Goal: Transaction & Acquisition: Purchase product/service

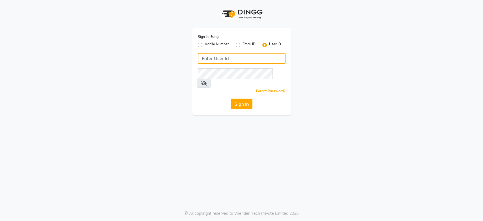
type input "tony&guy12"
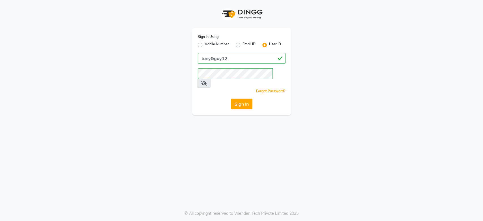
click at [0, 77] on app-login "Sign In Using: Mobile Number Email ID User ID tony&guy12 Remember me Forgot Pas…" at bounding box center [241, 57] width 483 height 115
click at [234, 99] on button "Sign In" at bounding box center [242, 104] width 22 height 11
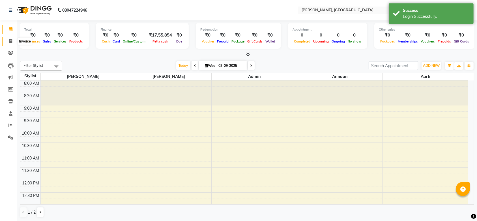
click at [14, 41] on span at bounding box center [11, 41] width 10 height 7
select select "5248"
select select "service"
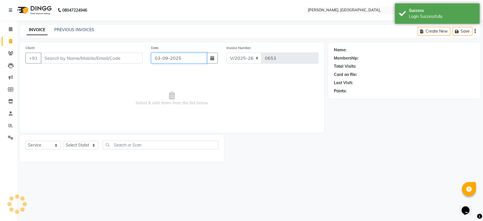
click at [170, 58] on input "03-09-2025" at bounding box center [179, 58] width 56 height 11
select select "9"
select select "2025"
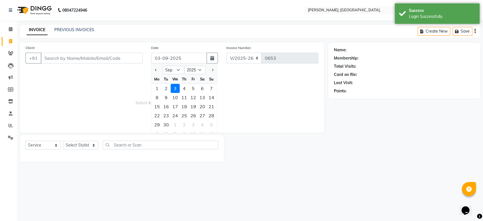
click at [170, 58] on input "03-09-2025" at bounding box center [179, 58] width 56 height 11
click at [157, 71] on button "Previous month" at bounding box center [156, 69] width 5 height 9
select select "8"
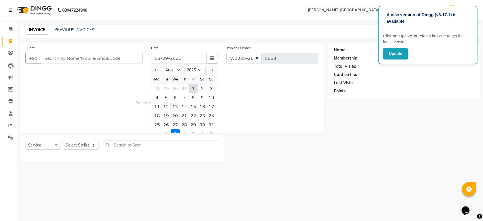
click at [176, 108] on div "13" at bounding box center [175, 106] width 9 height 9
type input "13-08-2025"
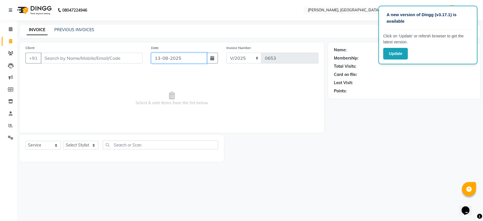
click at [172, 62] on input "13-08-2025" at bounding box center [179, 58] width 56 height 11
select select "8"
select select "2025"
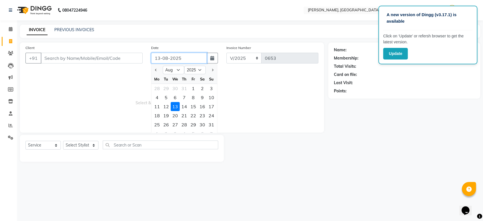
click at [172, 62] on input "13-08-2025" at bounding box center [179, 58] width 56 height 11
click at [394, 54] on button "Update" at bounding box center [395, 54] width 25 height 12
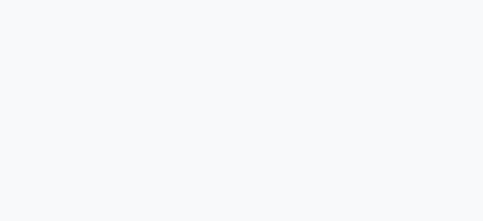
select select "service"
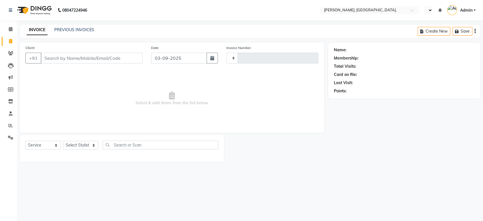
type input "0653"
select select "en"
select select "5248"
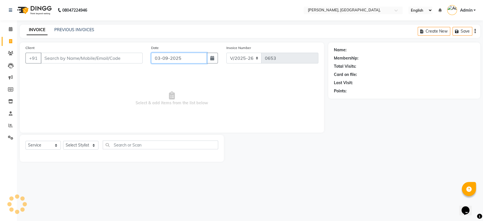
click at [168, 56] on input "03-09-2025" at bounding box center [179, 58] width 56 height 11
select select "9"
select select "2025"
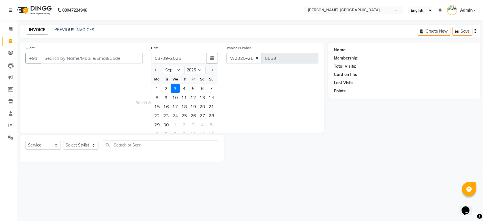
click at [168, 56] on input "03-09-2025" at bounding box center [179, 58] width 56 height 11
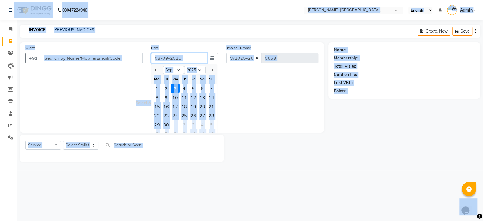
click at [168, 56] on input "03-09-2025" at bounding box center [179, 58] width 56 height 11
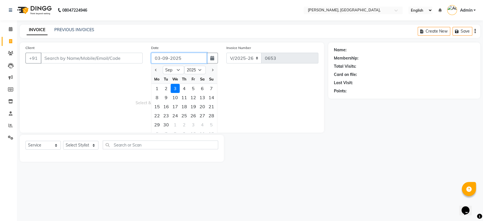
click at [168, 56] on input "03-09-2025" at bounding box center [179, 58] width 56 height 11
paste input "13-08"
type input "13-08-2025"
click at [87, 58] on input "Client" at bounding box center [92, 58] width 102 height 11
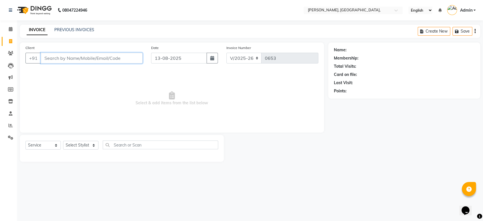
click at [87, 58] on input "Client" at bounding box center [92, 58] width 102 height 11
type input "Sameer"
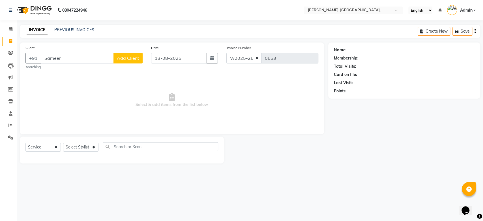
click at [133, 54] on button "Add Client" at bounding box center [128, 58] width 29 height 11
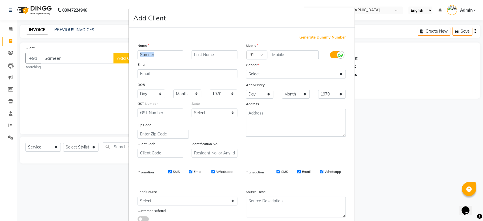
drag, startPoint x: 197, startPoint y: 48, endPoint x: 197, endPoint y: 53, distance: 5.1
click at [197, 53] on div "Name Sameer Email DOB Day 01 02 03 04 05 06 07 08 09 10 11 12 13 14 15 16 17 18…" at bounding box center [187, 99] width 108 height 115
click at [197, 53] on input "text" at bounding box center [215, 54] width 46 height 9
type input "."
click at [321, 38] on span "Generate Dummy Number" at bounding box center [323, 38] width 46 height 6
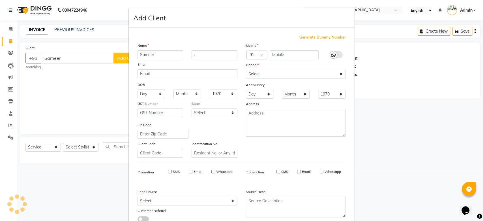
type input "1223300000938"
checkbox input "false"
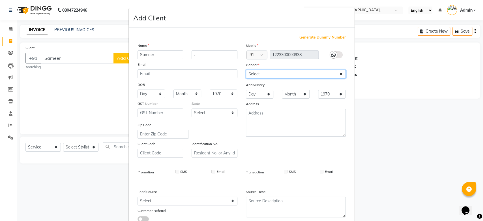
click at [273, 76] on select "Select Male Female Other Prefer Not To Say" at bounding box center [296, 74] width 100 height 9
select select "male"
click at [246, 70] on select "Select Male Female Other Prefer Not To Say" at bounding box center [296, 74] width 100 height 9
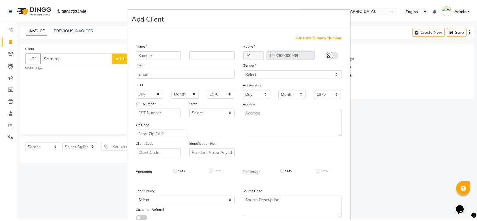
scroll to position [39, 0]
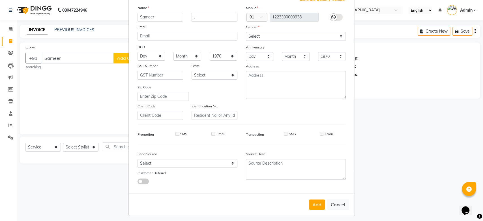
click at [344, 82] on div "Mobile Country Code × 91 1223300000938 Gender Select Male Female Other Prefer N…" at bounding box center [296, 62] width 108 height 115
click at [315, 196] on div "Add Cancel" at bounding box center [242, 203] width 226 height 22
click at [313, 199] on button "Add" at bounding box center [317, 203] width 16 height 10
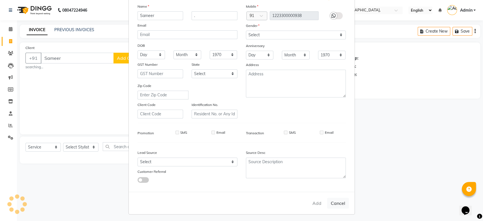
type input "1223300000938"
select select
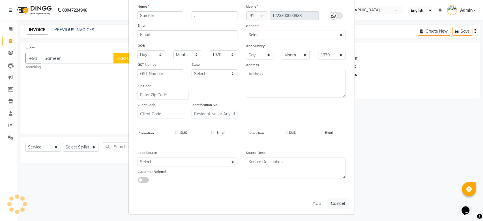
select select
checkbox input "false"
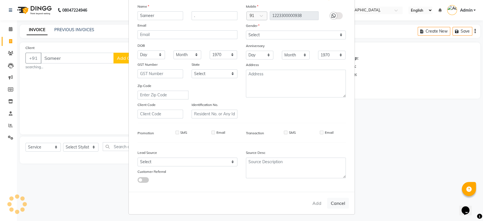
checkbox input "false"
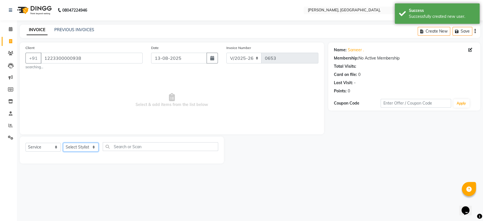
click at [89, 144] on select "Select Stylist Aarti Admin Anuradha Armaan Arunima Asif Kamlesh Nirmala Rahat A…" at bounding box center [80, 147] width 35 height 9
select select "71587"
click at [63, 143] on select "Select Stylist Aarti Admin Anuradha Armaan Arunima Asif Kamlesh Nirmala Rahat A…" at bounding box center [80, 147] width 35 height 9
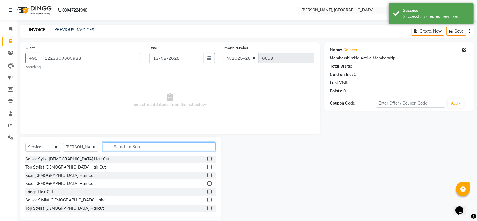
click at [110, 151] on input "text" at bounding box center [159, 146] width 113 height 9
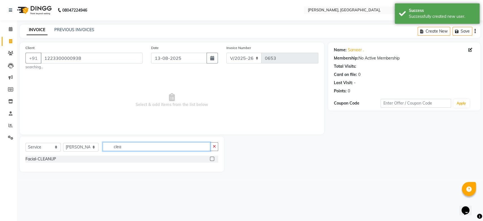
type input "clea"
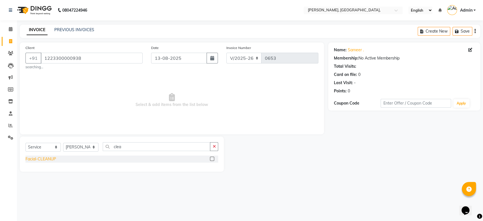
click at [52, 156] on div "Select Service Product Membership Package Voucher Prepaid Gift Card Select Styl…" at bounding box center [122, 153] width 204 height 35
click at [52, 156] on div "Facial-CLEANUP" at bounding box center [40, 159] width 31 height 6
checkbox input "false"
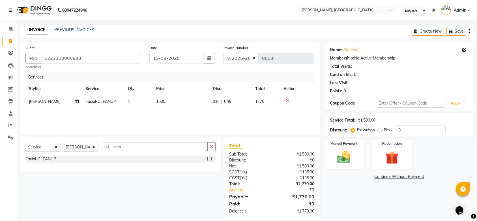
click at [178, 99] on td "1500" at bounding box center [181, 101] width 57 height 13
select select "71587"
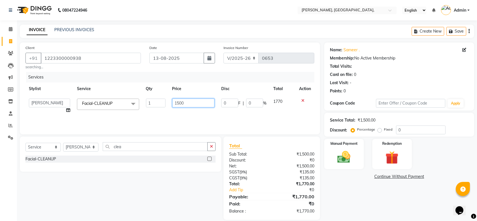
click at [196, 99] on input "1500" at bounding box center [193, 103] width 42 height 9
type input "1"
type input "2712"
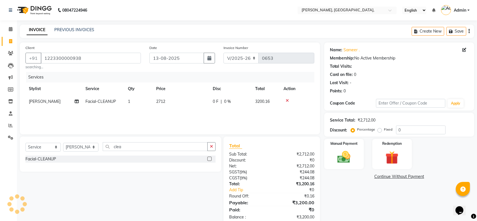
click at [189, 115] on div "Services Stylist Service Qty Price Disc Total Action Yon Zon Facial-CLEANUP 1 2…" at bounding box center [169, 100] width 289 height 57
click at [84, 147] on select "Select Stylist Aarti Admin Anuradha Armaan Arunima Asif Kamlesh Nirmala Rahat A…" at bounding box center [80, 147] width 35 height 9
select select "33986"
click at [63, 143] on select "Select Stylist Aarti Admin Anuradha Armaan Arunima Asif Kamlesh Nirmala Rahat A…" at bounding box center [80, 147] width 35 height 9
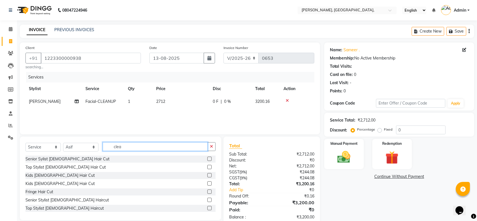
click at [114, 146] on input "clea" at bounding box center [155, 146] width 105 height 9
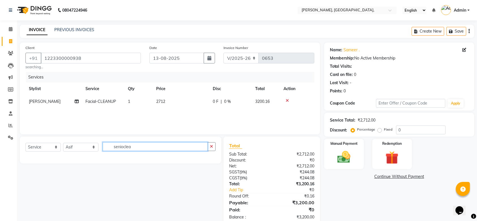
click at [136, 146] on input "senioclea" at bounding box center [155, 146] width 105 height 9
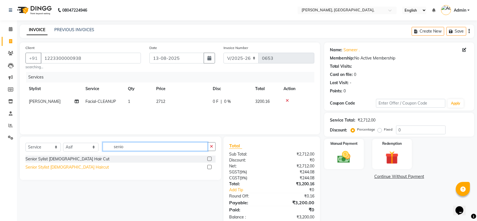
type input "senio"
click at [61, 169] on div "Senior Stylist Male Haircut" at bounding box center [67, 167] width 84 height 6
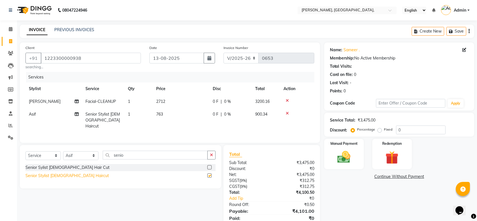
checkbox input "false"
click at [69, 153] on select "Select Stylist Aarti Admin Anuradha Armaan Arunima Asif Kamlesh Nirmala Rahat A…" at bounding box center [80, 155] width 35 height 9
select select "44338"
click at [63, 151] on select "Select Stylist Aarti Admin Anuradha Armaan Arunima Asif Kamlesh Nirmala Rahat A…" at bounding box center [80, 155] width 35 height 9
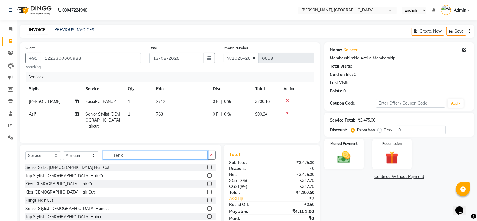
click at [139, 153] on input "senio" at bounding box center [155, 155] width 105 height 9
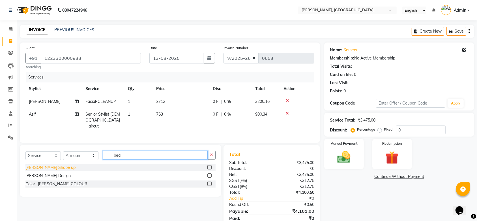
type input "bea"
click at [41, 164] on div "Beard Shape up" at bounding box center [50, 167] width 50 height 6
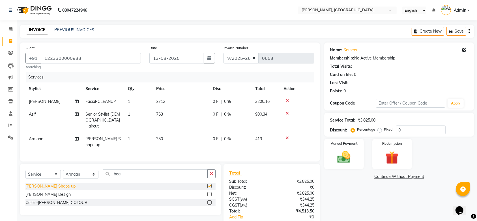
checkbox input "false"
click at [161, 136] on span "350" at bounding box center [159, 138] width 7 height 5
select select "44338"
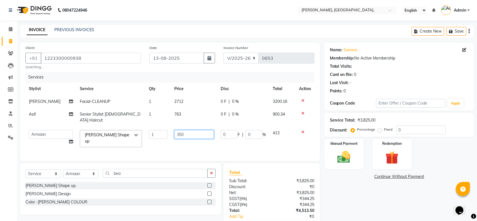
click at [192, 130] on input "350" at bounding box center [194, 134] width 40 height 9
type input "3"
type input "254"
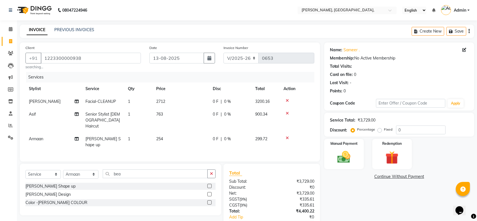
click at [187, 142] on div "Services Stylist Service Qty Price Disc Total Action Yon Zon Facial-CLEANUP 1 2…" at bounding box center [169, 114] width 289 height 84
click at [70, 170] on select "Select Stylist Aarti Admin Anuradha Armaan Arunima Asif Kamlesh Nirmala Rahat A…" at bounding box center [80, 174] width 35 height 9
select select "33986"
click at [63, 170] on select "Select Stylist Aarti Admin Anuradha Armaan Arunima Asif Kamlesh Nirmala Rahat A…" at bounding box center [80, 174] width 35 height 9
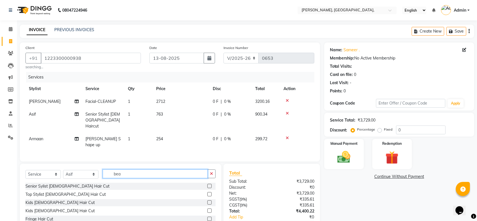
click at [124, 169] on input "bea" at bounding box center [155, 173] width 105 height 9
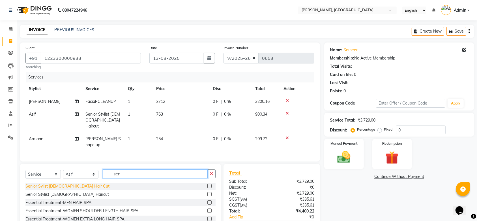
type input "sen"
click at [60, 183] on div "Senior Sylist Female Hair Cut" at bounding box center [67, 186] width 84 height 6
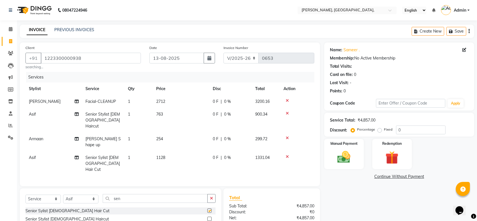
checkbox input "false"
click at [186, 151] on td "1128" at bounding box center [181, 163] width 57 height 25
select select "33986"
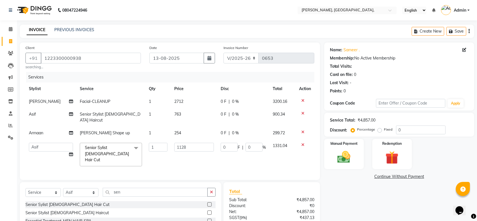
click at [186, 147] on td "1128" at bounding box center [194, 154] width 46 height 30
drag, startPoint x: 186, startPoint y: 147, endPoint x: 181, endPoint y: 143, distance: 6.0
click at [181, 143] on td "1128" at bounding box center [194, 154] width 46 height 30
click at [181, 143] on input "1128" at bounding box center [194, 147] width 40 height 9
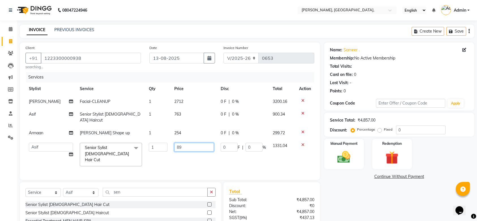
type input "890"
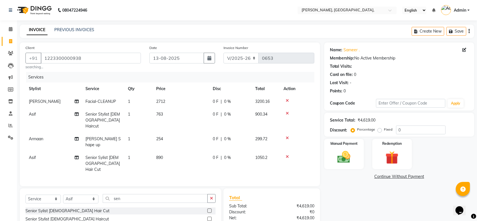
click at [198, 157] on div "Services Stylist Service Qty Price Disc Total Action Yon Zon Facial-CLEANUP 1 2…" at bounding box center [169, 126] width 289 height 108
click at [360, 154] on div "Manual Payment" at bounding box center [344, 154] width 41 height 32
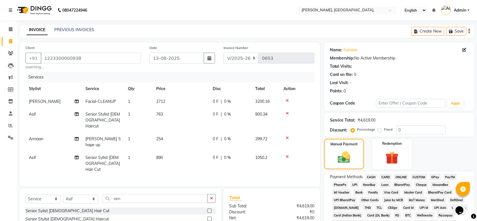
click at [369, 175] on span "CASH" at bounding box center [371, 177] width 12 height 7
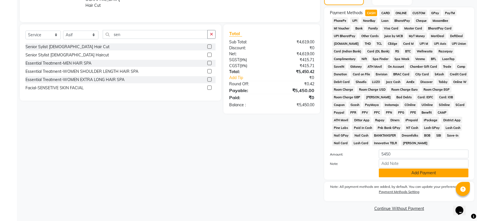
click at [401, 173] on button "Add Payment" at bounding box center [424, 172] width 90 height 9
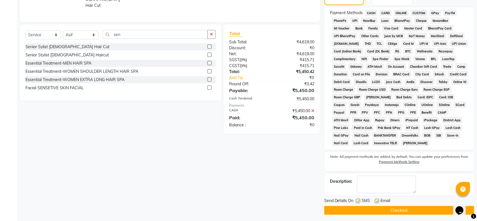
click at [357, 203] on div at bounding box center [358, 202] width 4 height 6
click at [357, 202] on label at bounding box center [358, 201] width 4 height 4
click at [357, 202] on input "checkbox" at bounding box center [358, 201] width 4 height 4
checkbox input "false"
click at [376, 202] on label at bounding box center [377, 201] width 4 height 4
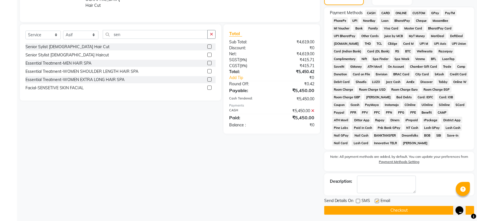
click at [376, 202] on input "checkbox" at bounding box center [377, 201] width 4 height 4
checkbox input "false"
click at [367, 208] on button "Checkout" at bounding box center [399, 210] width 150 height 9
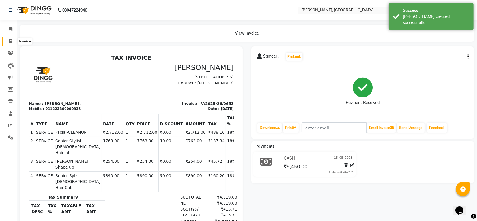
click at [6, 38] on span at bounding box center [11, 41] width 10 height 7
select select "service"
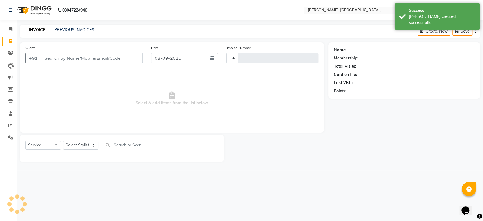
type input "0654"
select select "5248"
click at [163, 59] on input "03-09-2025" at bounding box center [179, 58] width 56 height 11
select select "9"
select select "2025"
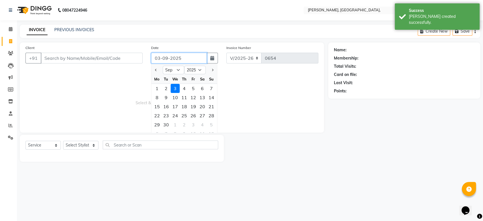
click at [163, 59] on input "03-09-2025" at bounding box center [179, 58] width 56 height 11
paste input "13-08"
type input "13-08-2025"
drag, startPoint x: 46, startPoint y: 52, endPoint x: 47, endPoint y: 58, distance: 5.8
click at [47, 58] on div "Client +91" at bounding box center [84, 56] width 126 height 23
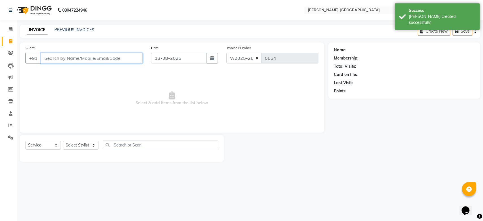
click at [47, 58] on input "Client" at bounding box center [92, 58] width 102 height 11
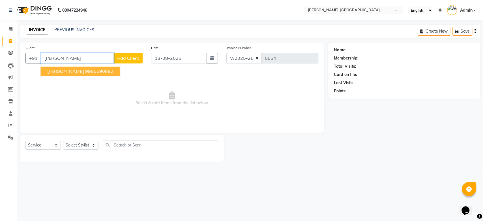
type input "Shahana"
click at [134, 58] on span "Add Client" at bounding box center [128, 58] width 22 height 6
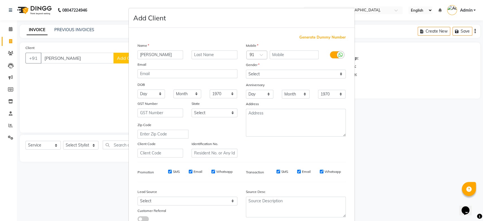
click at [308, 35] on div "Generate Dummy Number Name Shahana Email DOB Day 01 02 03 04 05 06 07 08 09 10 …" at bounding box center [242, 129] width 226 height 203
click at [308, 35] on span "Generate Dummy Number" at bounding box center [323, 38] width 46 height 6
type input "1223300000939"
checkbox input "false"
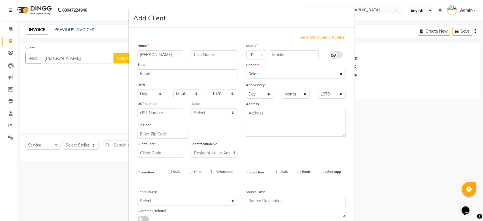
checkbox input "false"
drag, startPoint x: 268, startPoint y: 81, endPoint x: 271, endPoint y: 78, distance: 4.0
click at [271, 78] on div "Mobile Country Code × 91 1223300000939 Gender Select Male Female Other Prefer N…" at bounding box center [296, 99] width 108 height 115
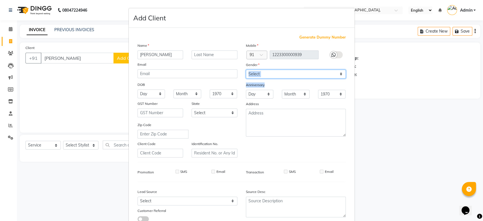
click at [271, 78] on select "Select Male Female Other Prefer Not To Say" at bounding box center [296, 74] width 100 height 9
click at [246, 70] on select "Select Male Female Other Prefer Not To Say" at bounding box center [296, 74] width 100 height 9
click at [275, 74] on select "Select Male Female Other Prefer Not To Say" at bounding box center [296, 74] width 100 height 9
select select "female"
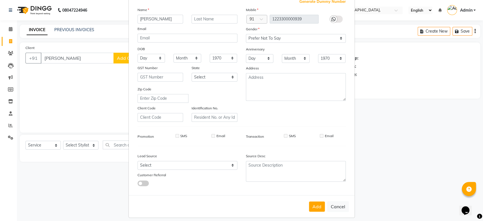
click at [300, 83] on div "Mobile Country Code × 91 1223300000939 Gender Select Male Female Other Prefer N…" at bounding box center [296, 64] width 108 height 115
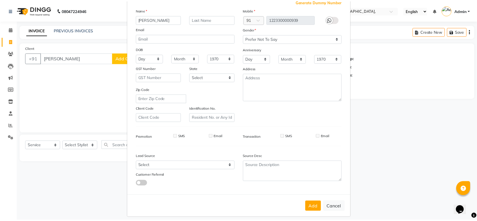
scroll to position [39, 0]
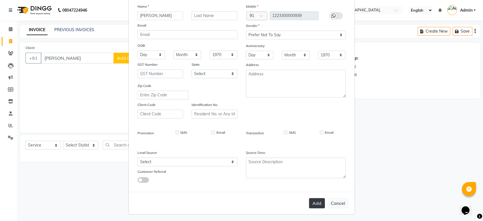
click at [311, 200] on button "Add" at bounding box center [317, 203] width 16 height 10
type input "1223300000939"
select select
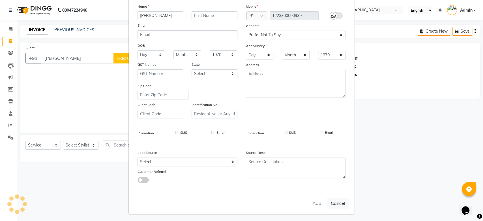
select select
checkbox input "false"
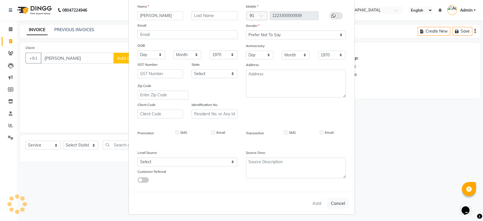
checkbox input "false"
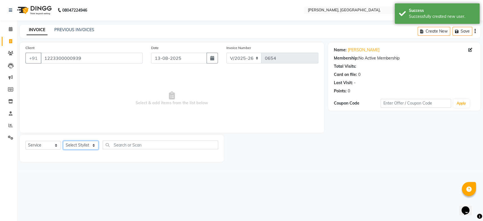
click at [78, 149] on select "Select Stylist Aarti Admin Anuradha Armaan Arunima Asif Kamlesh Nirmala Rahat A…" at bounding box center [80, 145] width 35 height 9
select select "33984"
click at [63, 141] on select "Select Stylist Aarti Admin Anuradha Armaan Arunima Asif Kamlesh Nirmala Rahat A…" at bounding box center [80, 145] width 35 height 9
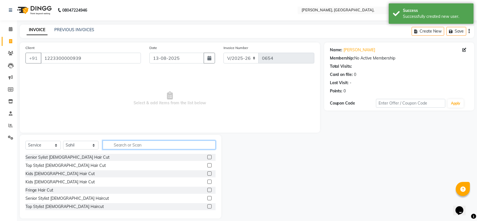
click at [131, 145] on input "text" at bounding box center [159, 144] width 113 height 9
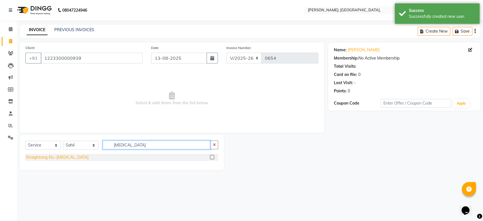
type input "botox"
click at [58, 157] on div "Straightning Etc.-BOTOX" at bounding box center [56, 157] width 63 height 6
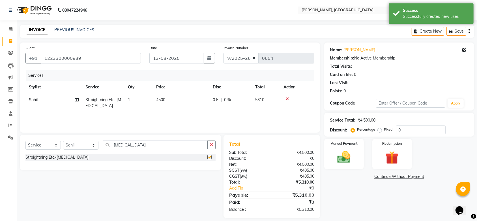
checkbox input "false"
click at [44, 145] on select "Select Service Product Membership Package Voucher Prepaid Gift Card" at bounding box center [42, 145] width 35 height 9
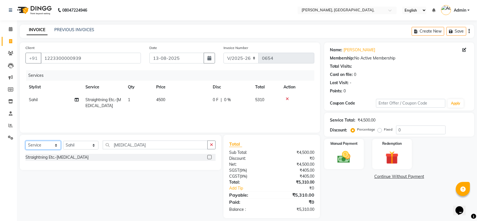
select select "product"
click at [25, 141] on select "Select Service Product Membership Package Voucher Prepaid Gift Card" at bounding box center [42, 145] width 35 height 9
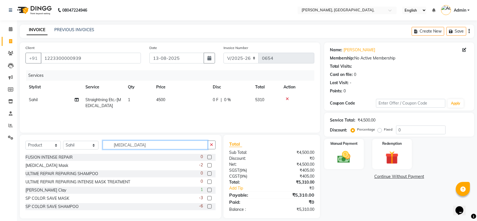
click at [135, 148] on input "botox" at bounding box center [155, 144] width 105 height 9
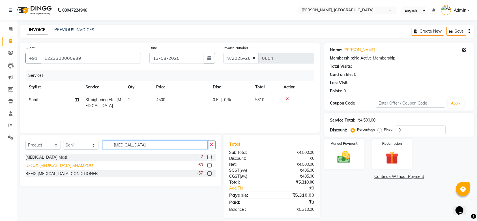
type input "botox"
click at [61, 163] on div "DETOX BOTOX SHAMPOO" at bounding box center [59, 165] width 68 height 6
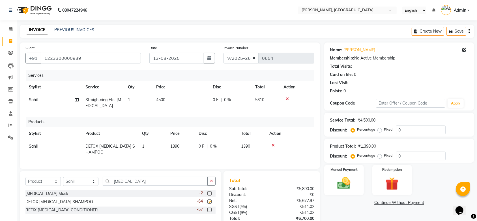
checkbox input "false"
click at [69, 211] on div "REFIX BOTOX CONDITIONER" at bounding box center [61, 210] width 72 height 6
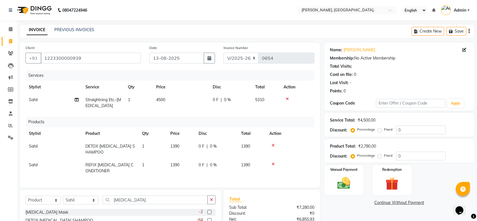
checkbox input "false"
click at [179, 149] on td "1390" at bounding box center [181, 149] width 28 height 19
select select "33984"
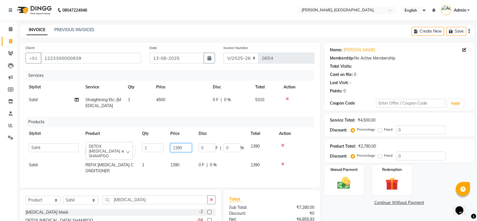
click at [184, 150] on input "1390" at bounding box center [181, 147] width 22 height 9
type input "1500"
click at [185, 159] on td "1390" at bounding box center [181, 168] width 28 height 19
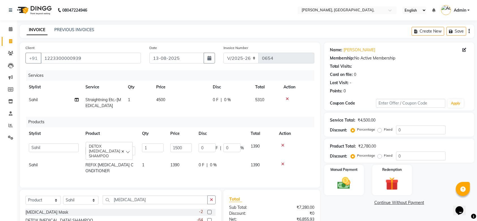
select select "33984"
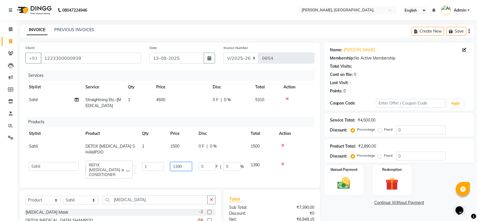
click at [185, 162] on input "1390" at bounding box center [181, 166] width 22 height 9
type input "2000"
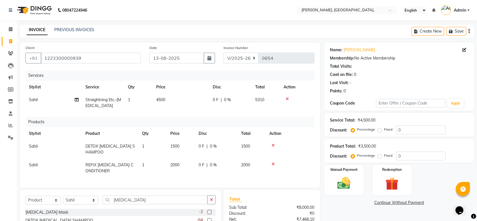
click at [230, 171] on div "Services Stylist Service Qty Price Disc Total Action Sahil Straightning Etc.-BO…" at bounding box center [169, 126] width 289 height 112
click at [167, 96] on td "4500" at bounding box center [181, 102] width 57 height 19
select select "33984"
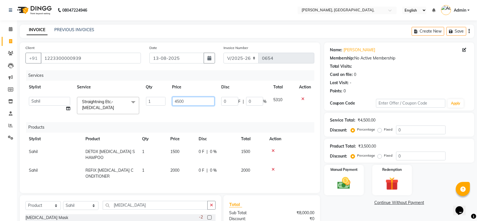
click at [187, 105] on input "4500" at bounding box center [193, 101] width 42 height 9
type input "4"
type input "6780"
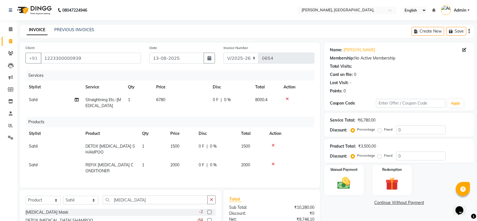
click at [216, 115] on div "Services Stylist Service Qty Price Disc Total Action Sahil Straightning Etc.-BO…" at bounding box center [169, 126] width 289 height 112
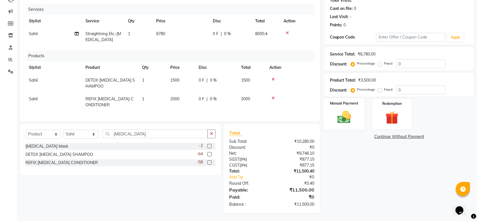
click at [345, 114] on img at bounding box center [344, 117] width 22 height 16
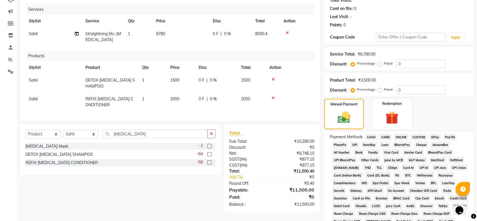
click at [437, 135] on span "GPay" at bounding box center [436, 137] width 12 height 7
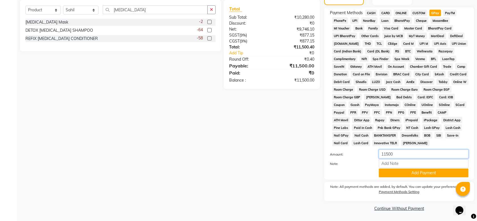
click at [389, 156] on input "11500" at bounding box center [424, 153] width 90 height 9
type input "2500"
click at [398, 174] on button "Add Payment" at bounding box center [424, 172] width 90 height 9
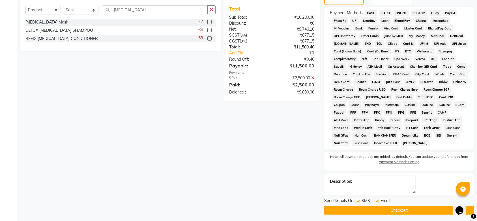
click at [372, 13] on span "CASH" at bounding box center [371, 13] width 12 height 7
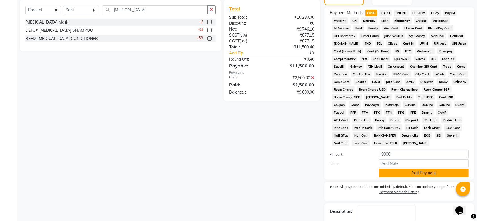
click at [414, 177] on button "Add Payment" at bounding box center [424, 172] width 90 height 9
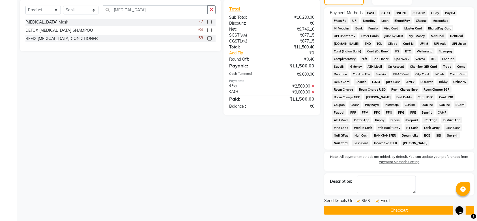
click at [358, 201] on label at bounding box center [358, 201] width 4 height 4
click at [358, 201] on input "checkbox" at bounding box center [358, 201] width 4 height 4
checkbox input "false"
click at [376, 201] on label at bounding box center [377, 201] width 4 height 4
click at [376, 201] on input "checkbox" at bounding box center [377, 201] width 4 height 4
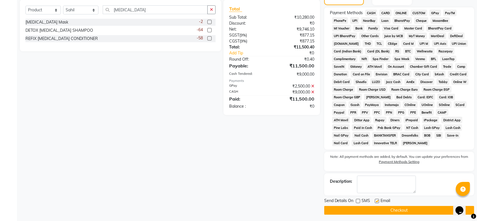
checkbox input "false"
click at [374, 208] on button "Checkout" at bounding box center [399, 210] width 150 height 9
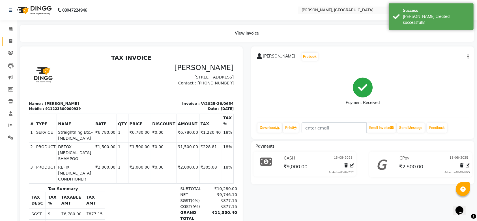
click at [10, 37] on link "Invoice" at bounding box center [9, 41] width 14 height 9
select select "service"
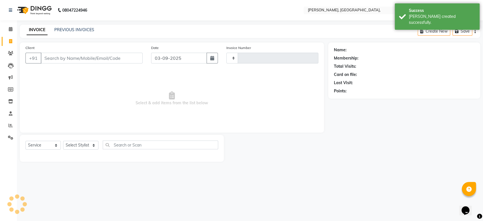
type input "0655"
select select "5248"
click at [179, 60] on input "03-09-2025" at bounding box center [179, 58] width 56 height 11
select select "9"
select select "2025"
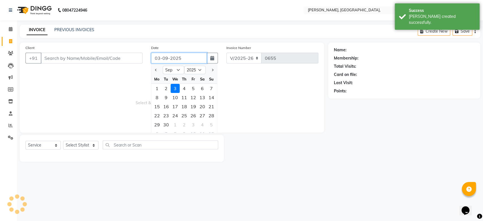
click at [179, 60] on input "03-09-2025" at bounding box center [179, 58] width 56 height 11
paste input "13-08"
type input "13-08-2025"
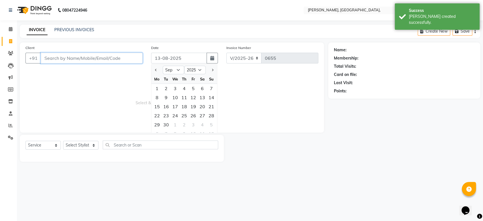
click at [70, 56] on input "Client" at bounding box center [92, 58] width 102 height 11
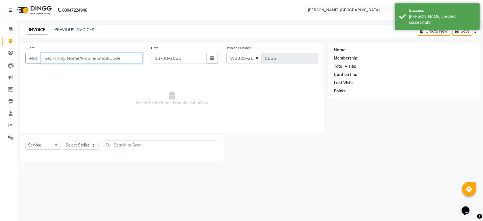
click at [70, 56] on input "Client" at bounding box center [92, 58] width 102 height 11
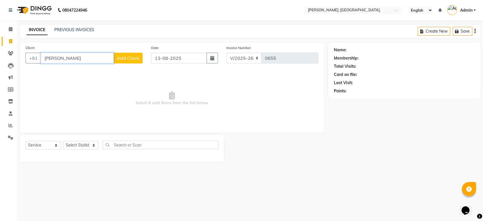
type input "Ajitha"
click at [125, 59] on span "Add Client" at bounding box center [128, 58] width 22 height 6
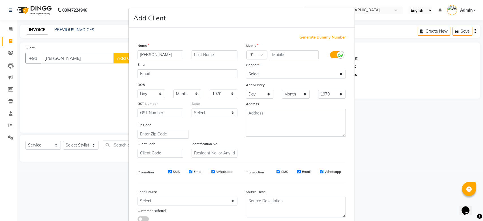
click at [312, 38] on span "Generate Dummy Number" at bounding box center [323, 38] width 46 height 6
type input "1223300000940"
checkbox input "false"
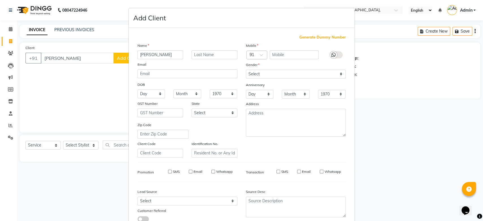
checkbox input "false"
click at [292, 78] on div "Mobile Country Code × 91 1223300000940 Gender Select Male Female Other Prefer N…" at bounding box center [296, 99] width 108 height 115
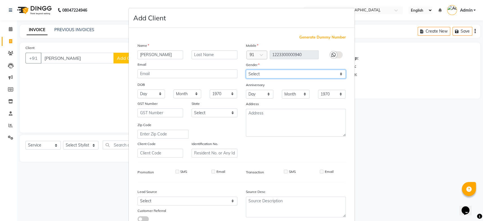
click at [288, 73] on select "Select Male Female Other Prefer Not To Say" at bounding box center [296, 74] width 100 height 9
select select "female"
click at [246, 70] on select "Select Male Female Other Prefer Not To Say" at bounding box center [296, 74] width 100 height 9
click at [333, 183] on div "Generate Dummy Number Name Ajitha Email DOB Day 01 02 03 04 05 06 07 08 09 10 1…" at bounding box center [241, 131] width 217 height 192
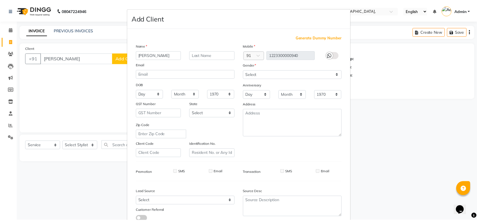
scroll to position [39, 0]
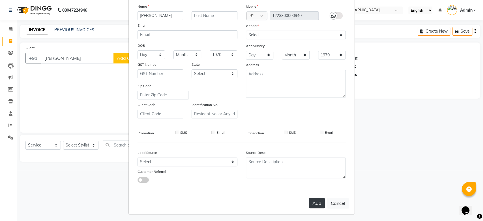
click at [313, 204] on button "Add" at bounding box center [317, 203] width 16 height 10
type input "1223300000940"
select select
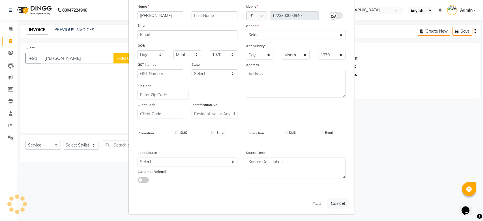
select select
checkbox input "false"
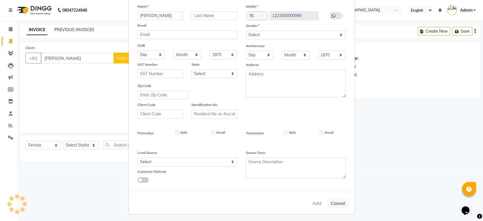
checkbox input "false"
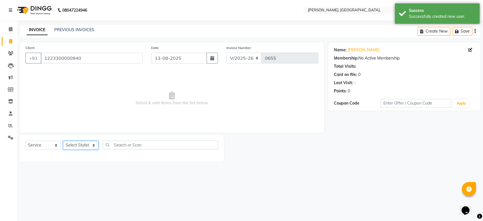
click at [83, 146] on select "Select Stylist Aarti Admin Anuradha Armaan Arunima Asif Kamlesh Nirmala Rahat A…" at bounding box center [80, 145] width 35 height 9
select select "71587"
click at [63, 141] on select "Select Stylist Aarti Admin Anuradha Armaan Arunima Asif Kamlesh Nirmala Rahat A…" at bounding box center [80, 145] width 35 height 9
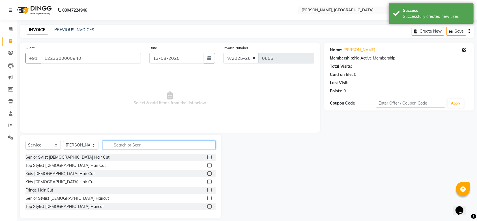
click at [128, 141] on input "text" at bounding box center [159, 144] width 113 height 9
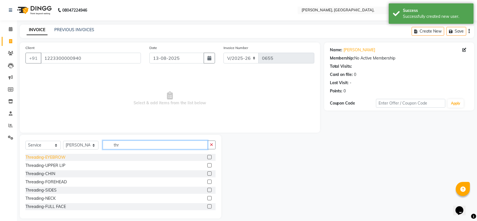
type input "thr"
click at [60, 157] on div "Threading-EYEBROW" at bounding box center [45, 157] width 40 height 6
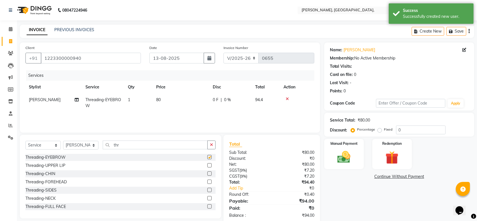
checkbox input "false"
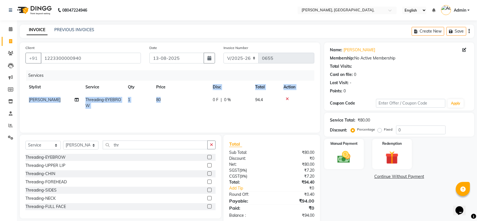
drag, startPoint x: 180, startPoint y: 93, endPoint x: 193, endPoint y: 100, distance: 15.7
click at [193, 100] on table "Stylist Service Qty Price Disc Total Action Yon Zon Threading-EYEBROW 1 80 0 F …" at bounding box center [169, 96] width 289 height 31
click at [193, 100] on td "80" at bounding box center [181, 102] width 57 height 19
select select "71587"
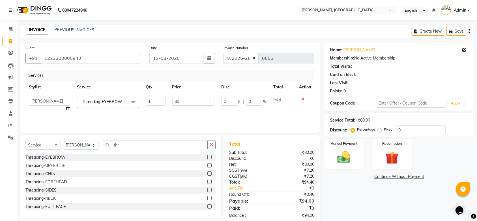
click at [193, 100] on input "80" at bounding box center [193, 101] width 42 height 9
type input "92"
click at [209, 119] on div "Services Stylist Service Qty Price Disc Total Action Aarti Admin Anuradha Armaa…" at bounding box center [169, 98] width 289 height 57
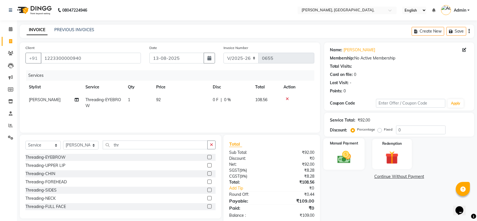
click at [346, 161] on img at bounding box center [344, 157] width 22 height 16
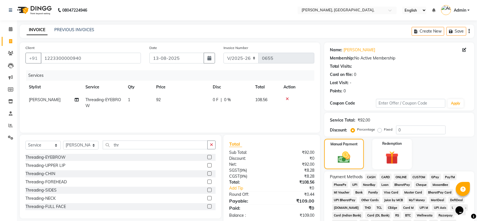
click at [440, 176] on span "GPay" at bounding box center [436, 177] width 12 height 7
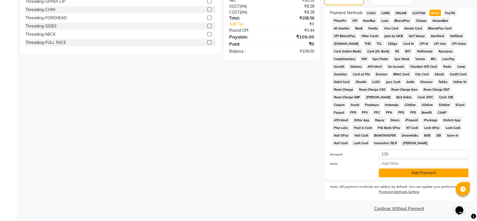
click at [401, 176] on button "Add Payment" at bounding box center [424, 172] width 90 height 9
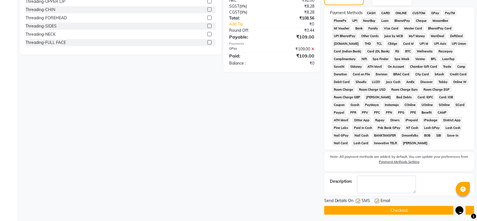
click at [359, 200] on label at bounding box center [358, 201] width 4 height 4
click at [359, 200] on input "checkbox" at bounding box center [358, 201] width 4 height 4
checkbox input "false"
click at [376, 201] on label at bounding box center [377, 201] width 4 height 4
click at [376, 201] on input "checkbox" at bounding box center [377, 201] width 4 height 4
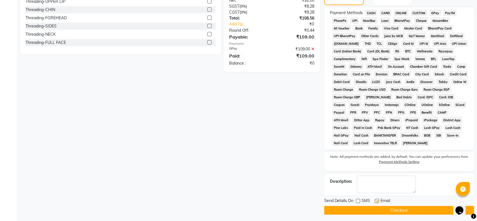
checkbox input "false"
click at [361, 209] on button "Checkout" at bounding box center [399, 210] width 150 height 9
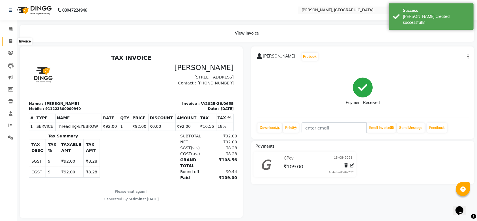
click at [13, 40] on span at bounding box center [11, 41] width 10 height 7
select select "service"
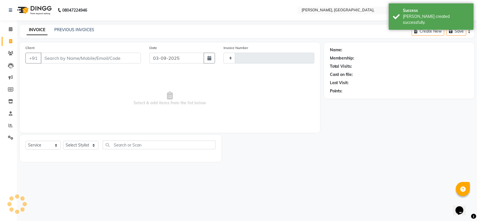
type input "0656"
select select "5248"
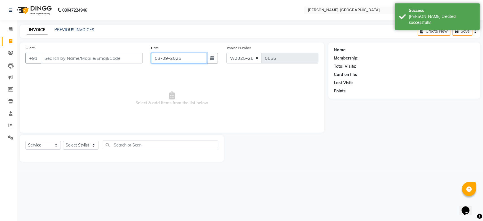
click at [189, 56] on input "03-09-2025" at bounding box center [179, 58] width 56 height 11
select select "9"
select select "2025"
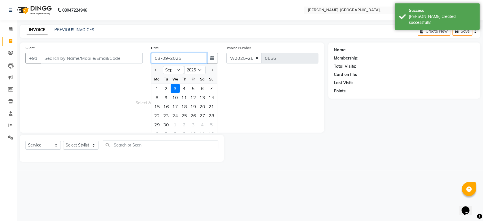
click at [189, 56] on input "03-09-2025" at bounding box center [179, 58] width 56 height 11
paste input "13-08"
type input "13-08-2025"
click at [92, 58] on input "Client" at bounding box center [92, 58] width 102 height 11
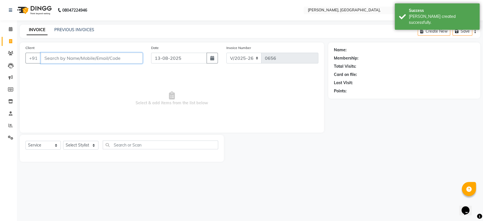
click at [92, 58] on input "Client" at bounding box center [92, 58] width 102 height 11
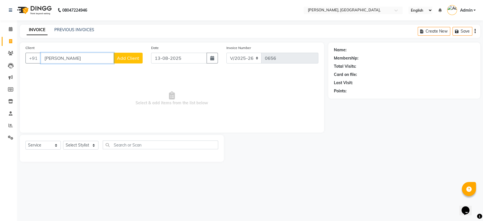
type input "Nadya"
click at [132, 63] on button "Add Client" at bounding box center [128, 58] width 29 height 11
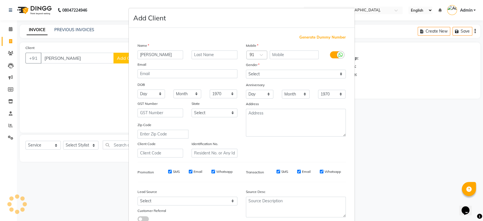
click at [134, 58] on div "Name Nadya Email DOB Day 01 02 03 04 05 06 07 08 09 10 11 12 13 14 15 16 17 18 …" at bounding box center [187, 99] width 108 height 115
click at [317, 35] on span "Generate Dummy Number" at bounding box center [323, 38] width 46 height 6
type input "1223300000941"
checkbox input "false"
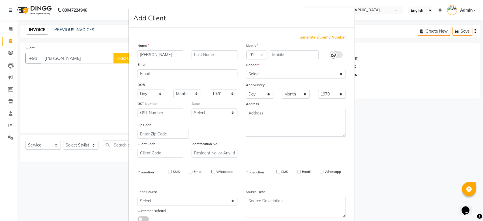
checkbox input "false"
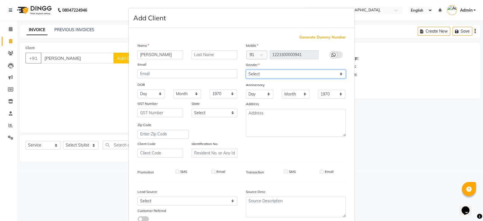
click at [276, 71] on select "Select Male Female Other Prefer Not To Say" at bounding box center [296, 74] width 100 height 9
select select "female"
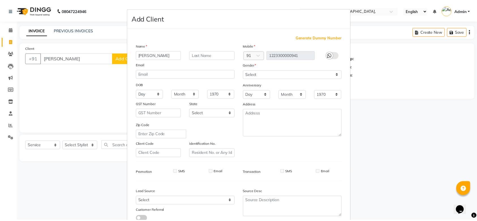
scroll to position [39, 0]
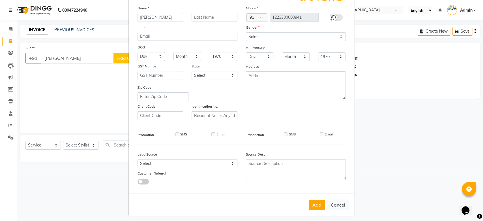
click at [316, 86] on div "Mobile Country Code × 91 1223300000941 Gender Select Male Female Other Prefer N…" at bounding box center [296, 62] width 108 height 115
click at [313, 204] on button "Add" at bounding box center [317, 203] width 16 height 10
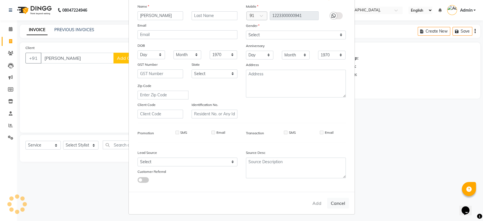
type input "1223300000941"
select select
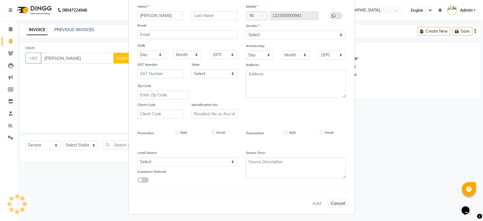
select select
checkbox input "false"
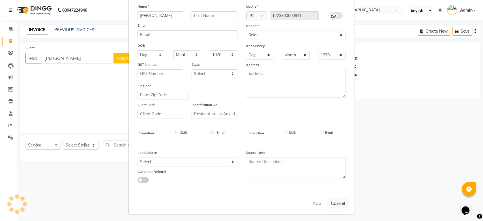
checkbox input "false"
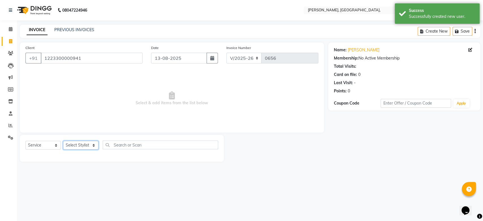
click at [78, 146] on select "Select Stylist Aarti Admin Anuradha Armaan Arunima Asif Kamlesh Nirmala Rahat A…" at bounding box center [80, 145] width 35 height 9
click at [63, 141] on select "Select Stylist Aarti Admin Anuradha Armaan Arunima Asif Kamlesh Nirmala Rahat A…" at bounding box center [80, 145] width 35 height 9
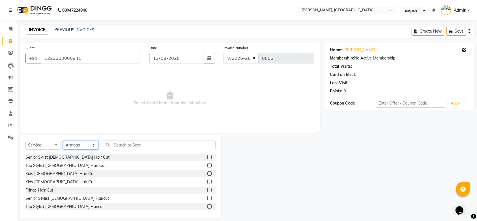
select select "33987"
click at [118, 146] on input "text" at bounding box center [159, 144] width 113 height 9
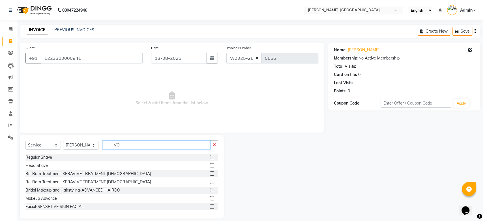
type input "V"
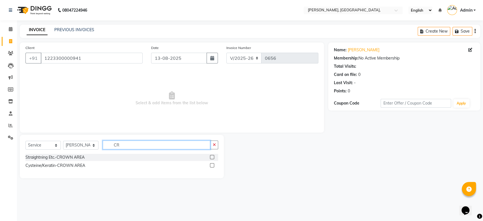
type input "C"
type input "ROOT"
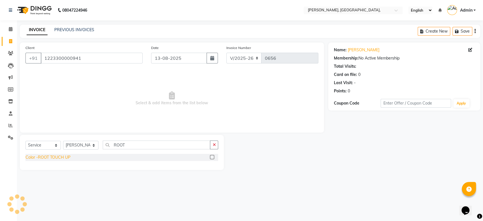
click at [68, 158] on div "Color -ROOT TOUCH UP" at bounding box center [47, 157] width 45 height 6
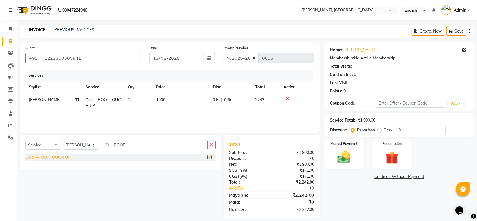
checkbox input "false"
click at [174, 97] on td "1900" at bounding box center [181, 102] width 57 height 19
select select "33987"
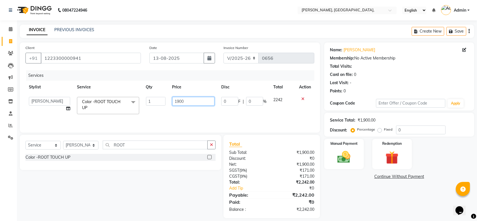
click at [199, 103] on input "1900" at bounding box center [193, 101] width 42 height 9
type input "2000"
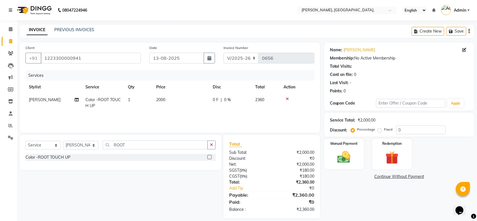
click at [226, 114] on div "Services Stylist Service Qty Price Disc Total Action Arunima Color -ROOT TOUCH …" at bounding box center [169, 98] width 289 height 57
click at [382, 128] on div "Fixed" at bounding box center [386, 129] width 14 height 7
click at [384, 129] on label "Fixed" at bounding box center [388, 129] width 8 height 5
click at [380, 129] on input "Fixed" at bounding box center [381, 129] width 4 height 4
radio input "true"
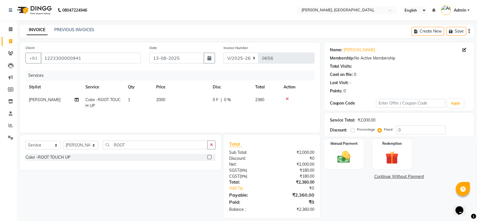
click at [417, 125] on div "Service Total: ₹2,000.00 Discount: Percentage Fixed 0" at bounding box center [399, 124] width 139 height 19
click at [399, 132] on input "0" at bounding box center [421, 129] width 50 height 9
type input "60"
click at [343, 159] on img at bounding box center [344, 157] width 22 height 16
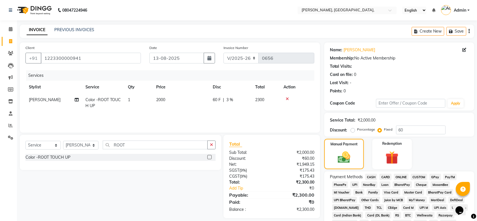
click at [435, 176] on span "GPay" at bounding box center [436, 177] width 12 height 7
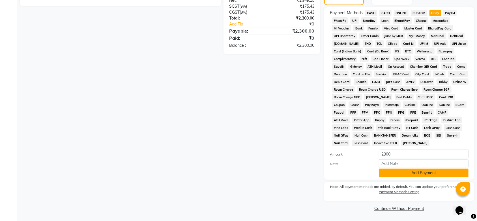
click at [403, 170] on button "Add Payment" at bounding box center [424, 172] width 90 height 9
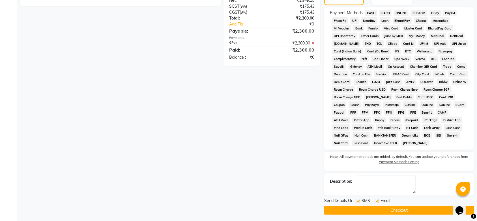
click at [356, 200] on label at bounding box center [358, 201] width 4 height 4
click at [356, 200] on input "checkbox" at bounding box center [358, 201] width 4 height 4
checkbox input "false"
click at [378, 199] on label at bounding box center [377, 201] width 4 height 4
click at [378, 199] on input "checkbox" at bounding box center [377, 201] width 4 height 4
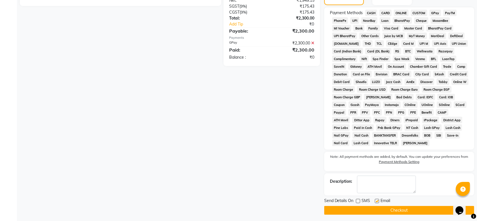
checkbox input "false"
click at [358, 209] on button "Checkout" at bounding box center [399, 210] width 150 height 9
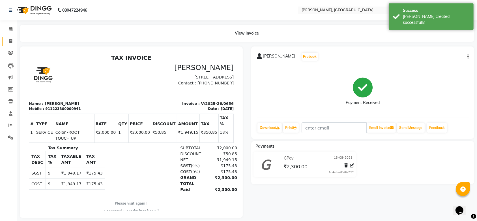
click at [8, 44] on link "Invoice" at bounding box center [9, 41] width 14 height 9
select select "5248"
select select "service"
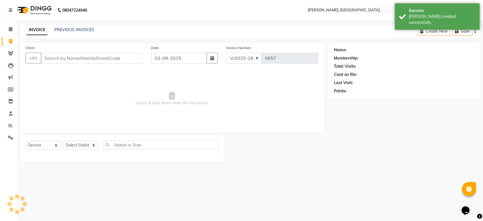
click at [168, 51] on div "Date 03-09-2025" at bounding box center [184, 56] width 75 height 23
drag, startPoint x: 168, startPoint y: 51, endPoint x: 164, endPoint y: 59, distance: 8.7
click at [164, 59] on div "Date 03-09-2025" at bounding box center [184, 56] width 75 height 23
click at [164, 59] on input "03-09-2025" at bounding box center [179, 58] width 56 height 11
select select "9"
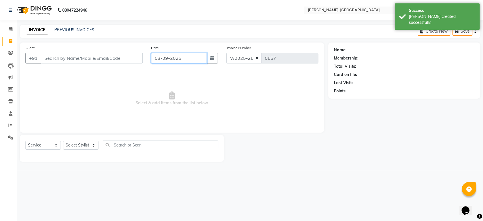
select select "2025"
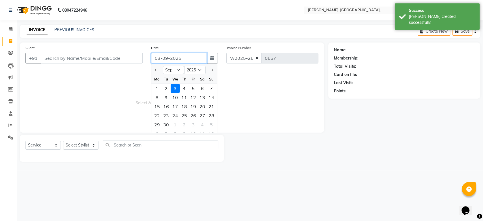
click at [164, 59] on input "03-09-2025" at bounding box center [179, 58] width 56 height 11
paste input "13-08"
type input "13-08-2025"
click at [89, 56] on input "Client" at bounding box center [92, 58] width 102 height 11
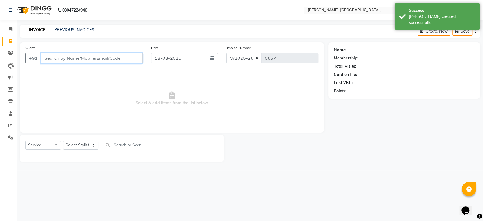
click at [89, 56] on input "Client" at bounding box center [92, 58] width 102 height 11
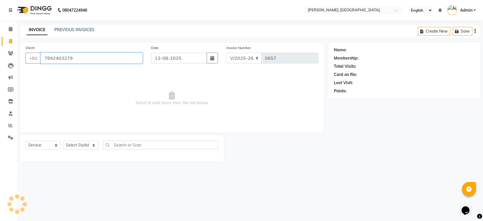
type input "7842403279"
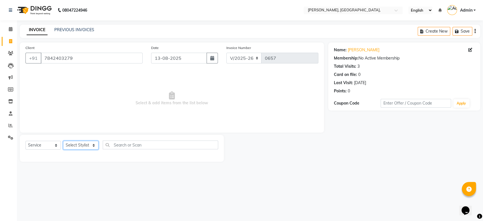
click at [72, 147] on select "Select Stylist Aarti Admin Anuradha Armaan Arunima Asif Kamlesh Nirmala Rahat A…" at bounding box center [80, 145] width 35 height 9
select select "44338"
click at [63, 141] on select "Select Stylist Aarti Admin Anuradha Armaan Arunima Asif Kamlesh Nirmala Rahat A…" at bounding box center [80, 145] width 35 height 9
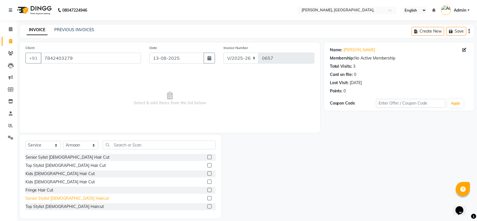
click at [52, 197] on div "Senior Stylist Male Haircut" at bounding box center [67, 198] width 84 height 6
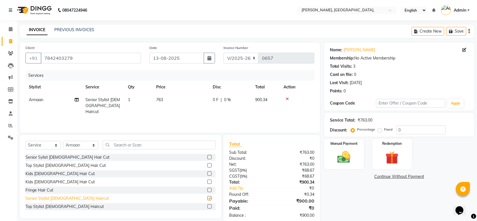
checkbox input "false"
click at [384, 129] on label "Fixed" at bounding box center [388, 129] width 8 height 5
click at [381, 129] on input "Fixed" at bounding box center [381, 129] width 4 height 4
radio input "true"
click at [427, 125] on div "Service Total: ₹763.00 Discount: Percentage Fixed 0" at bounding box center [399, 124] width 139 height 19
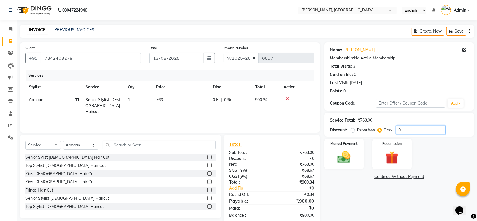
click at [421, 126] on input "0" at bounding box center [421, 129] width 50 height 9
type input "10"
click at [347, 164] on img at bounding box center [344, 157] width 22 height 16
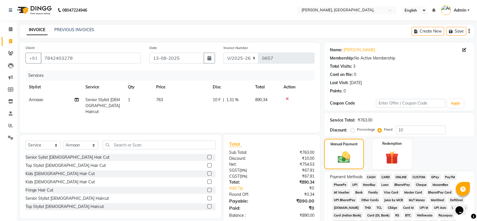
click at [433, 180] on div "GPay" at bounding box center [434, 178] width 14 height 8
click at [376, 177] on span "CASH" at bounding box center [371, 177] width 12 height 7
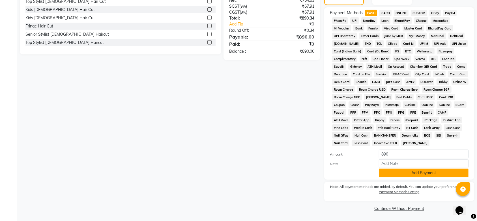
click at [408, 170] on button "Add Payment" at bounding box center [424, 172] width 90 height 9
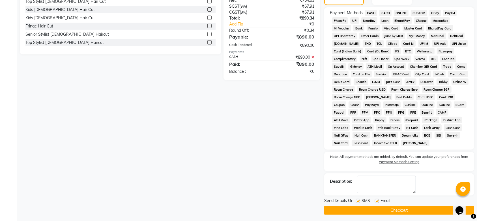
click at [358, 201] on label at bounding box center [358, 201] width 4 height 4
click at [358, 201] on input "checkbox" at bounding box center [358, 201] width 4 height 4
checkbox input "false"
click at [375, 200] on label at bounding box center [377, 201] width 4 height 4
click at [375, 200] on input "checkbox" at bounding box center [377, 201] width 4 height 4
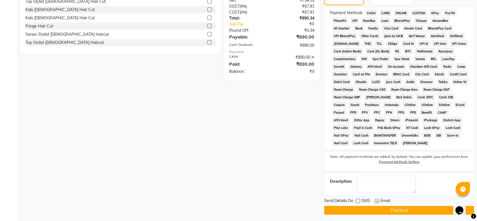
checkbox input "false"
drag, startPoint x: 463, startPoint y: 181, endPoint x: 483, endPoint y: 134, distance: 51.6
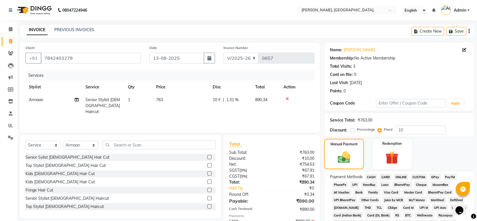
scroll to position [166, 0]
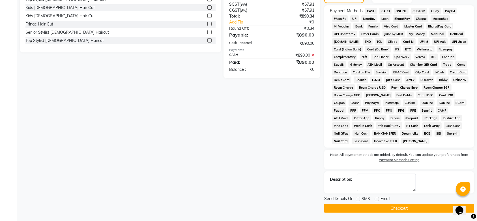
click at [336, 213] on main "INVOICE PREVIOUS INVOICES Create New Save Client +91 7842403279 Date 13-08-2025…" at bounding box center [247, 40] width 460 height 362
click at [335, 213] on main "INVOICE PREVIOUS INVOICES Create New Save Client +91 7842403279 Date 13-08-2025…" at bounding box center [247, 40] width 460 height 362
click at [333, 212] on button "Checkout" at bounding box center [399, 208] width 150 height 9
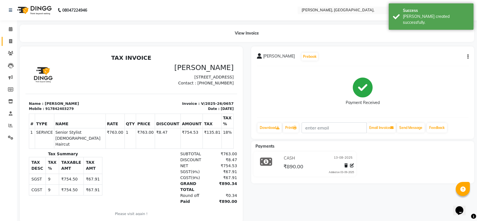
click at [2, 43] on link "Invoice" at bounding box center [9, 41] width 14 height 9
select select "5248"
select select "service"
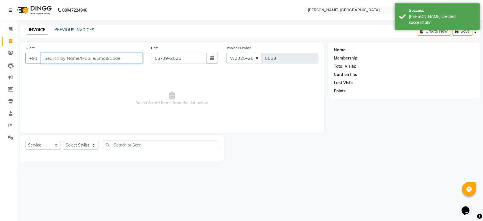
click at [100, 60] on input "Client" at bounding box center [92, 58] width 102 height 11
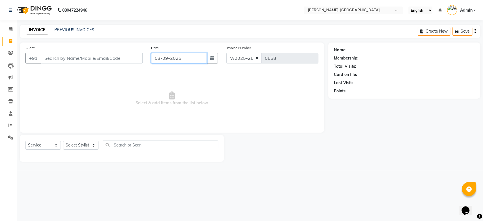
click at [173, 57] on input "03-09-2025" at bounding box center [179, 58] width 56 height 11
select select "9"
select select "2025"
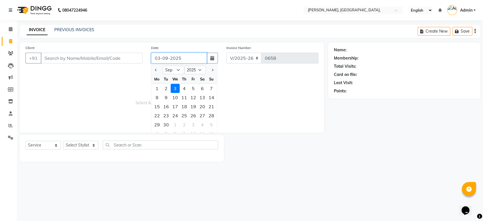
click at [173, 57] on input "03-09-2025" at bounding box center [179, 58] width 56 height 11
paste input "13-08"
type input "13-08-2025"
click at [88, 91] on span "Select & add items from the list below" at bounding box center [171, 98] width 293 height 57
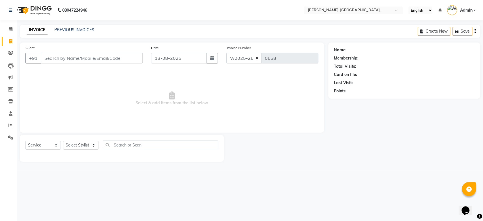
click at [88, 91] on span "Select & add items from the list below" at bounding box center [171, 98] width 293 height 57
click at [75, 60] on input "Client" at bounding box center [92, 58] width 102 height 11
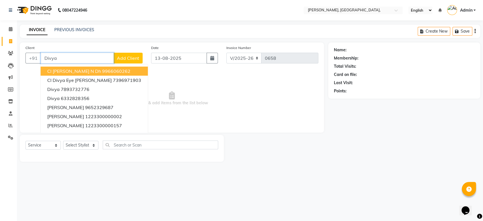
type input "Divya"
click at [129, 63] on button "Add Client" at bounding box center [128, 58] width 29 height 11
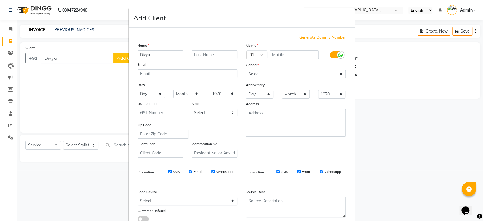
click at [133, 61] on div "Email" at bounding box center [142, 65] width 18 height 8
click at [305, 35] on span "Generate Dummy Number" at bounding box center [323, 38] width 46 height 6
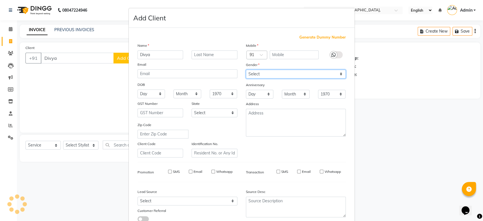
type input "1223300000942"
checkbox input "false"
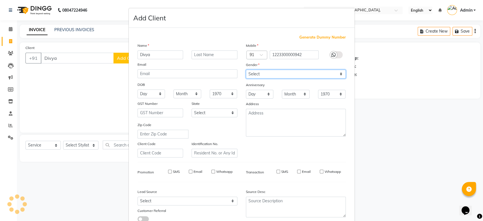
click at [275, 73] on select "Select Male Female Other Prefer Not To Say" at bounding box center [296, 74] width 100 height 9
select select "prefer_not_to_say"
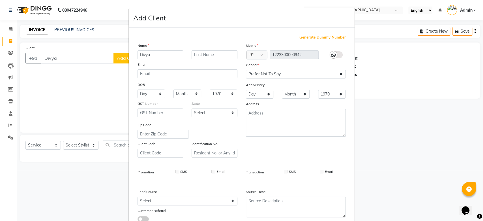
click at [321, 101] on div "Mobile Country Code × 91 1223300000942 Gender Select Male Female Other Prefer N…" at bounding box center [296, 99] width 108 height 115
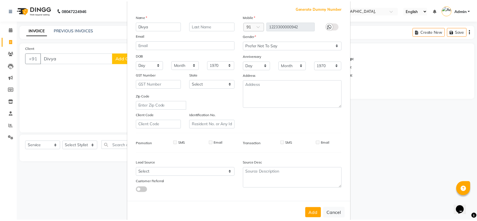
scroll to position [39, 0]
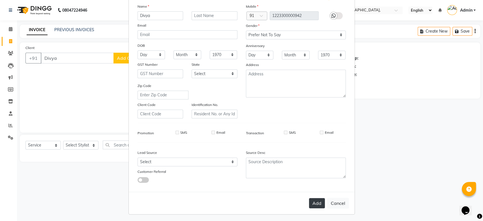
click at [310, 198] on button "Add" at bounding box center [317, 203] width 16 height 10
type input "1223300000942"
select select
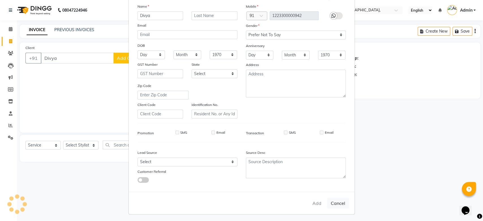
select select
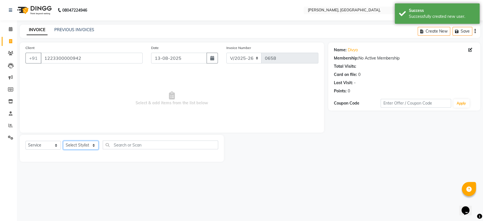
click at [84, 146] on select "Select Stylist Aarti Admin Anuradha Armaan Arunima Asif Kamlesh Nirmala Rahat A…" at bounding box center [80, 145] width 35 height 9
click at [63, 141] on select "Select Stylist Aarti Admin Anuradha Armaan Arunima Asif Kamlesh Nirmala Rahat A…" at bounding box center [80, 145] width 35 height 9
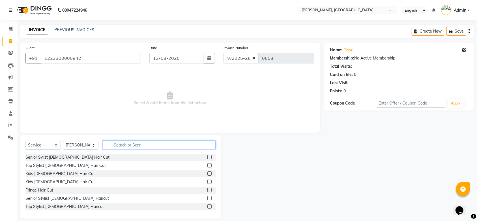
click at [113, 143] on input "text" at bounding box center [159, 144] width 113 height 9
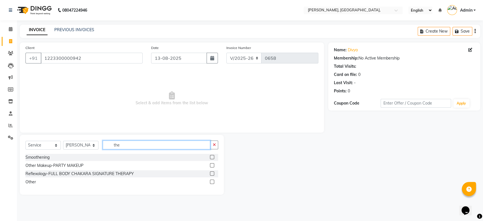
click at [128, 146] on input "the" at bounding box center [157, 144] width 108 height 9
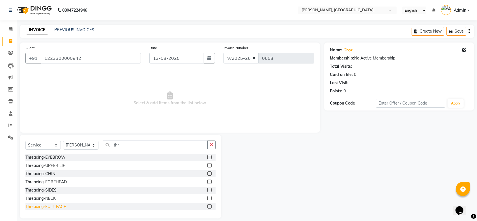
click at [45, 206] on div "Threading-FULL FACE" at bounding box center [45, 207] width 40 height 6
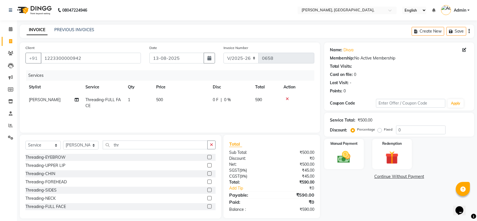
click at [182, 103] on td "500" at bounding box center [181, 102] width 57 height 19
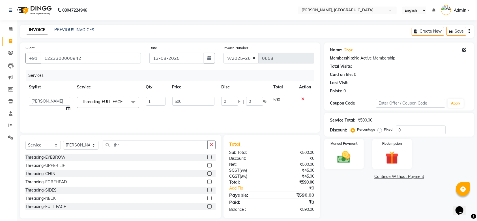
click at [182, 103] on input "500" at bounding box center [193, 101] width 42 height 9
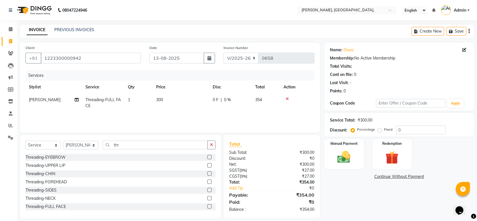
click at [191, 108] on td "300" at bounding box center [181, 102] width 57 height 19
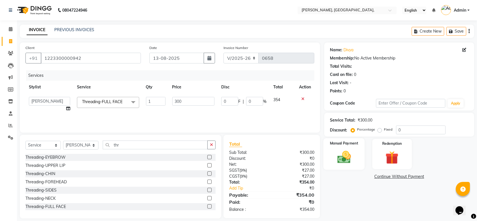
drag, startPoint x: 322, startPoint y: 145, endPoint x: 343, endPoint y: 156, distance: 23.4
click at [343, 156] on div "Manual Payment Redemption" at bounding box center [399, 154] width 159 height 30
click at [343, 156] on img at bounding box center [344, 157] width 22 height 16
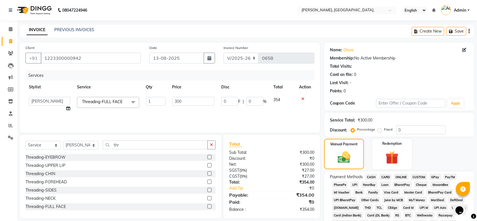
click at [432, 176] on span "GPay" at bounding box center [436, 177] width 12 height 7
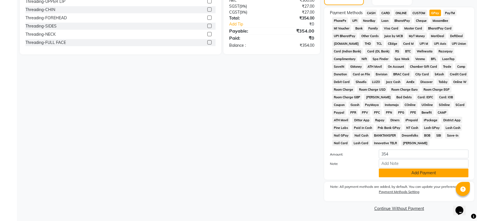
click at [407, 173] on button "Add Payment" at bounding box center [424, 172] width 90 height 9
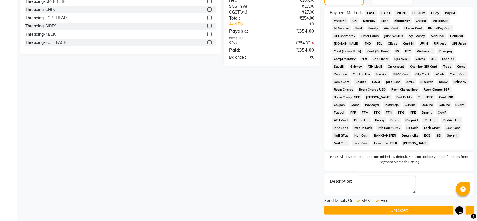
click at [358, 200] on label at bounding box center [358, 201] width 4 height 4
click at [358, 200] on input "checkbox" at bounding box center [358, 201] width 4 height 4
click at [378, 199] on label at bounding box center [377, 201] width 4 height 4
click at [378, 199] on input "checkbox" at bounding box center [377, 201] width 4 height 4
click at [365, 211] on button "Checkout" at bounding box center [399, 210] width 150 height 9
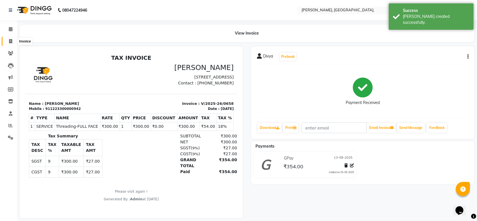
click at [13, 38] on span at bounding box center [11, 41] width 10 height 7
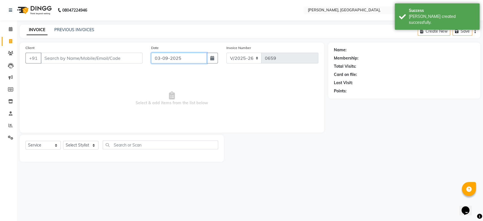
click at [165, 59] on input "03-09-2025" at bounding box center [179, 58] width 56 height 11
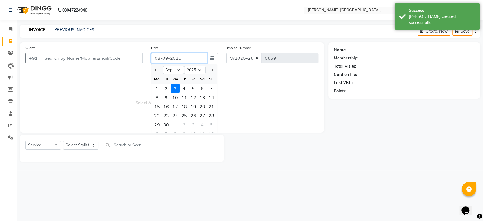
click at [165, 59] on input "03-09-2025" at bounding box center [179, 58] width 56 height 11
paste input "13-08"
click at [119, 58] on input "Client" at bounding box center [92, 58] width 102 height 11
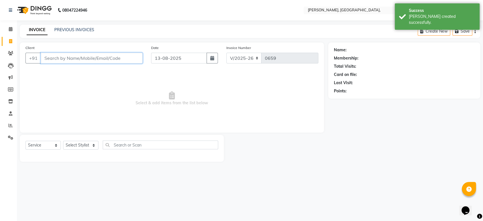
click at [119, 58] on input "Client" at bounding box center [92, 58] width 102 height 11
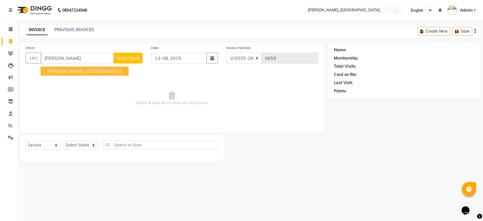
click at [125, 58] on span "Add Client" at bounding box center [128, 58] width 22 height 6
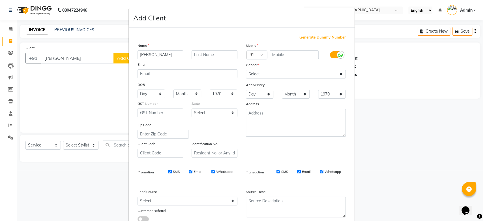
drag, startPoint x: 303, startPoint y: 34, endPoint x: 304, endPoint y: 38, distance: 3.8
click at [304, 38] on div "Generate Dummy Number Name Srikar Email DOB Day 01 02 03 04 05 06 07 08 09 10 1…" at bounding box center [242, 129] width 226 height 203
click at [304, 38] on span "Generate Dummy Number" at bounding box center [323, 38] width 46 height 6
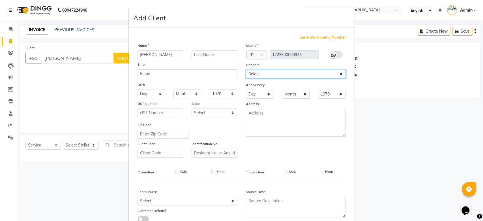
click at [264, 70] on select "Select Male Female Other Prefer Not To Say" at bounding box center [296, 74] width 100 height 9
click at [275, 79] on div "Mobile Country Code × 91 1223300000943 Gender Select Male Female Other Prefer N…" at bounding box center [296, 99] width 108 height 115
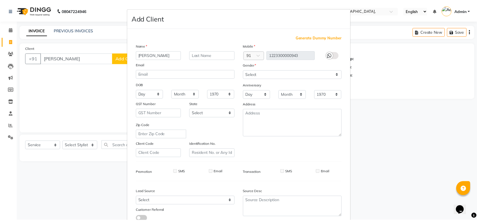
scroll to position [39, 0]
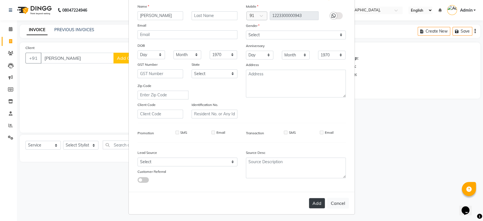
click at [310, 201] on button "Add" at bounding box center [317, 203] width 16 height 10
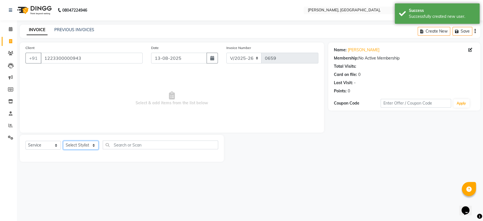
click at [75, 142] on select "Select Stylist Aarti Admin Anuradha Armaan Arunima Asif Kamlesh Nirmala Rahat A…" at bounding box center [80, 145] width 35 height 9
click at [63, 141] on select "Select Stylist Aarti Admin Anuradha Armaan Arunima Asif Kamlesh Nirmala Rahat A…" at bounding box center [80, 145] width 35 height 9
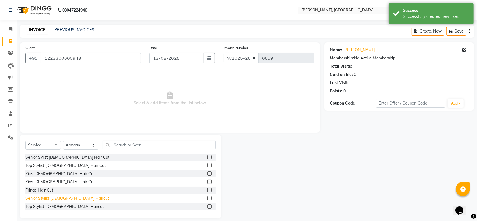
click at [63, 199] on div "Senior Stylist Male Haircut" at bounding box center [67, 198] width 84 height 6
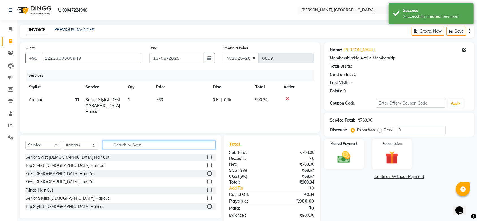
click at [134, 148] on div "Select Service Product Membership Package Voucher Prepaid Gift Card Select Styl…" at bounding box center [120, 146] width 190 height 13
click at [134, 148] on input "text" at bounding box center [159, 144] width 113 height 9
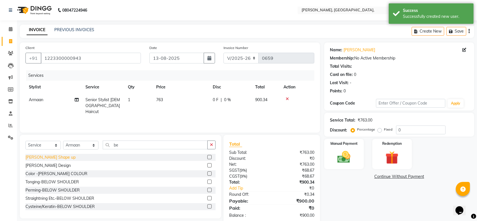
click at [44, 158] on div "Beard Shape up" at bounding box center [50, 157] width 50 height 6
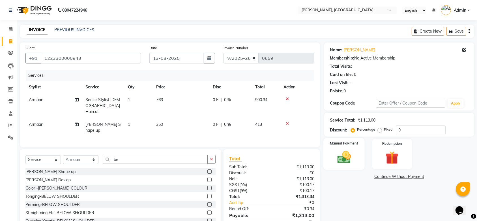
click at [348, 161] on img at bounding box center [344, 157] width 22 height 16
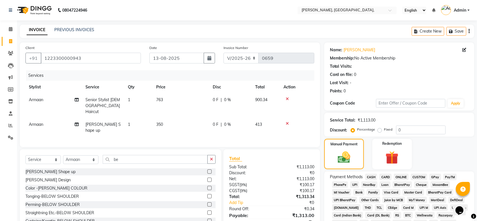
click at [436, 176] on span "GPay" at bounding box center [436, 177] width 12 height 7
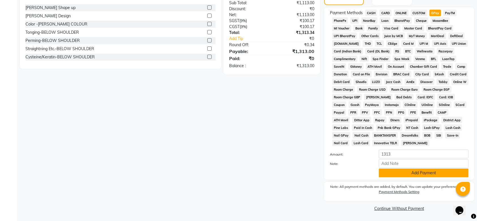
click at [419, 168] on button "Add Payment" at bounding box center [424, 172] width 90 height 9
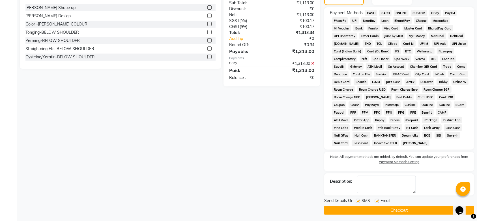
click at [359, 200] on label at bounding box center [358, 201] width 4 height 4
click at [359, 200] on input "checkbox" at bounding box center [358, 201] width 4 height 4
click at [374, 201] on div "SMS" at bounding box center [365, 201] width 19 height 7
click at [376, 200] on label at bounding box center [377, 201] width 4 height 4
click at [376, 200] on input "checkbox" at bounding box center [377, 201] width 4 height 4
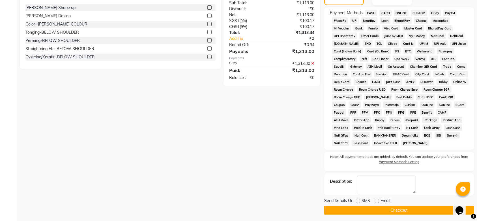
click at [365, 207] on button "Checkout" at bounding box center [399, 210] width 150 height 9
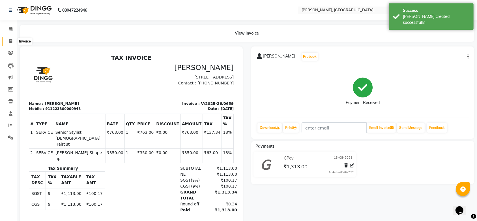
click at [11, 39] on icon at bounding box center [10, 41] width 3 height 4
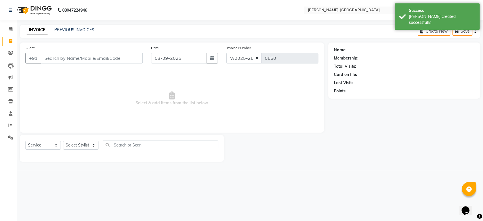
click at [170, 52] on div "Date 03-09-2025" at bounding box center [184, 56] width 75 height 23
click at [168, 54] on div "Date 03-09-2025" at bounding box center [184, 56] width 75 height 23
click at [168, 54] on input "03-09-2025" at bounding box center [179, 58] width 56 height 11
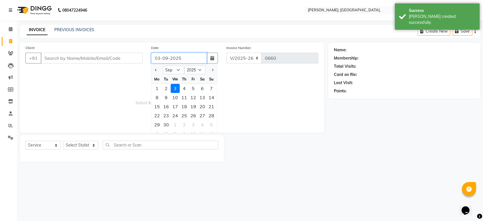
click at [168, 54] on input "03-09-2025" at bounding box center [179, 58] width 56 height 11
paste input "13-08"
click at [72, 59] on input "Client" at bounding box center [92, 58] width 102 height 11
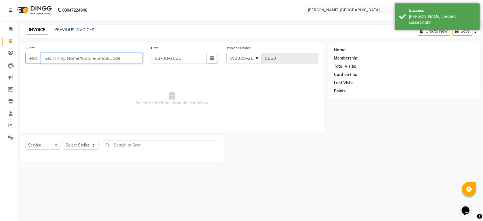
click at [72, 59] on input "Client" at bounding box center [92, 58] width 102 height 11
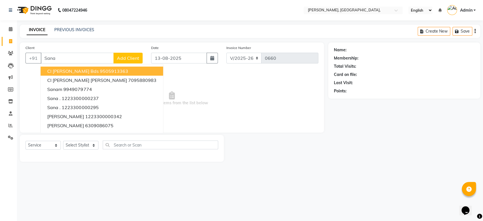
click at [131, 52] on div "Client +91 Sana Cl Sana Toni N Guy Bds 9505913363 Cl Sana Farheen Toni N Farhee…" at bounding box center [84, 56] width 126 height 23
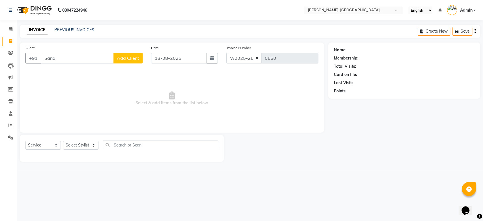
click at [130, 57] on span "Add Client" at bounding box center [128, 58] width 22 height 6
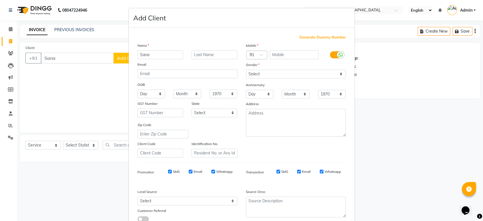
click at [315, 35] on span "Generate Dummy Number" at bounding box center [323, 38] width 46 height 6
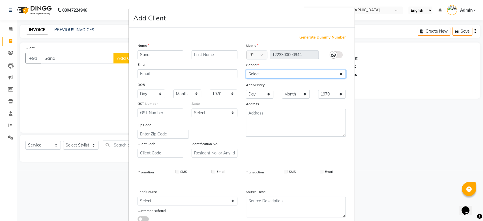
click at [272, 76] on select "Select Male Female Other Prefer Not To Say" at bounding box center [296, 74] width 100 height 9
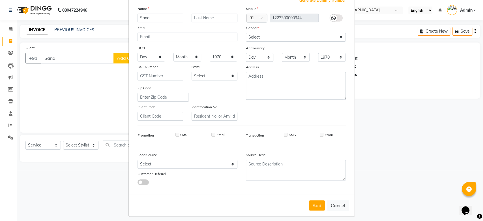
click at [305, 105] on div "Mobile Country Code × 91 1223300000944 Gender Select Male Female Other Prefer N…" at bounding box center [296, 63] width 108 height 115
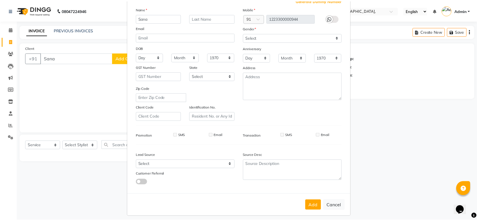
scroll to position [39, 0]
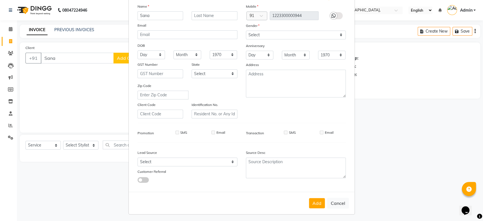
click at [305, 199] on div "Add Cancel" at bounding box center [242, 203] width 226 height 22
click at [312, 203] on button "Add" at bounding box center [317, 203] width 16 height 10
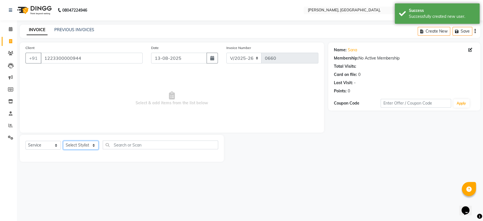
click at [75, 146] on select "Select Stylist Aarti Admin Anuradha Armaan Arunima Asif Kamlesh Nirmala Rahat A…" at bounding box center [80, 145] width 35 height 9
click at [63, 141] on select "Select Stylist Aarti Admin Anuradha Armaan Arunima Asif Kamlesh Nirmala Rahat A…" at bounding box center [80, 145] width 35 height 9
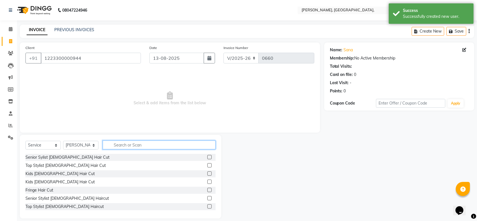
click at [139, 143] on input "text" at bounding box center [159, 144] width 113 height 9
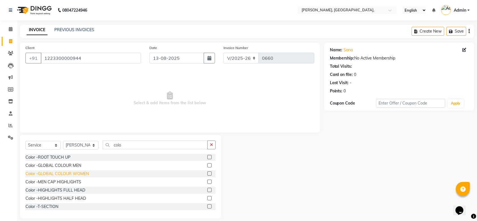
click at [69, 173] on div "Color -GLOBAL COLOUR WOMEN" at bounding box center [56, 174] width 63 height 6
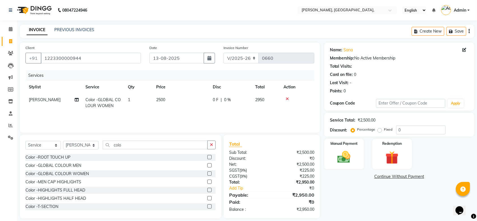
click at [170, 90] on th "Price" at bounding box center [181, 87] width 57 height 13
click at [173, 101] on td "2500" at bounding box center [181, 102] width 57 height 19
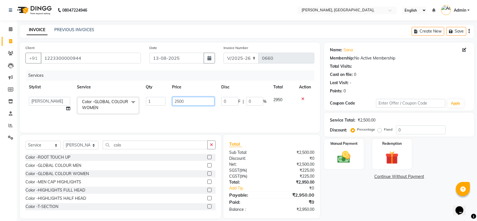
click at [173, 101] on input "2500" at bounding box center [193, 101] width 42 height 9
click at [219, 115] on div "Services Stylist Service Qty Price Disc Total Action Aarti Admin Anuradha Armaa…" at bounding box center [169, 98] width 289 height 57
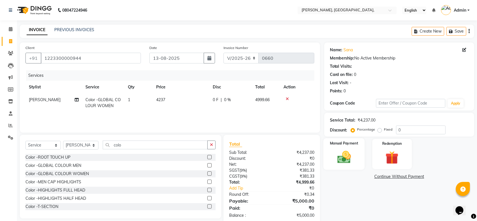
click at [354, 151] on img at bounding box center [344, 157] width 22 height 16
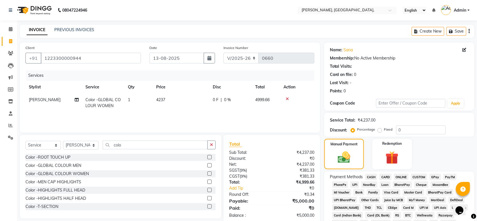
click at [434, 177] on span "GPay" at bounding box center [436, 177] width 12 height 7
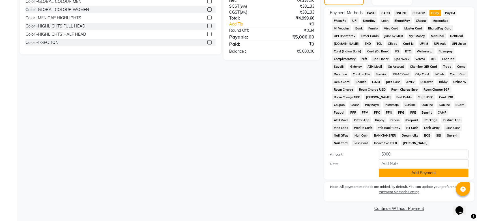
click at [411, 175] on button "Add Payment" at bounding box center [424, 172] width 90 height 9
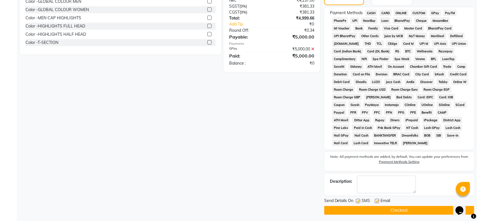
click at [360, 202] on label at bounding box center [358, 201] width 4 height 4
click at [360, 202] on input "checkbox" at bounding box center [358, 201] width 4 height 4
click at [378, 201] on label at bounding box center [377, 201] width 4 height 4
click at [378, 201] on input "checkbox" at bounding box center [377, 201] width 4 height 4
click at [337, 208] on button "Checkout" at bounding box center [399, 210] width 150 height 9
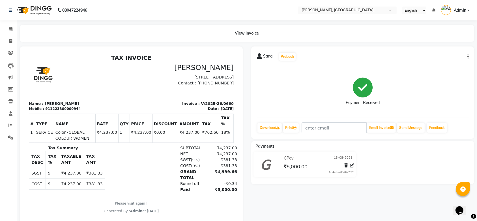
click at [9, 47] on li "Invoice" at bounding box center [8, 41] width 17 height 12
click at [9, 41] on icon at bounding box center [10, 41] width 3 height 4
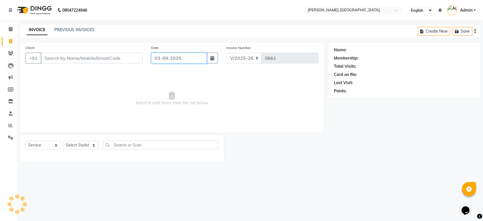
click at [158, 59] on input "03-09-2025" at bounding box center [179, 58] width 56 height 11
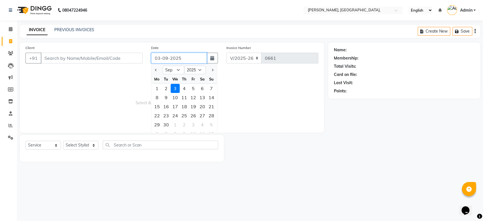
click at [158, 59] on input "03-09-2025" at bounding box center [179, 58] width 56 height 11
paste input "13-08"
drag, startPoint x: 156, startPoint y: 60, endPoint x: 158, endPoint y: 65, distance: 4.9
click at [158, 63] on div "13-08-2025 Jan Feb Mar Apr May Jun Jul Aug Sep Oct Nov Dec 2015 2016 2017 2018 …" at bounding box center [184, 58] width 67 height 11
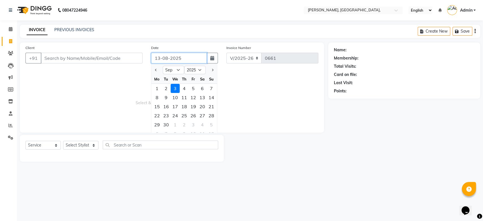
click at [158, 61] on input "13-08-2025" at bounding box center [179, 58] width 56 height 11
click at [165, 57] on input "14-08-2025" at bounding box center [179, 58] width 56 height 11
paste input "14-08-2025"
click at [106, 56] on input "Client" at bounding box center [92, 58] width 102 height 11
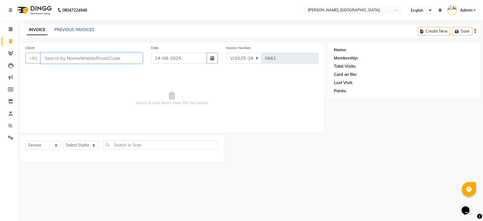
click at [106, 56] on input "Client" at bounding box center [92, 58] width 102 height 11
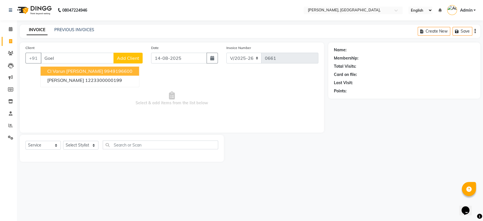
click at [128, 63] on button "Add Client" at bounding box center [128, 58] width 29 height 11
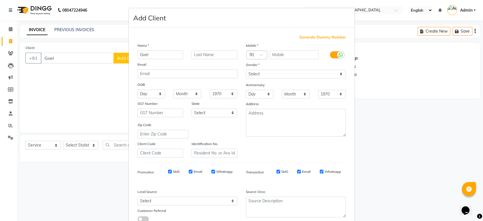
click at [336, 37] on span "Generate Dummy Number" at bounding box center [323, 38] width 46 height 6
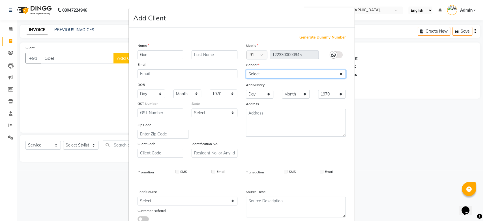
click at [283, 70] on select "Select Male Female Other Prefer Not To Say" at bounding box center [296, 74] width 100 height 9
click at [246, 70] on select "Select Male Female Other Prefer Not To Say" at bounding box center [296, 74] width 100 height 9
click at [348, 95] on div "Generate Dummy Number Name Goel Email DOB Day 01 02 03 04 05 06 07 08 09 10 11 …" at bounding box center [242, 129] width 226 height 203
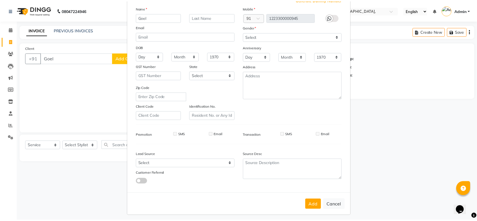
scroll to position [39, 0]
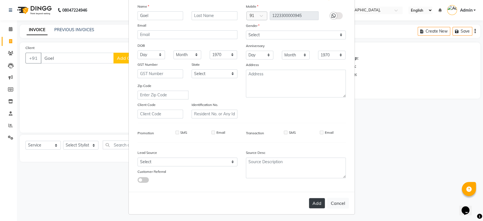
click at [314, 198] on button "Add" at bounding box center [317, 203] width 16 height 10
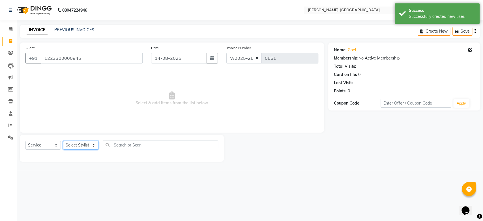
click at [81, 142] on select "Select Stylist Aarti Admin Anuradha Armaan Arunima Asif Kamlesh Nirmala Rahat A…" at bounding box center [80, 145] width 35 height 9
click at [63, 141] on select "Select Stylist Aarti Admin Anuradha Armaan Arunima Asif Kamlesh Nirmala Rahat A…" at bounding box center [80, 145] width 35 height 9
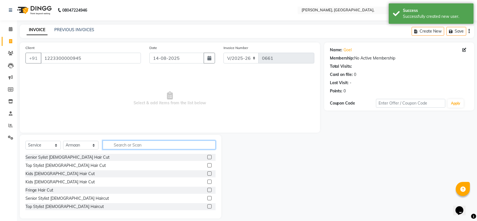
click at [126, 142] on input "text" at bounding box center [159, 144] width 113 height 9
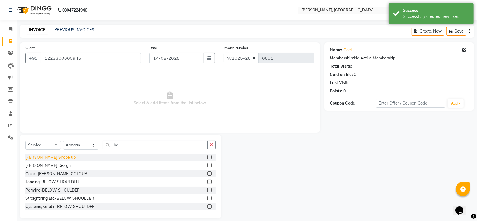
click at [44, 157] on div "Beard Shape up" at bounding box center [50, 157] width 50 height 6
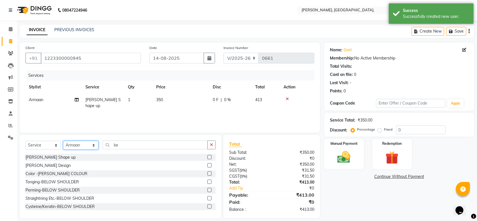
click at [66, 148] on select "Select Stylist Aarti Admin Anuradha Armaan Arunima Asif Kamlesh Nirmala Rahat A…" at bounding box center [80, 145] width 35 height 9
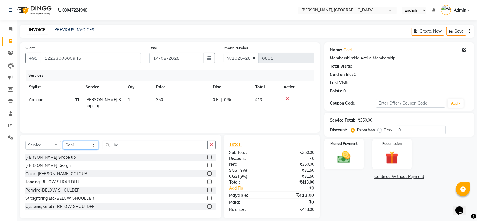
click at [63, 141] on select "Select Stylist Aarti Admin Anuradha Armaan Arunima Asif Kamlesh Nirmala Rahat A…" at bounding box center [80, 145] width 35 height 9
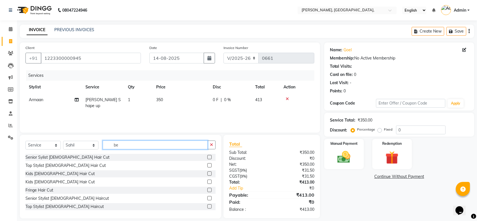
click at [124, 146] on input "be" at bounding box center [155, 144] width 105 height 9
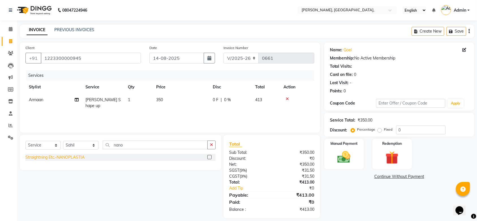
click at [76, 159] on div "Straightning Etc.-NANOPLASTIA" at bounding box center [54, 157] width 59 height 6
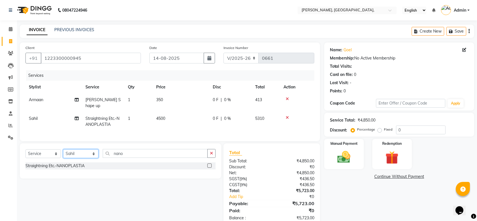
click at [87, 153] on select "Select Stylist Aarti Admin Anuradha Armaan Arunima Asif Kamlesh Nirmala Rahat A…" at bounding box center [80, 153] width 35 height 9
click at [63, 149] on select "Select Stylist Aarti Admin Anuradha Armaan Arunima Asif Kamlesh Nirmala Rahat A…" at bounding box center [80, 153] width 35 height 9
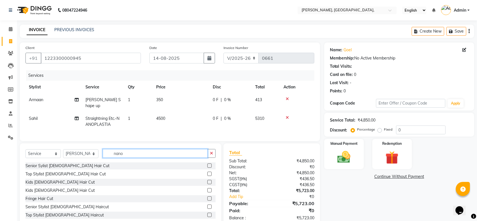
click at [125, 153] on input "nano" at bounding box center [155, 153] width 105 height 9
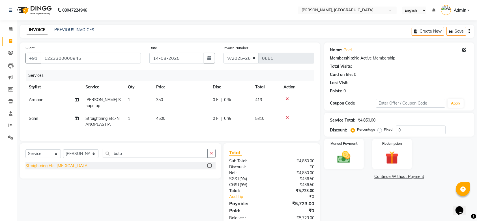
click at [52, 167] on div "Straightning Etc.-BOTOX" at bounding box center [56, 166] width 63 height 6
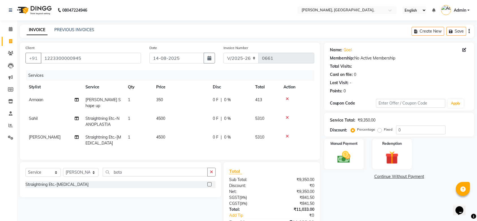
click at [149, 112] on td "1" at bounding box center [139, 121] width 28 height 19
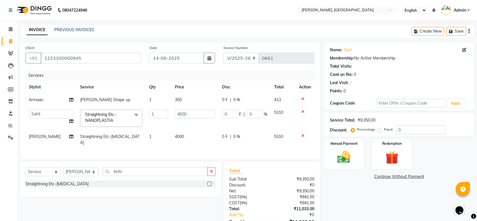
click at [186, 135] on td "4500" at bounding box center [195, 139] width 47 height 19
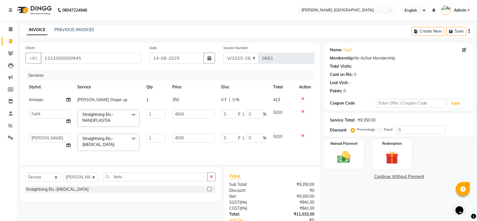
click at [186, 135] on input "4500" at bounding box center [194, 138] width 42 height 9
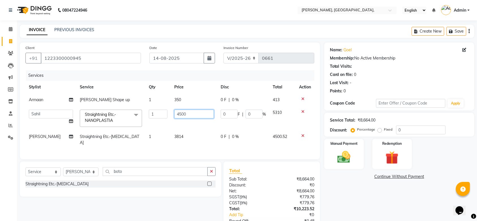
click at [185, 111] on input "4500" at bounding box center [194, 114] width 40 height 9
click at [182, 113] on input "4500" at bounding box center [194, 114] width 40 height 9
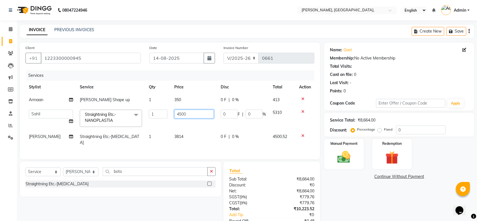
click at [182, 113] on input "4500" at bounding box center [194, 114] width 40 height 9
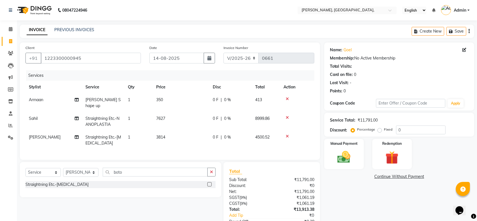
click at [341, 196] on div "Name: Goel Membership: No Active Membership Total Visits: Card on file: 0 Last …" at bounding box center [401, 146] width 154 height 209
click at [342, 160] on img at bounding box center [344, 157] width 22 height 16
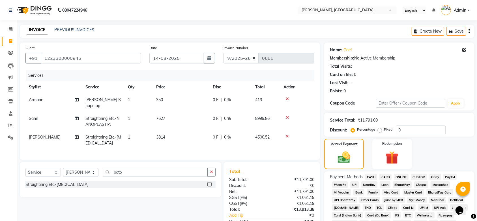
click at [373, 178] on span "CASH" at bounding box center [371, 177] width 12 height 7
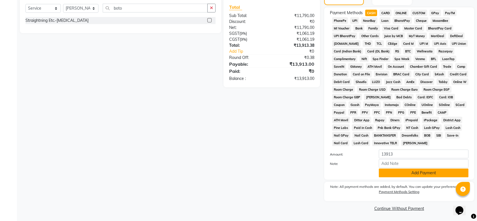
click at [407, 172] on button "Add Payment" at bounding box center [424, 172] width 90 height 9
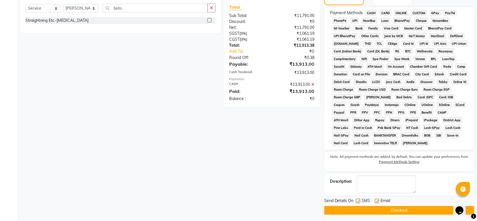
click at [356, 199] on div "Send Details On SMS Email" at bounding box center [399, 201] width 150 height 7
drag, startPoint x: 356, startPoint y: 199, endPoint x: 359, endPoint y: 203, distance: 5.7
click at [359, 203] on div "Send Details On SMS Email" at bounding box center [399, 201] width 150 height 7
click at [359, 203] on div at bounding box center [358, 202] width 4 height 6
click at [358, 201] on label at bounding box center [358, 201] width 4 height 4
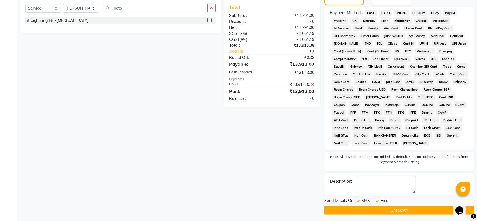
click at [358, 201] on input "checkbox" at bounding box center [358, 201] width 4 height 4
click at [376, 199] on label at bounding box center [377, 201] width 4 height 4
click at [376, 199] on input "checkbox" at bounding box center [377, 201] width 4 height 4
click at [367, 208] on button "Checkout" at bounding box center [399, 210] width 150 height 9
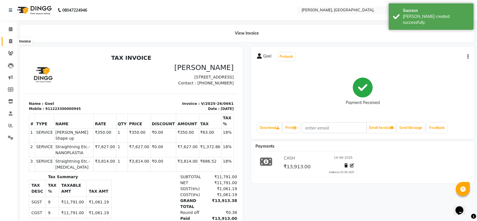
click at [13, 41] on span at bounding box center [11, 41] width 10 height 7
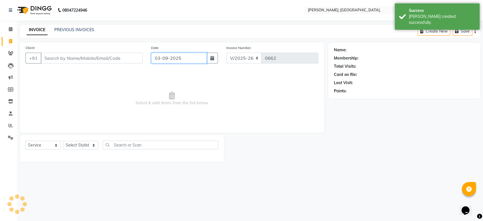
click at [179, 57] on input "03-09-2025" at bounding box center [179, 58] width 56 height 11
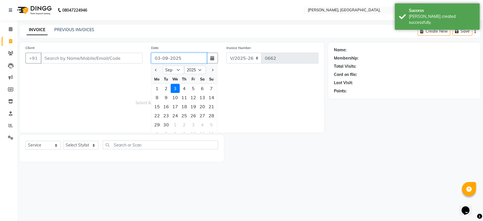
click at [179, 57] on input "03-09-2025" at bounding box center [179, 58] width 56 height 11
paste input "14-08"
drag, startPoint x: 93, startPoint y: 64, endPoint x: 70, endPoint y: 61, distance: 23.4
click at [70, 61] on div "Client +91" at bounding box center [84, 56] width 126 height 23
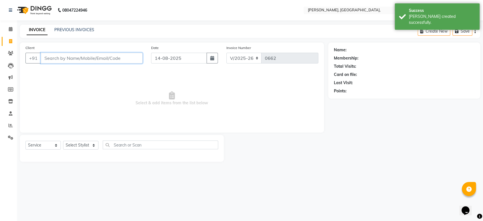
click at [70, 61] on input "Client" at bounding box center [92, 58] width 102 height 11
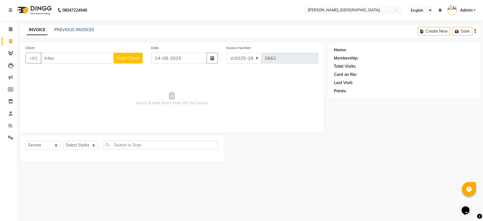
click at [125, 65] on div "Client +91 Irfan Add Client" at bounding box center [84, 56] width 126 height 23
click at [135, 60] on span "Add Client" at bounding box center [128, 58] width 22 height 6
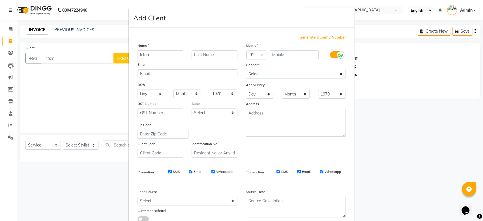
click at [313, 39] on span "Generate Dummy Number" at bounding box center [323, 38] width 46 height 6
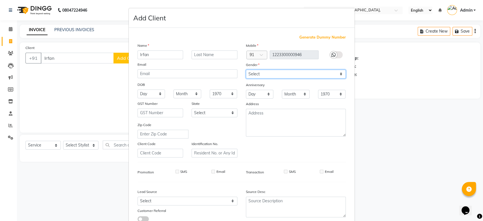
click at [283, 70] on select "Select Male Female Other Prefer Not To Say" at bounding box center [296, 74] width 100 height 9
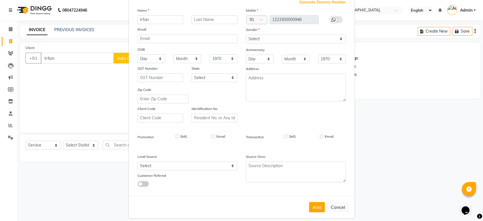
click at [291, 64] on div "Mobile Country Code × 91 1223300000946 Gender Select Male Female Other Prefer N…" at bounding box center [296, 64] width 108 height 115
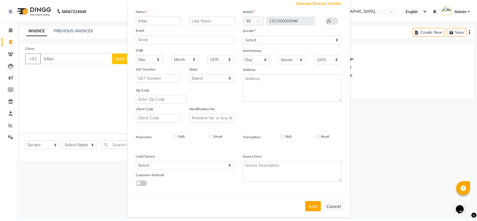
scroll to position [39, 0]
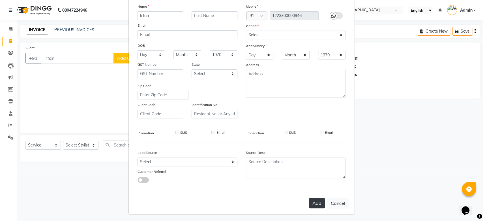
click at [310, 203] on button "Add" at bounding box center [317, 203] width 16 height 10
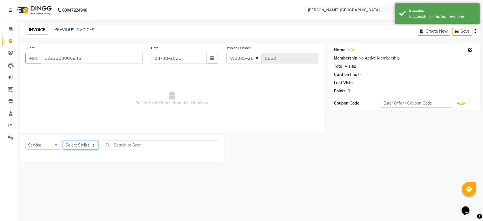
click at [73, 146] on select "Select Stylist Aarti Admin Anuradha Armaan Arunima Asif Kamlesh Nirmala Rahat A…" at bounding box center [80, 145] width 35 height 9
click at [63, 141] on select "Select Stylist Aarti Admin Anuradha Armaan Arunima Asif Kamlesh Nirmala Rahat A…" at bounding box center [80, 145] width 35 height 9
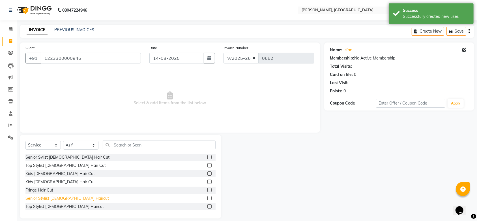
click at [65, 197] on div "Senior Stylist Male Haircut" at bounding box center [67, 198] width 84 height 6
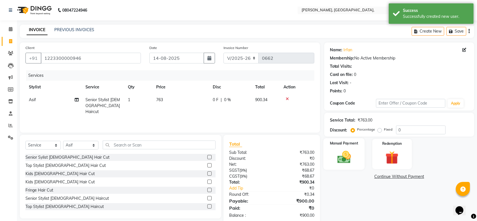
click at [347, 154] on img at bounding box center [344, 157] width 22 height 16
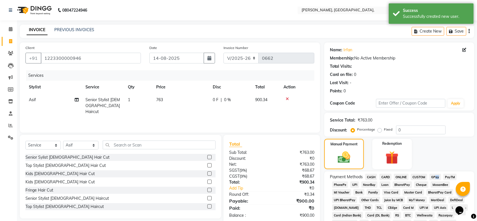
drag, startPoint x: 443, startPoint y: 176, endPoint x: 433, endPoint y: 177, distance: 10.2
click at [433, 177] on span "GPay" at bounding box center [436, 177] width 12 height 7
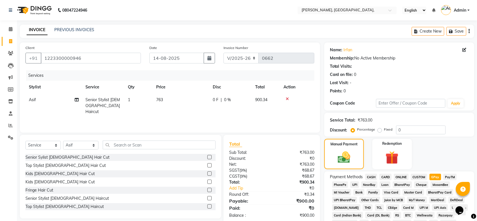
scroll to position [164, 0]
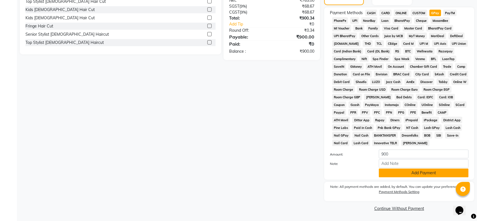
click at [415, 170] on button "Add Payment" at bounding box center [424, 172] width 90 height 9
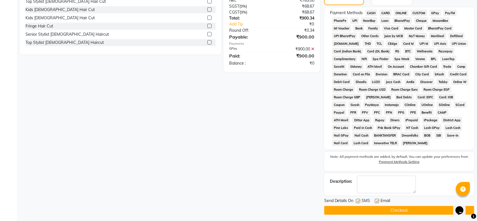
click at [355, 200] on div "Send Details On SMS Email" at bounding box center [399, 201] width 150 height 7
click at [356, 200] on div "Send Details On SMS Email" at bounding box center [399, 201] width 150 height 7
click at [358, 201] on div "Send Details On SMS Email" at bounding box center [399, 201] width 150 height 7
click at [378, 200] on label at bounding box center [377, 201] width 4 height 4
click at [378, 200] on input "checkbox" at bounding box center [377, 201] width 4 height 4
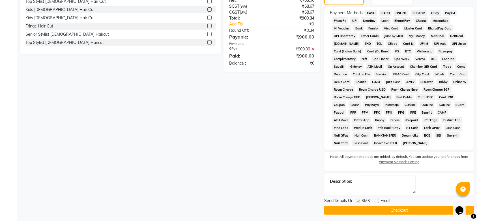
click at [358, 200] on label at bounding box center [358, 201] width 4 height 4
click at [358, 200] on input "checkbox" at bounding box center [358, 201] width 4 height 4
click at [349, 212] on button "Checkout" at bounding box center [399, 210] width 150 height 9
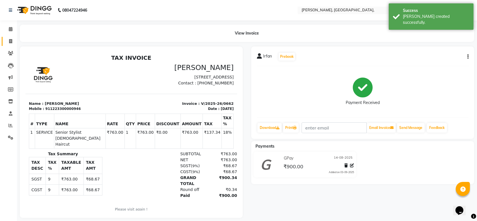
click at [11, 37] on link "Invoice" at bounding box center [9, 41] width 14 height 9
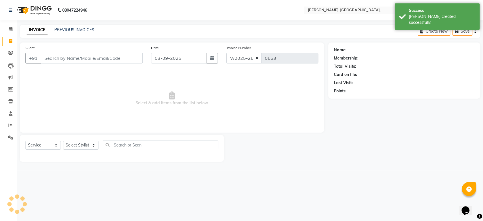
click at [11, 37] on link "Invoice" at bounding box center [9, 41] width 14 height 9
click at [173, 59] on input "03-09-2025" at bounding box center [179, 58] width 56 height 11
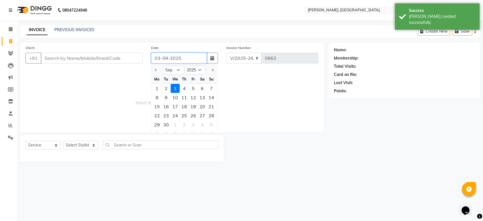
click at [173, 59] on input "03-09-2025" at bounding box center [179, 58] width 56 height 11
paste input "14-08"
click at [123, 54] on input "Client" at bounding box center [92, 58] width 102 height 11
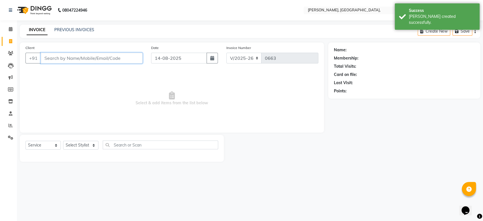
click at [123, 54] on input "Client" at bounding box center [92, 58] width 102 height 11
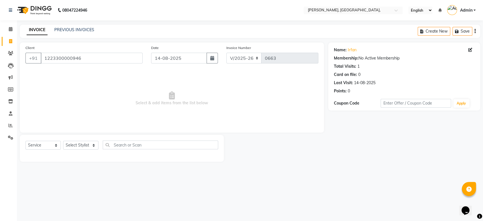
click at [87, 149] on div "Select Service Product Membership Package Voucher Prepaid Gift Card Select Styl…" at bounding box center [121, 146] width 193 height 13
click at [84, 140] on div "Select Service Product Membership Package Voucher Prepaid Gift Card Select Styl…" at bounding box center [122, 148] width 204 height 27
click at [84, 141] on select "Select Stylist Aarti Admin Anuradha Armaan Arunima Asif Kamlesh Nirmala Rahat A…" at bounding box center [80, 145] width 35 height 9
click at [63, 141] on select "Select Stylist Aarti Admin Anuradha Armaan Arunima Asif Kamlesh Nirmala Rahat A…" at bounding box center [80, 145] width 35 height 9
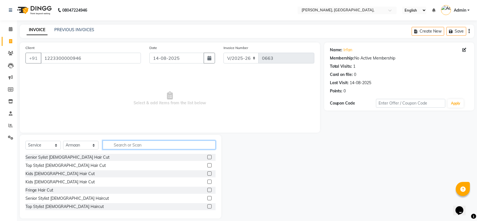
click at [126, 143] on input "text" at bounding box center [159, 144] width 113 height 9
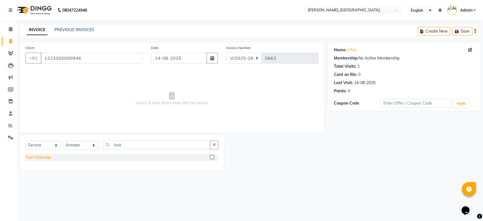
click at [38, 156] on div "Foot Massage" at bounding box center [38, 157] width 26 height 6
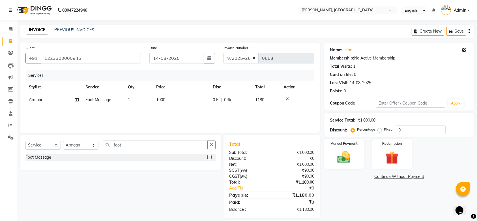
click at [182, 96] on td "1000" at bounding box center [181, 99] width 57 height 13
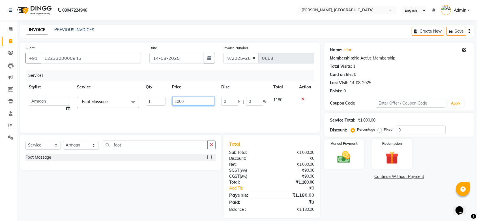
click at [182, 97] on input "1000" at bounding box center [193, 101] width 42 height 9
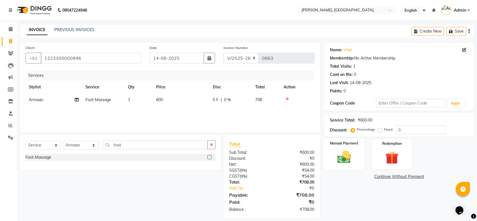
click at [335, 164] on img at bounding box center [344, 157] width 22 height 16
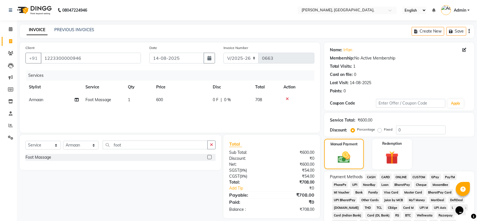
click at [433, 176] on span "GPay" at bounding box center [436, 177] width 12 height 7
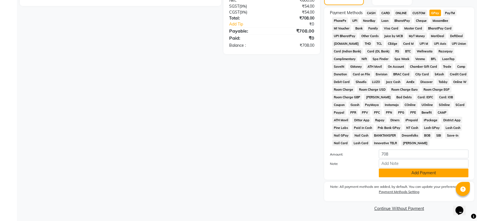
click at [414, 170] on button "Add Payment" at bounding box center [424, 172] width 90 height 9
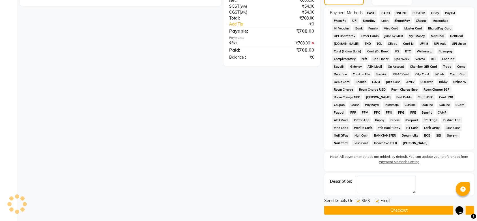
click at [359, 200] on label at bounding box center [358, 201] width 4 height 4
click at [359, 200] on input "checkbox" at bounding box center [358, 201] width 4 height 4
click at [377, 199] on label at bounding box center [377, 201] width 4 height 4
click at [377, 199] on input "checkbox" at bounding box center [377, 201] width 4 height 4
click at [373, 214] on button "Checkout" at bounding box center [399, 210] width 150 height 9
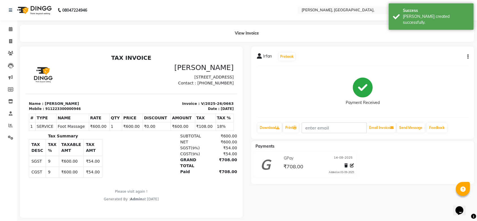
click at [10, 36] on li "Invoice" at bounding box center [8, 41] width 17 height 12
click at [10, 40] on icon at bounding box center [10, 41] width 3 height 4
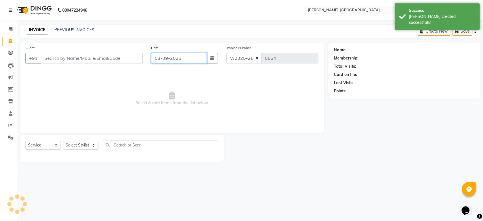
click at [166, 61] on input "03-09-2025" at bounding box center [179, 58] width 56 height 11
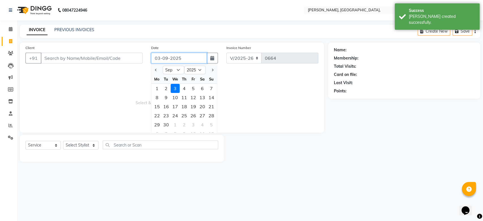
click at [166, 61] on input "03-09-2025" at bounding box center [179, 58] width 56 height 11
paste input "14-08"
click at [103, 58] on input "Client" at bounding box center [92, 58] width 102 height 11
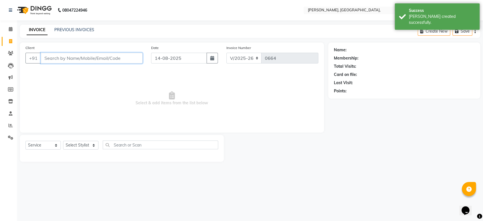
click at [103, 58] on input "Client" at bounding box center [92, 58] width 102 height 11
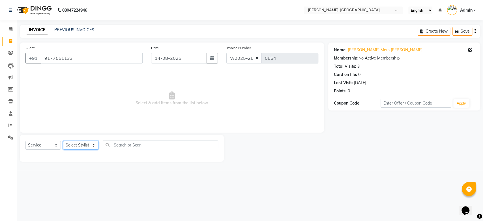
click at [77, 148] on select "Select Stylist Aarti Admin Anuradha Armaan Arunima Asif Kamlesh Nirmala Rahat A…" at bounding box center [80, 145] width 35 height 9
click at [63, 141] on select "Select Stylist Aarti Admin Anuradha Armaan Arunima Asif Kamlesh Nirmala Rahat A…" at bounding box center [80, 145] width 35 height 9
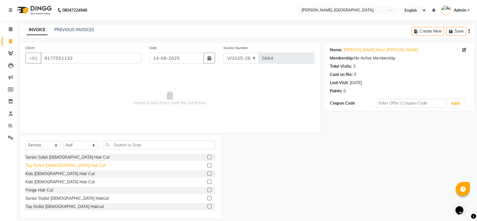
click at [52, 166] on div "Top Stylist Female Hair Cut" at bounding box center [65, 165] width 80 height 6
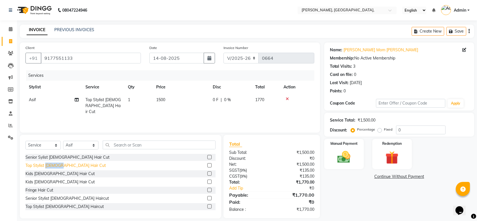
click at [52, 166] on div "Top Stylist Female Hair Cut" at bounding box center [65, 165] width 80 height 6
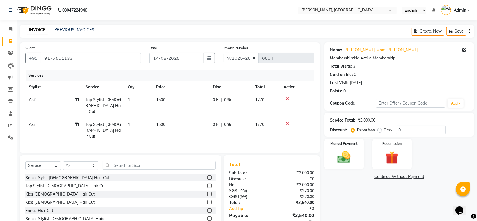
click at [32, 122] on span "Asif" at bounding box center [32, 124] width 7 height 5
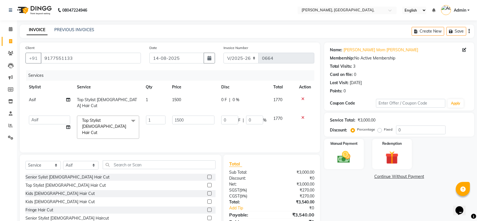
click at [32, 117] on select "Aarti Admin Anuradha Armaan Arunima Asif Kamlesh Nirmala Rahat Ali Sahil Shikha…" at bounding box center [49, 119] width 41 height 9
click at [397, 129] on input "0" at bounding box center [421, 129] width 50 height 9
click at [343, 161] on img at bounding box center [344, 157] width 22 height 16
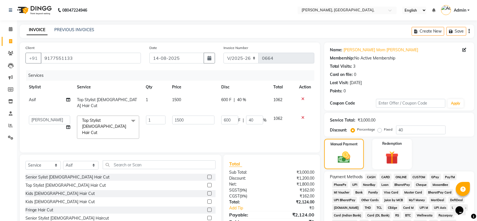
click at [434, 179] on span "GPay" at bounding box center [436, 177] width 12 height 7
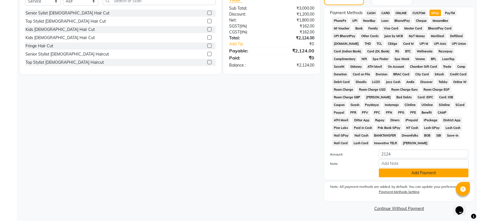
click at [385, 175] on button "Add Payment" at bounding box center [424, 172] width 90 height 9
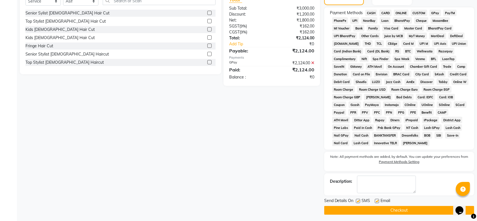
click at [357, 202] on label at bounding box center [358, 201] width 4 height 4
click at [357, 202] on input "checkbox" at bounding box center [358, 201] width 4 height 4
click at [378, 200] on label at bounding box center [377, 201] width 4 height 4
click at [378, 200] on input "checkbox" at bounding box center [377, 201] width 4 height 4
click at [359, 213] on button "Checkout" at bounding box center [399, 210] width 150 height 9
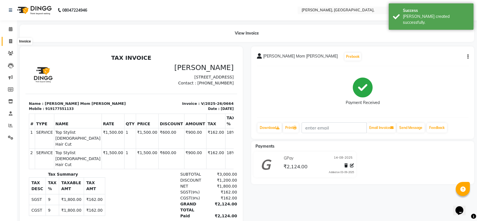
click at [8, 41] on span at bounding box center [11, 41] width 10 height 7
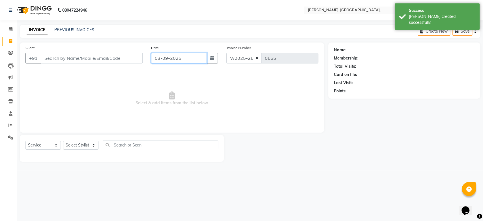
click at [165, 58] on input "03-09-2025" at bounding box center [179, 58] width 56 height 11
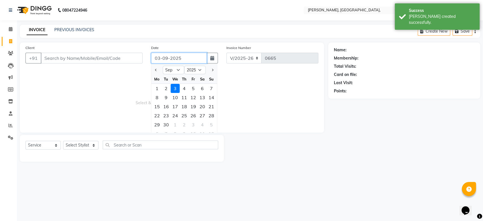
click at [165, 58] on input "03-09-2025" at bounding box center [179, 58] width 56 height 11
paste input "14-08"
click at [84, 55] on input "Client" at bounding box center [92, 58] width 102 height 11
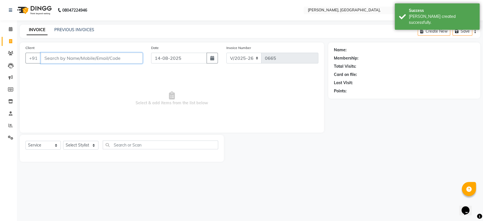
click at [84, 55] on input "Client" at bounding box center [92, 58] width 102 height 11
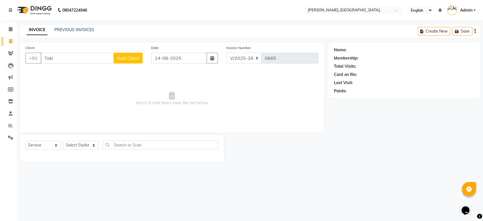
click at [124, 65] on div "Client +91 Taki Add Client" at bounding box center [84, 56] width 126 height 23
click at [133, 59] on span "Add Client" at bounding box center [128, 58] width 22 height 6
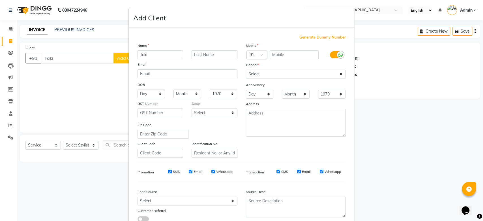
click at [310, 38] on span "Generate Dummy Number" at bounding box center [323, 38] width 46 height 6
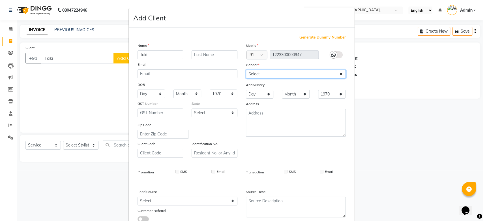
click at [264, 73] on select "Select Male Female Other Prefer Not To Say" at bounding box center [296, 74] width 100 height 9
click at [346, 80] on div "Mobile Country Code × 91 1223300000947 Gender Select Male Female Other Prefer N…" at bounding box center [296, 99] width 108 height 115
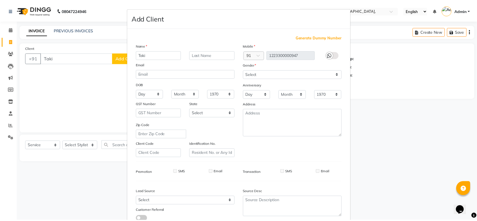
scroll to position [39, 0]
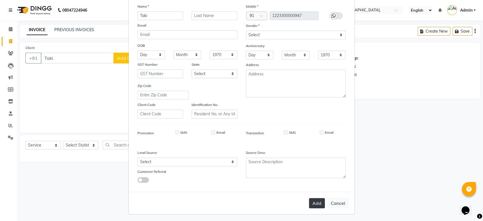
click at [313, 204] on button "Add" at bounding box center [317, 203] width 16 height 10
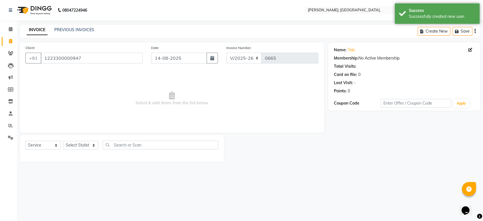
click at [85, 140] on div "Select Service Product Membership Package Voucher Prepaid Gift Card Select Styl…" at bounding box center [122, 148] width 204 height 27
click at [81, 144] on select "Select Stylist Aarti Admin Anuradha Armaan Arunima Asif Kamlesh Nirmala Rahat A…" at bounding box center [80, 145] width 35 height 9
click at [63, 141] on select "Select Stylist Aarti Admin Anuradha Armaan Arunima Asif Kamlesh Nirmala Rahat A…" at bounding box center [80, 145] width 35 height 9
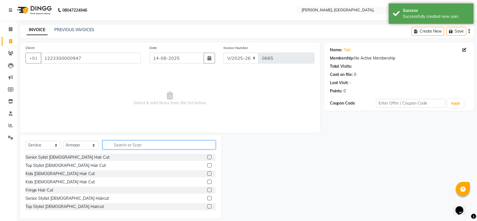
click at [127, 144] on input "text" at bounding box center [159, 144] width 113 height 9
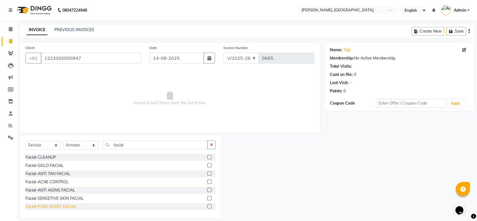
click at [62, 204] on div "Facial-PURE MOIST FACIAL" at bounding box center [50, 207] width 51 height 6
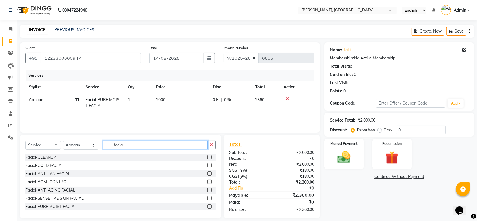
click at [122, 144] on input "facial" at bounding box center [155, 144] width 105 height 9
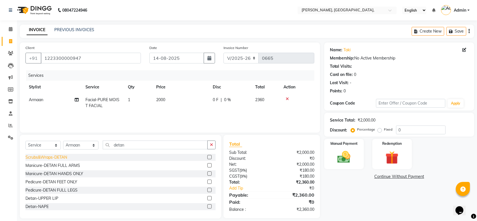
click at [63, 157] on div "Scrubs&Wraps-DETAN" at bounding box center [46, 157] width 42 height 6
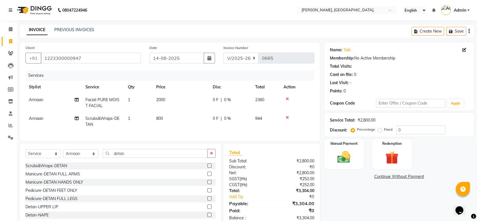
click at [180, 102] on td "2000" at bounding box center [181, 102] width 57 height 19
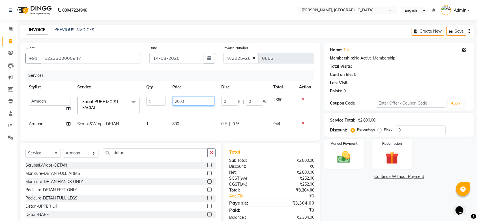
click at [181, 101] on input "2000" at bounding box center [194, 101] width 42 height 9
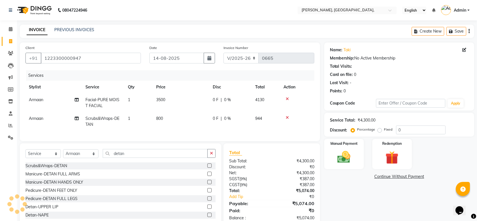
click at [214, 87] on tr "Stylist Service Qty Price Disc Total Action" at bounding box center [169, 87] width 289 height 13
click at [334, 174] on link "Continue Without Payment" at bounding box center [400, 177] width 148 height 6
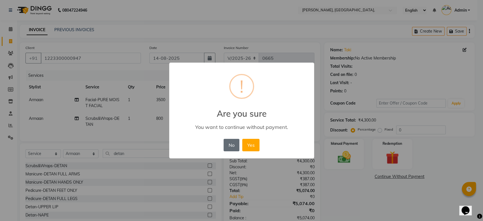
click at [226, 144] on button "No" at bounding box center [232, 145] width 16 height 12
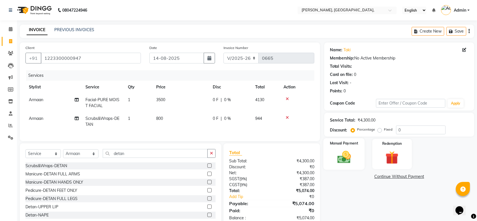
click at [333, 155] on img at bounding box center [344, 157] width 22 height 16
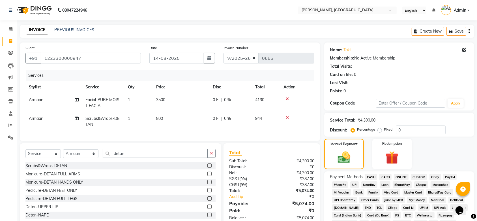
click at [435, 180] on span "GPay" at bounding box center [436, 177] width 12 height 7
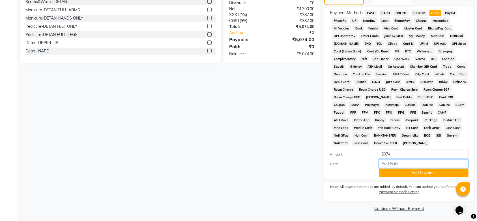
click at [386, 163] on input "Note:" at bounding box center [424, 163] width 90 height 9
click at [378, 171] on div "Add Payment" at bounding box center [424, 172] width 98 height 9
click at [396, 178] on div "Payment Methods CASH CARD ONLINE CUSTOM GPay PayTM PhonePe UPI NearBuy Loan Bha…" at bounding box center [399, 93] width 150 height 172
click at [410, 174] on button "Add Payment" at bounding box center [424, 172] width 90 height 9
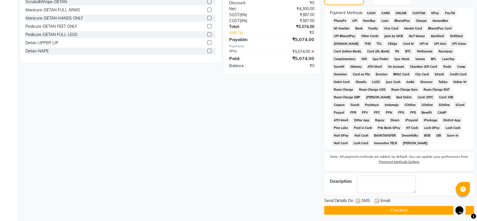
click at [361, 202] on div "SMS" at bounding box center [365, 201] width 19 height 7
click at [359, 200] on label at bounding box center [358, 201] width 4 height 4
click at [359, 200] on input "checkbox" at bounding box center [358, 201] width 4 height 4
click at [377, 199] on label at bounding box center [377, 201] width 4 height 4
click at [377, 199] on input "checkbox" at bounding box center [377, 201] width 4 height 4
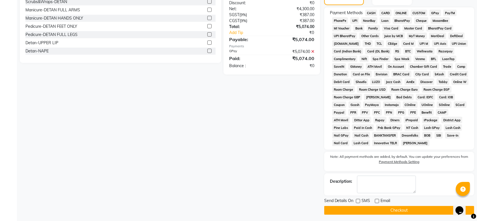
click at [357, 207] on button "Checkout" at bounding box center [399, 210] width 150 height 9
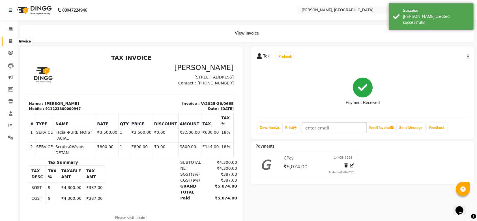
click at [7, 41] on span at bounding box center [11, 41] width 10 height 7
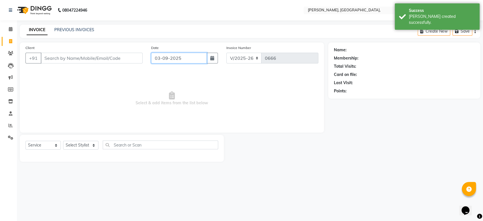
click at [187, 56] on input "03-09-2025" at bounding box center [179, 58] width 56 height 11
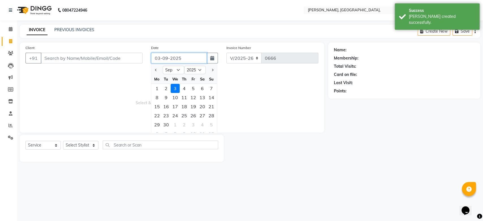
click at [187, 56] on input "03-09-2025" at bounding box center [179, 58] width 56 height 11
paste input "14-08"
drag, startPoint x: 102, startPoint y: 65, endPoint x: 88, endPoint y: 65, distance: 13.9
click at [88, 65] on div "Client +91" at bounding box center [84, 56] width 126 height 23
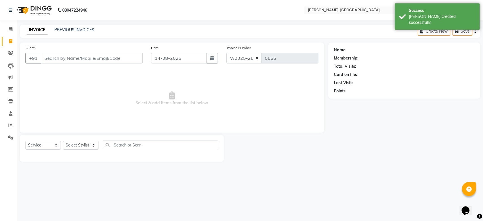
drag, startPoint x: 88, startPoint y: 65, endPoint x: 79, endPoint y: 59, distance: 10.4
click at [79, 59] on div "Client +91" at bounding box center [84, 56] width 126 height 23
click at [79, 59] on input "Client" at bounding box center [92, 58] width 102 height 11
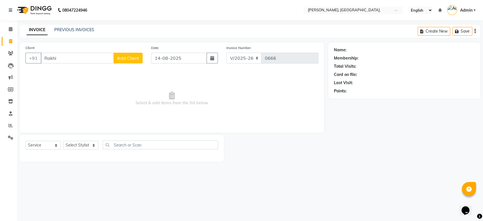
click at [119, 59] on span "Add Client" at bounding box center [128, 58] width 22 height 6
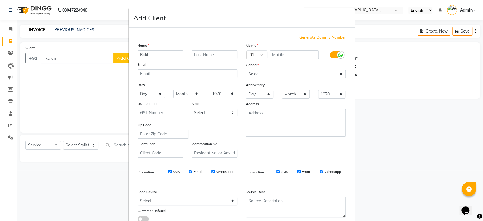
click at [300, 38] on span "Generate Dummy Number" at bounding box center [323, 38] width 46 height 6
click at [282, 68] on div "Gender" at bounding box center [296, 66] width 108 height 8
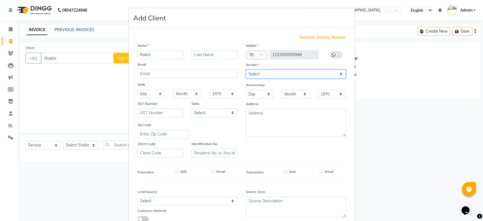
click at [276, 72] on select "Select Male Female Other Prefer Not To Say" at bounding box center [296, 74] width 100 height 9
click at [294, 79] on div "Mobile Country Code × 91 1223300000948 Gender Select Male Female Other Prefer N…" at bounding box center [296, 99] width 108 height 115
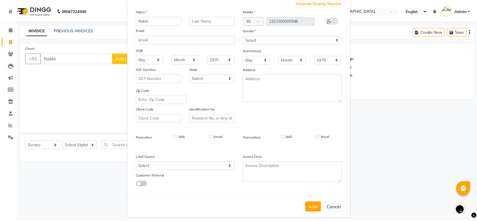
scroll to position [39, 0]
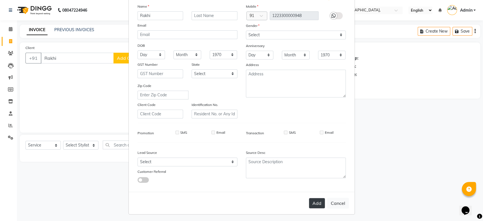
click at [309, 202] on button "Add" at bounding box center [317, 203] width 16 height 10
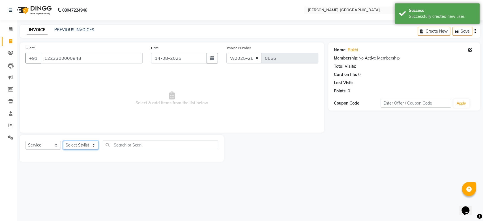
click at [88, 142] on select "Select Stylist Aarti Admin Anuradha Armaan Arunima Asif Kamlesh Nirmala Rahat A…" at bounding box center [80, 145] width 35 height 9
click at [63, 141] on select "Select Stylist Aarti Admin Anuradha Armaan Arunima Asif Kamlesh Nirmala Rahat A…" at bounding box center [80, 145] width 35 height 9
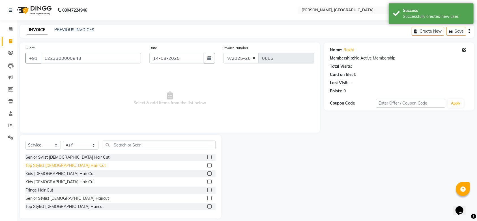
click at [63, 166] on div "Top Stylist Female Hair Cut" at bounding box center [65, 165] width 80 height 6
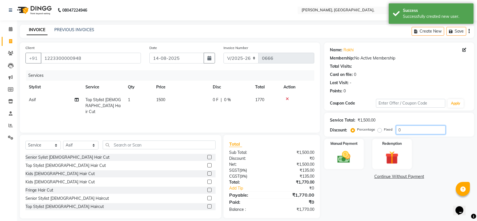
click at [396, 133] on input "0" at bounding box center [421, 129] width 50 height 9
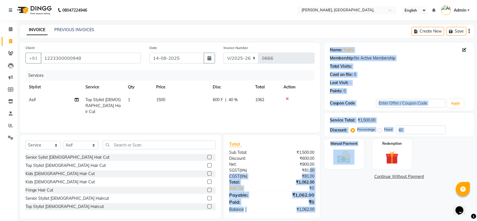
drag, startPoint x: 311, startPoint y: 170, endPoint x: 366, endPoint y: 151, distance: 58.3
click at [366, 151] on div "Client +91 1223300000948 Date 14-08-2025 Invoice Number V/2025 V/2025-26 0666 S…" at bounding box center [247, 130] width 463 height 176
click at [346, 161] on img at bounding box center [344, 157] width 22 height 16
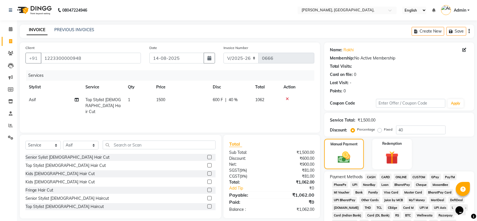
click at [436, 175] on span "GPay" at bounding box center [436, 177] width 12 height 7
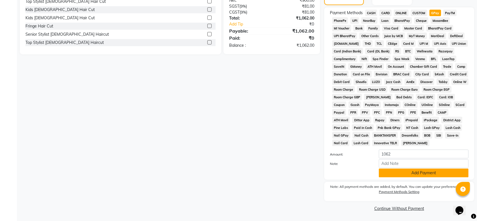
click at [413, 175] on button "Add Payment" at bounding box center [424, 172] width 90 height 9
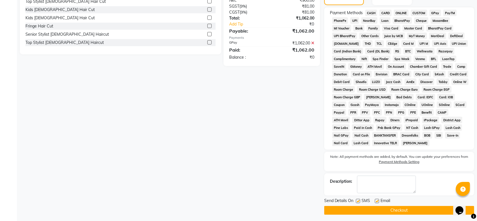
click at [359, 203] on div at bounding box center [358, 202] width 4 height 6
drag, startPoint x: 357, startPoint y: 202, endPoint x: 378, endPoint y: 200, distance: 21.0
click at [378, 200] on div "Send Details On SMS Email" at bounding box center [399, 201] width 150 height 7
click at [378, 200] on label at bounding box center [377, 201] width 4 height 4
click at [378, 200] on input "checkbox" at bounding box center [377, 201] width 4 height 4
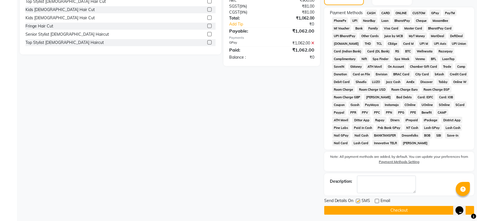
click at [358, 200] on label at bounding box center [358, 201] width 4 height 4
click at [358, 200] on input "checkbox" at bounding box center [358, 201] width 4 height 4
click at [351, 209] on button "Checkout" at bounding box center [399, 210] width 150 height 9
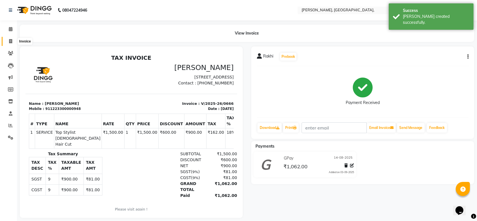
click at [12, 44] on span at bounding box center [11, 41] width 10 height 7
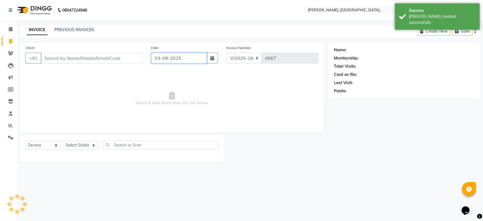
click at [171, 62] on input "03-09-2025" at bounding box center [179, 58] width 56 height 11
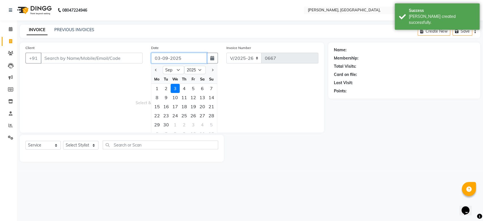
click at [171, 62] on input "03-09-2025" at bounding box center [179, 58] width 56 height 11
paste input "14-08"
click at [82, 81] on span "Select & add items from the list below" at bounding box center [171, 98] width 293 height 57
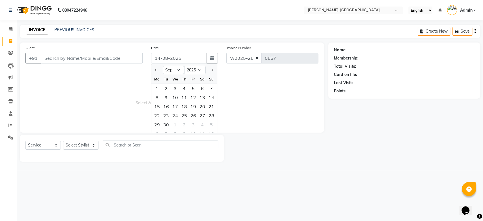
click at [82, 81] on span "Select & add items from the list below" at bounding box center [171, 98] width 293 height 57
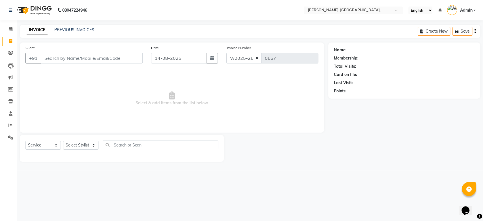
click at [82, 81] on span "Select & add items from the list below" at bounding box center [171, 98] width 293 height 57
click at [51, 59] on input "Client" at bounding box center [92, 58] width 102 height 11
click at [125, 51] on div "Client +91 Mikhalia Add Client" at bounding box center [84, 56] width 126 height 23
click at [125, 54] on button "Add Client" at bounding box center [128, 58] width 29 height 11
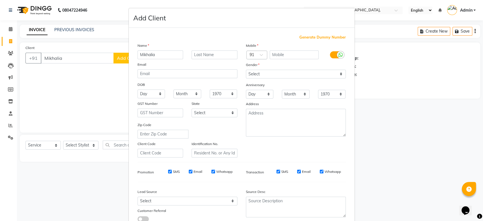
click at [303, 36] on span "Generate Dummy Number" at bounding box center [323, 38] width 46 height 6
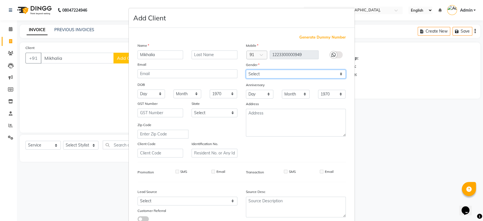
click at [266, 76] on select "Select Male Female Other Prefer Not To Say" at bounding box center [296, 74] width 100 height 9
click at [246, 70] on select "Select Male Female Other Prefer Not To Say" at bounding box center [296, 74] width 100 height 9
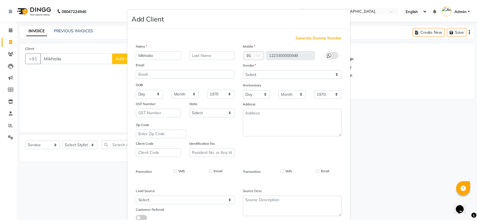
scroll to position [39, 0]
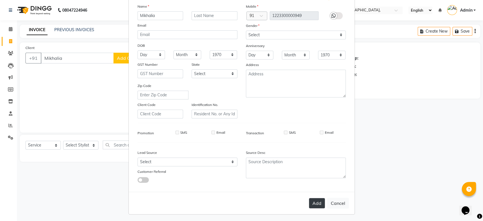
click at [315, 202] on button "Add" at bounding box center [317, 203] width 16 height 10
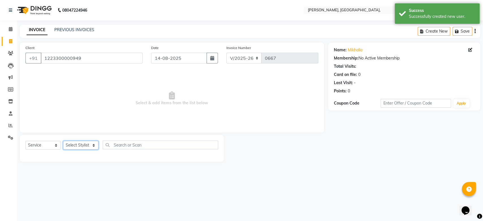
click at [81, 141] on select "Select Stylist Aarti Admin Anuradha Armaan Arunima Asif Kamlesh Nirmala Rahat A…" at bounding box center [80, 145] width 35 height 9
click at [63, 141] on select "Select Stylist Aarti Admin Anuradha Armaan Arunima Asif Kamlesh Nirmala Rahat A…" at bounding box center [80, 145] width 35 height 9
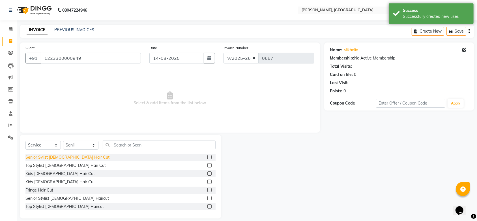
click at [53, 157] on div "Senior Sylist Female Hair Cut" at bounding box center [67, 157] width 84 height 6
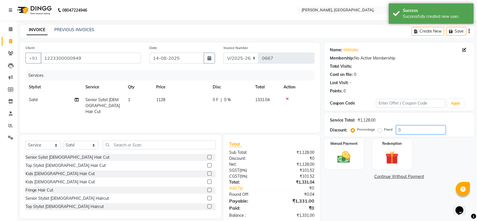
click at [399, 127] on input "0" at bounding box center [421, 129] width 50 height 9
click at [344, 160] on img at bounding box center [344, 157] width 22 height 16
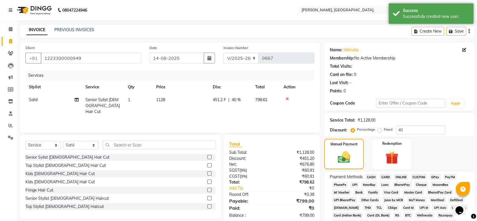
click at [435, 176] on span "GPay" at bounding box center [436, 177] width 12 height 7
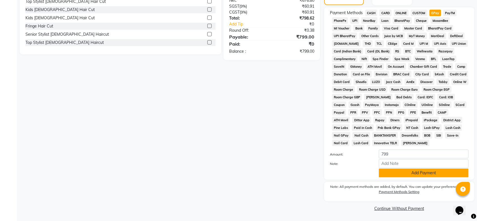
click at [401, 171] on button "Add Payment" at bounding box center [424, 172] width 90 height 9
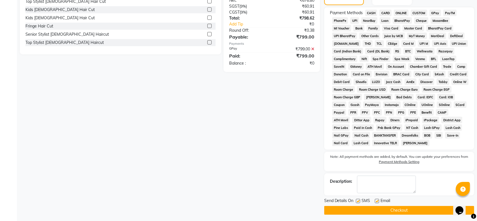
click at [357, 200] on label at bounding box center [358, 201] width 4 height 4
click at [357, 200] on input "checkbox" at bounding box center [358, 201] width 4 height 4
click at [379, 202] on label at bounding box center [377, 201] width 4 height 4
click at [379, 202] on input "checkbox" at bounding box center [377, 201] width 4 height 4
click at [373, 207] on button "Checkout" at bounding box center [399, 210] width 150 height 9
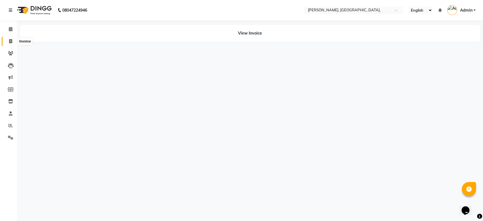
click at [10, 42] on icon at bounding box center [10, 41] width 3 height 4
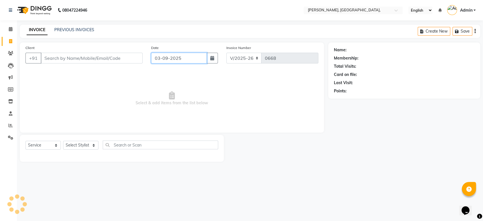
click at [180, 60] on input "03-09-2025" at bounding box center [179, 58] width 56 height 11
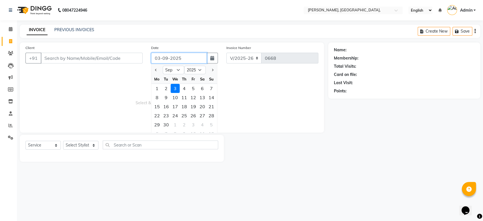
click at [180, 60] on input "03-09-2025" at bounding box center [179, 58] width 56 height 11
paste input "14-08"
drag, startPoint x: 157, startPoint y: 56, endPoint x: 161, endPoint y: 65, distance: 10.3
click at [161, 63] on div "14-08-2025 Jan Feb Mar Apr May Jun Jul Aug Sep Oct Nov Dec 2015 2016 2017 2018 …" at bounding box center [184, 58] width 67 height 11
click at [124, 87] on span "Select & add items from the list below" at bounding box center [171, 98] width 293 height 57
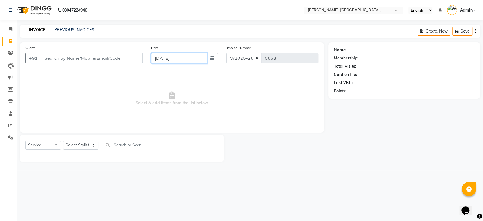
click at [167, 60] on input "[DATE]" at bounding box center [179, 58] width 56 height 11
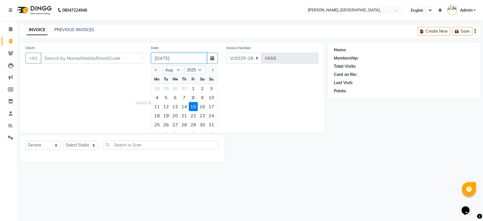
click at [167, 60] on input "[DATE]" at bounding box center [179, 58] width 56 height 11
paste input "[DATE]"
click at [95, 59] on input "Client" at bounding box center [92, 58] width 102 height 11
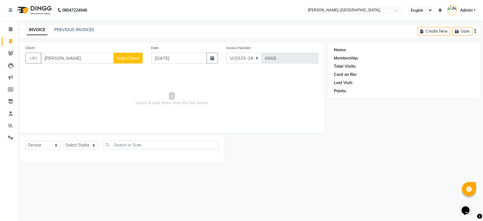
click at [117, 62] on button "Add Client" at bounding box center [128, 58] width 29 height 11
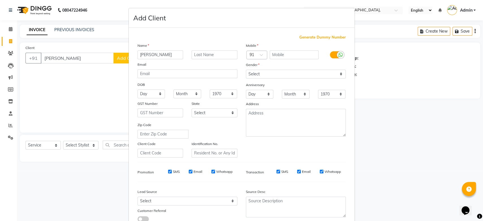
click at [301, 36] on span "Generate Dummy Number" at bounding box center [323, 38] width 46 height 6
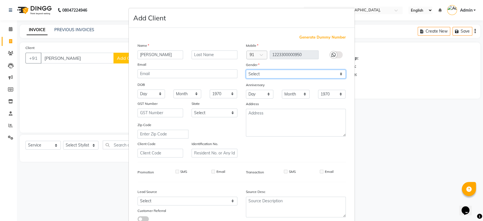
click at [254, 70] on select "Select Male Female Other Prefer Not To Say" at bounding box center [296, 74] width 100 height 9
click at [246, 70] on select "Select Male Female Other Prefer Not To Say" at bounding box center [296, 74] width 100 height 9
click at [275, 86] on div "Anniversary" at bounding box center [296, 85] width 108 height 9
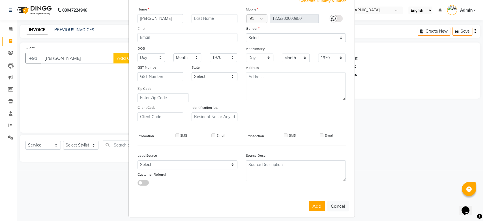
click at [275, 86] on div "Mobile Country Code × 91 1223300000950 Gender Select Male Female Other Prefer N…" at bounding box center [296, 63] width 108 height 115
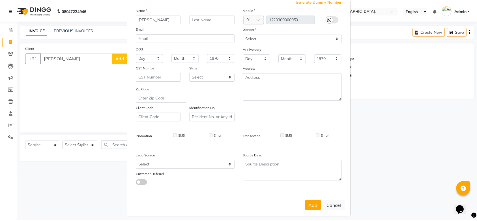
scroll to position [39, 0]
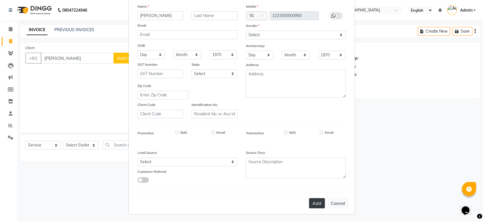
click at [314, 205] on button "Add" at bounding box center [317, 203] width 16 height 10
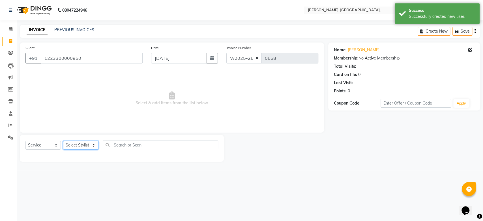
click at [82, 146] on select "Select Stylist Aarti Admin Anuradha Armaan Arunima Asif Kamlesh Nirmala Rahat A…" at bounding box center [80, 145] width 35 height 9
click at [63, 141] on select "Select Stylist Aarti Admin Anuradha Armaan Arunima Asif Kamlesh Nirmala Rahat A…" at bounding box center [80, 145] width 35 height 9
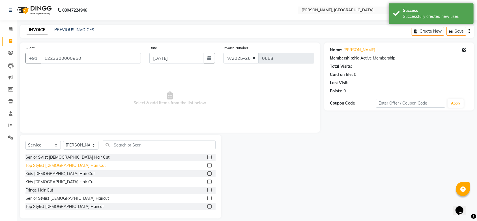
click at [61, 164] on div "Top Stylist Female Hair Cut" at bounding box center [65, 165] width 80 height 6
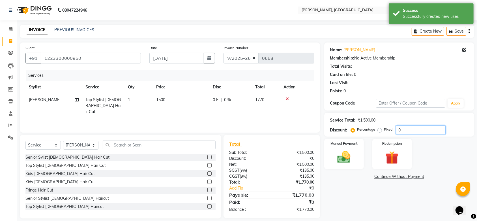
click at [399, 131] on input "0" at bounding box center [421, 129] width 50 height 9
click at [335, 167] on div "Manual Payment" at bounding box center [344, 154] width 41 height 32
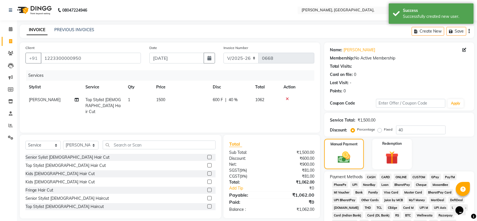
click at [435, 176] on span "GPay" at bounding box center [436, 177] width 12 height 7
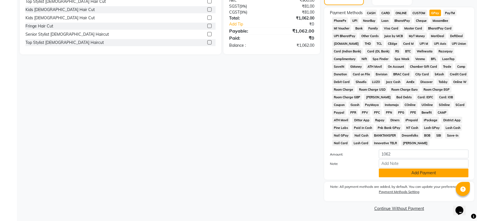
click at [391, 176] on button "Add Payment" at bounding box center [424, 172] width 90 height 9
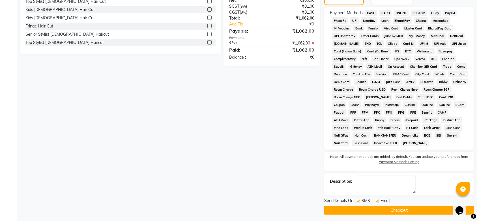
click at [358, 201] on label at bounding box center [358, 201] width 4 height 4
click at [358, 201] on input "checkbox" at bounding box center [358, 201] width 4 height 4
click at [378, 200] on label at bounding box center [377, 201] width 4 height 4
click at [378, 200] on input "checkbox" at bounding box center [377, 201] width 4 height 4
click at [370, 205] on div "Send Details On SMS Email Checkout" at bounding box center [399, 206] width 150 height 17
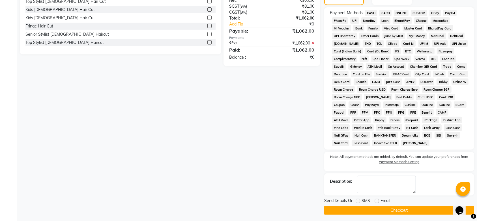
click at [365, 212] on button "Checkout" at bounding box center [399, 210] width 150 height 9
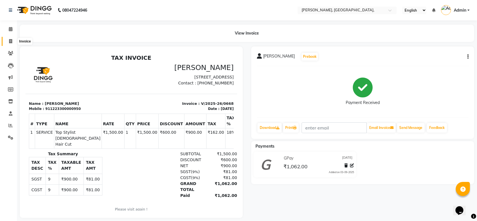
click at [15, 43] on span at bounding box center [11, 41] width 10 height 7
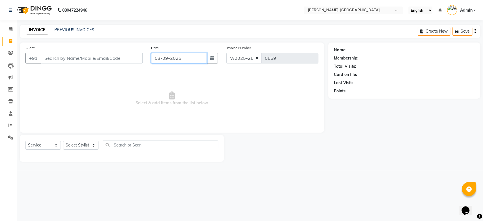
click at [165, 54] on input "03-09-2025" at bounding box center [179, 58] width 56 height 11
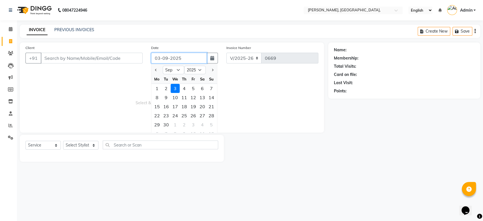
click at [165, 54] on input "03-09-2025" at bounding box center [179, 58] width 56 height 11
paste input "15-08"
click at [95, 61] on input "Client" at bounding box center [92, 58] width 102 height 11
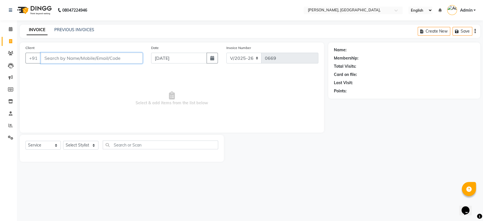
click at [95, 61] on input "Client" at bounding box center [92, 58] width 102 height 11
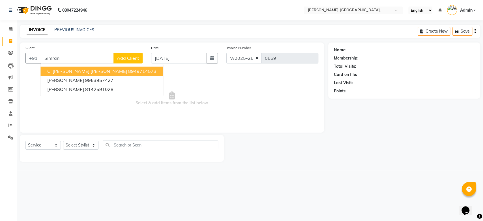
click at [127, 54] on button "Add Client" at bounding box center [128, 58] width 29 height 11
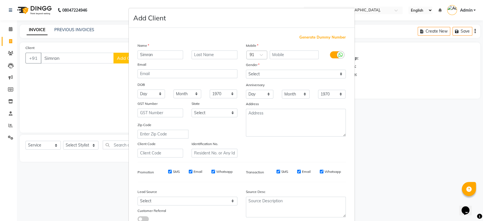
click at [311, 34] on div "Generate Dummy Number Name Simran Email DOB Day 01 02 03 04 05 06 07 08 09 10 1…" at bounding box center [242, 129] width 226 height 203
click at [308, 39] on span "Generate Dummy Number" at bounding box center [323, 38] width 46 height 6
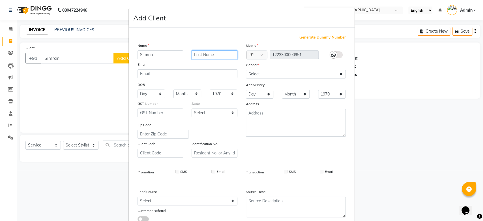
click at [207, 57] on input "text" at bounding box center [215, 54] width 46 height 9
click at [272, 72] on select "Select Male Female Other Prefer Not To Say" at bounding box center [296, 74] width 100 height 9
click at [246, 70] on select "Select Male Female Other Prefer Not To Say" at bounding box center [296, 74] width 100 height 9
click at [227, 45] on div "Name" at bounding box center [187, 46] width 108 height 8
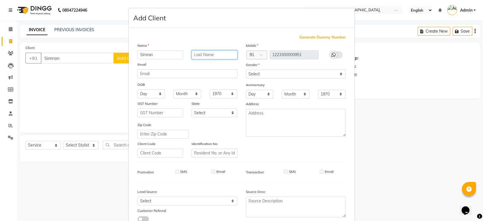
click at [221, 53] on input "text" at bounding box center [215, 54] width 46 height 9
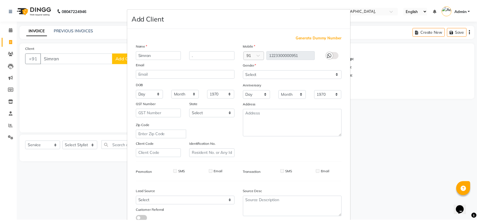
scroll to position [39, 0]
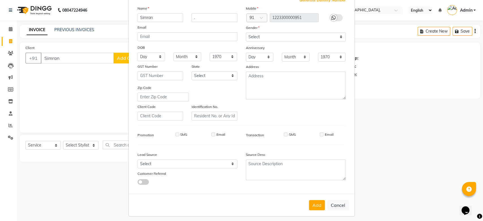
click at [281, 64] on div "Mobile Country Code × 91 1223300000951 Gender Select Male Female Other Prefer N…" at bounding box center [296, 62] width 108 height 115
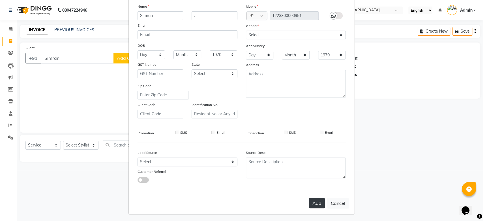
click at [310, 206] on button "Add" at bounding box center [317, 203] width 16 height 10
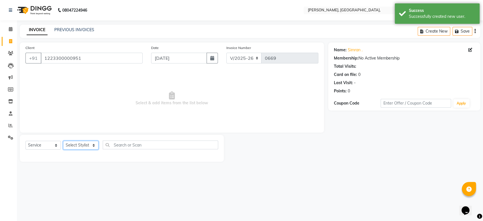
click at [84, 148] on select "Select Stylist Aarti Admin Anuradha Armaan Arunima Asif Kamlesh Nirmala Rahat A…" at bounding box center [80, 145] width 35 height 9
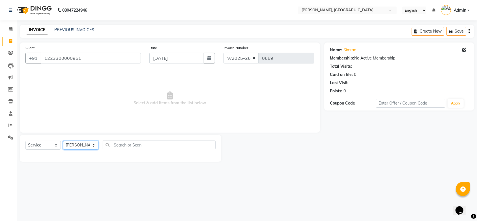
click at [84, 148] on select "Select Stylist Aarti Admin Anuradha Armaan Arunima Asif Kamlesh Nirmala Rahat A…" at bounding box center [80, 145] width 35 height 9
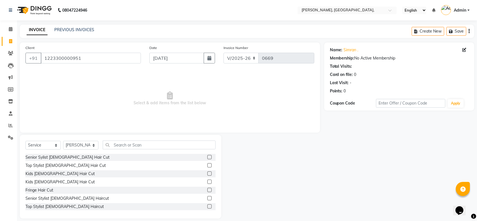
drag, startPoint x: 149, startPoint y: 151, endPoint x: 143, endPoint y: 148, distance: 7.4
click at [143, 148] on div "Select Service Product Membership Package Voucher Prepaid Gift Card Select Styl…" at bounding box center [120, 146] width 190 height 13
click at [143, 148] on input "text" at bounding box center [159, 144] width 113 height 9
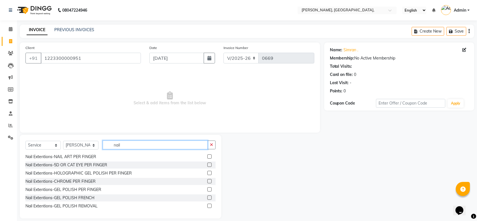
scroll to position [0, 0]
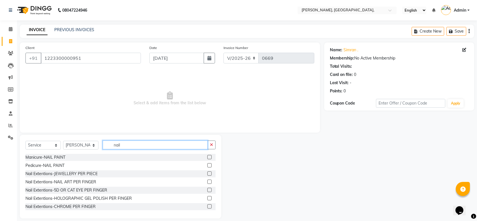
click at [115, 148] on input "nail" at bounding box center [155, 144] width 105 height 9
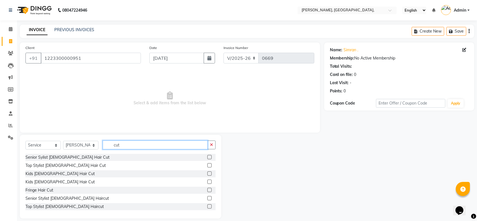
scroll to position [25, 0]
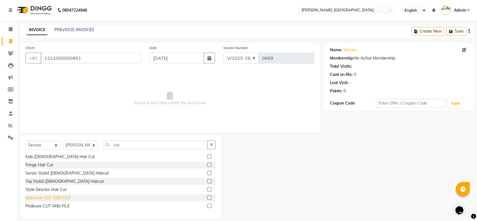
click at [40, 197] on div "Manicure-CUT AND FILE" at bounding box center [47, 198] width 45 height 6
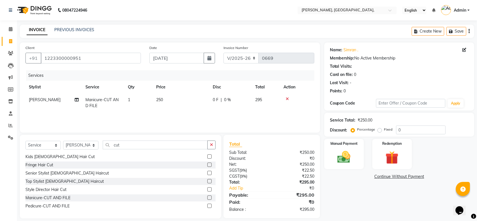
click at [161, 106] on td "250" at bounding box center [181, 102] width 57 height 19
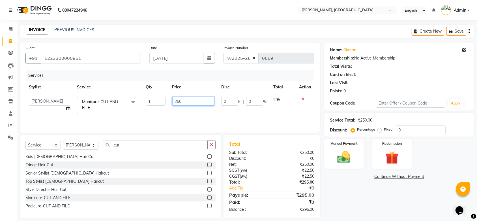
click at [196, 103] on input "250" at bounding box center [193, 101] width 42 height 9
click at [160, 111] on tr "Aarti Admin Anuradha Armaan Arunima Asif Kamlesh Nirmala Rahat Ali Sahil Shikha…" at bounding box center [169, 105] width 289 height 24
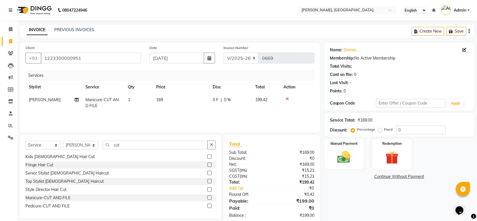
click at [178, 98] on td "169" at bounding box center [181, 102] width 57 height 19
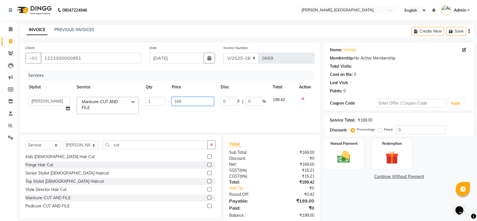
drag, startPoint x: 179, startPoint y: 99, endPoint x: 188, endPoint y: 101, distance: 10.0
click at [188, 101] on input "169" at bounding box center [193, 101] width 42 height 9
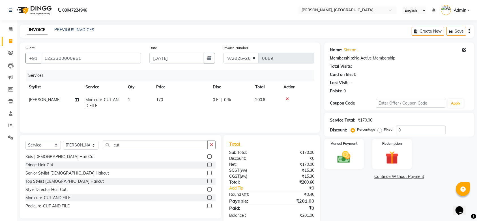
click at [185, 116] on div "Services Stylist Service Qty Price Disc Total Action Yon Zon Manicure-CUT AND F…" at bounding box center [169, 98] width 289 height 57
click at [86, 146] on select "Select Stylist Aarti Admin Anuradha Armaan Arunima Asif Kamlesh Nirmala Rahat A…" at bounding box center [80, 145] width 35 height 9
click at [63, 141] on select "Select Stylist Aarti Admin Anuradha Armaan Arunima Asif Kamlesh Nirmala Rahat A…" at bounding box center [80, 145] width 35 height 9
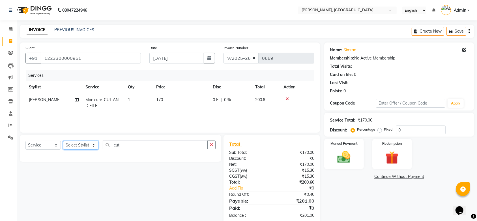
scroll to position [0, 0]
click at [122, 145] on input "cut" at bounding box center [155, 144] width 105 height 9
click at [75, 143] on select "Select Stylist Aarti Admin Anuradha Armaan Arunima Asif Kamlesh Nirmala Rahat A…" at bounding box center [80, 145] width 35 height 9
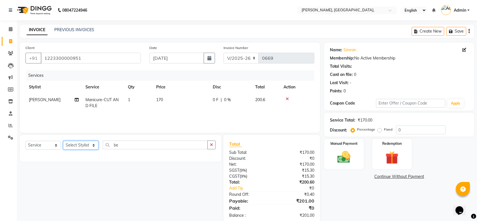
click at [63, 141] on select "Select Stylist Aarti Admin Anuradha Armaan Arunima Asif Kamlesh Nirmala Rahat A…" at bounding box center [80, 145] width 35 height 9
click at [75, 143] on select "Select Stylist Aarti Admin Anuradha Armaan Arunima Asif Kamlesh Nirmala Rahat A…" at bounding box center [80, 145] width 35 height 9
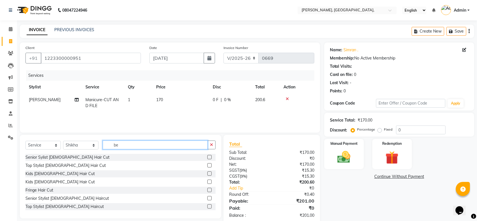
click at [132, 147] on input "be" at bounding box center [155, 144] width 105 height 9
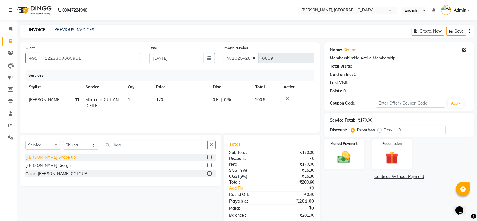
click at [44, 156] on div "Beard Shape up" at bounding box center [50, 157] width 50 height 6
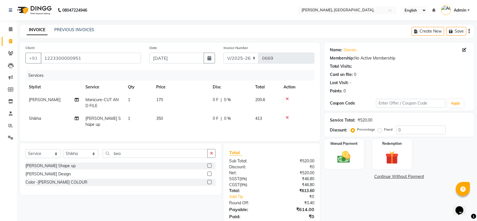
click at [177, 115] on td "350" at bounding box center [181, 121] width 57 height 19
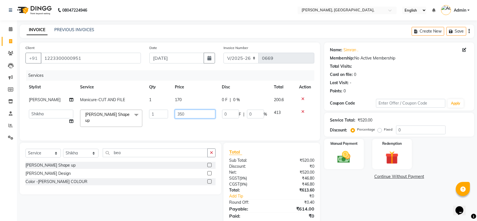
drag, startPoint x: 201, startPoint y: 122, endPoint x: 189, endPoint y: 113, distance: 14.9
click at [189, 113] on td "350" at bounding box center [195, 118] width 47 height 24
click at [189, 113] on input "350" at bounding box center [195, 114] width 40 height 9
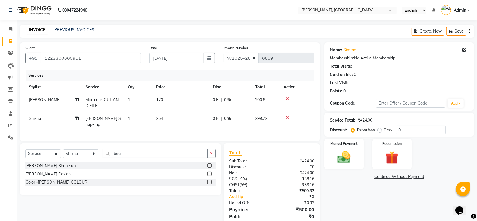
click at [195, 122] on td "254" at bounding box center [181, 121] width 57 height 19
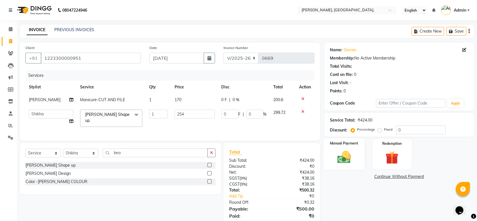
click at [354, 158] on img at bounding box center [344, 157] width 22 height 16
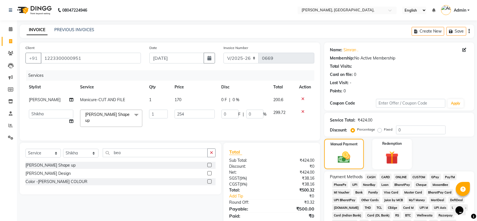
click at [370, 179] on span "CASH" at bounding box center [371, 177] width 12 height 7
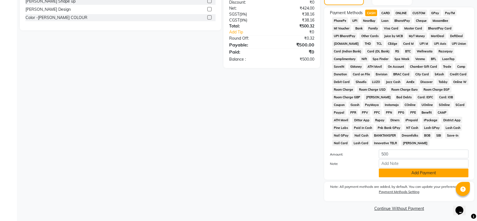
click at [399, 171] on button "Add Payment" at bounding box center [424, 172] width 90 height 9
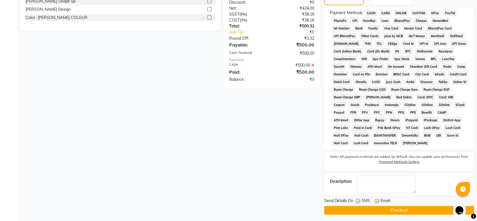
click at [356, 201] on label at bounding box center [358, 201] width 4 height 4
click at [356, 201] on input "checkbox" at bounding box center [358, 201] width 4 height 4
click at [377, 201] on div "Email" at bounding box center [385, 201] width 20 height 7
click at [377, 201] on label at bounding box center [377, 201] width 4 height 4
click at [377, 201] on input "checkbox" at bounding box center [377, 201] width 4 height 4
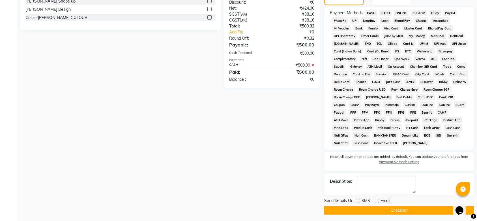
click at [363, 208] on button "Checkout" at bounding box center [399, 210] width 150 height 9
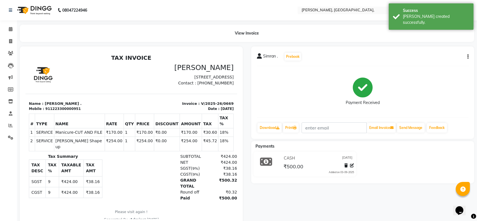
click at [8, 46] on ul "Calendar Invoice Clients Leads Marketing Members Inventory Staff Reports Settin…" at bounding box center [8, 84] width 17 height 123
click at [8, 46] on li "Invoice" at bounding box center [8, 41] width 17 height 12
click at [9, 43] on icon at bounding box center [10, 41] width 3 height 4
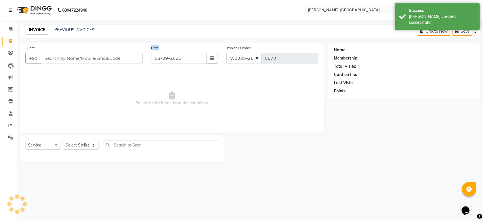
drag, startPoint x: 150, startPoint y: 50, endPoint x: 157, endPoint y: 57, distance: 9.8
click at [157, 57] on div "Date 03-09-2025" at bounding box center [184, 56] width 75 height 23
click at [157, 57] on input "03-09-2025" at bounding box center [179, 58] width 56 height 11
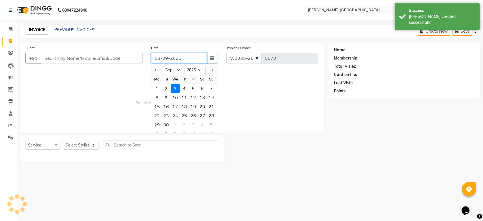
click at [157, 57] on input "03-09-2025" at bounding box center [179, 58] width 56 height 11
paste input "15-08"
click at [110, 79] on span "Select & add items from the list below" at bounding box center [171, 98] width 293 height 57
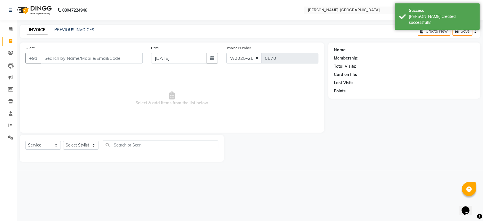
click at [110, 79] on span "Select & add items from the list below" at bounding box center [171, 98] width 293 height 57
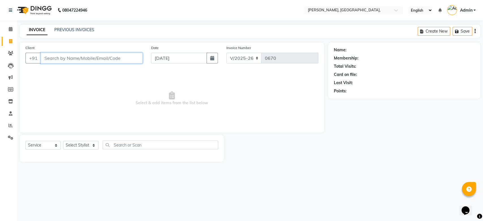
click at [89, 62] on input "Client" at bounding box center [92, 58] width 102 height 11
click at [122, 60] on span "Add Client" at bounding box center [128, 58] width 22 height 6
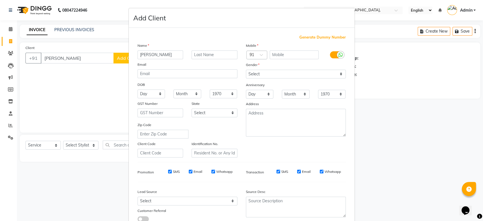
click at [318, 37] on span "Generate Dummy Number" at bounding box center [323, 38] width 46 height 6
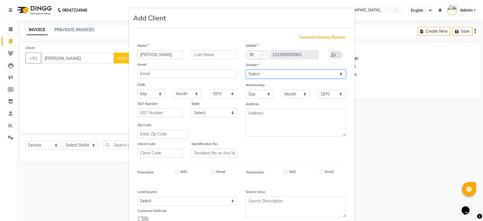
click at [273, 75] on select "Select Male Female Other Prefer Not To Say" at bounding box center [296, 74] width 100 height 9
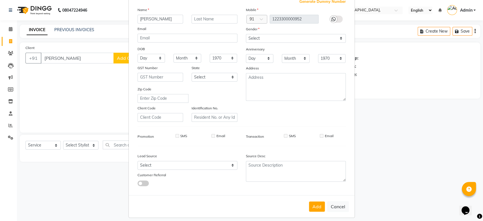
click at [289, 85] on div "Mobile Country Code × 91 1223300000952 Gender Select Male Female Other Prefer N…" at bounding box center [296, 64] width 108 height 115
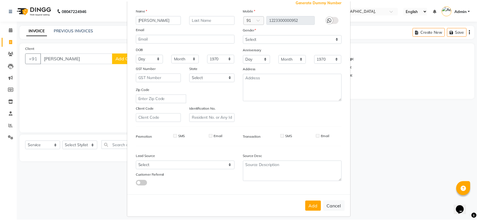
scroll to position [39, 0]
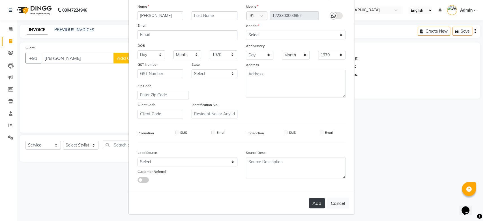
drag, startPoint x: 311, startPoint y: 195, endPoint x: 309, endPoint y: 202, distance: 6.7
click at [309, 202] on div "Add Cancel" at bounding box center [242, 203] width 226 height 22
click at [309, 202] on button "Add" at bounding box center [317, 203] width 16 height 10
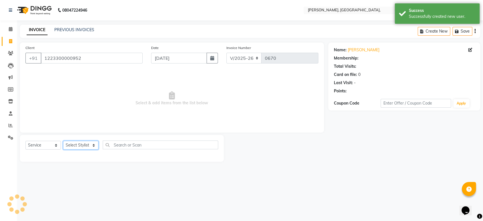
click at [85, 146] on select "Select Stylist Aarti Admin Anuradha Armaan Arunima Asif Kamlesh Nirmala Rahat A…" at bounding box center [80, 145] width 35 height 9
click at [63, 141] on select "Select Stylist Aarti Admin Anuradha Armaan Arunima Asif Kamlesh Nirmala Rahat A…" at bounding box center [80, 145] width 35 height 9
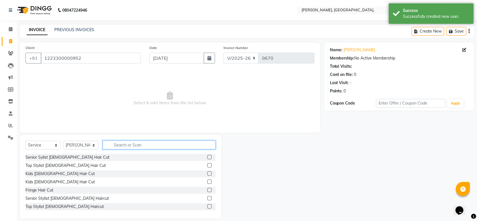
click at [132, 144] on input "text" at bounding box center [159, 144] width 113 height 9
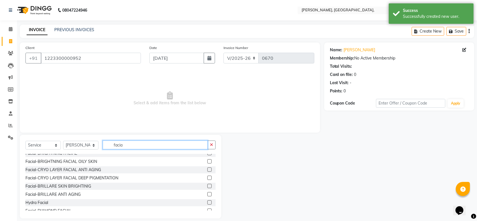
scroll to position [83, 0]
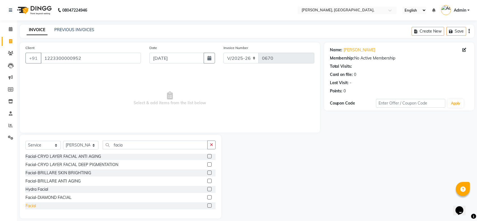
click at [31, 205] on div "Facial" at bounding box center [30, 206] width 10 height 6
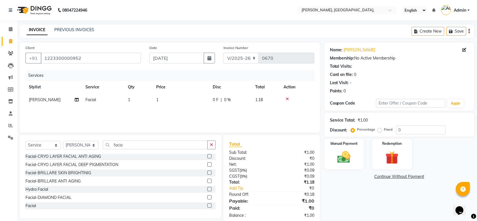
click at [166, 100] on td "1" at bounding box center [181, 99] width 57 height 13
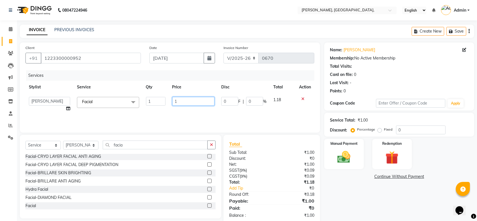
click at [192, 100] on input "1" at bounding box center [193, 101] width 42 height 9
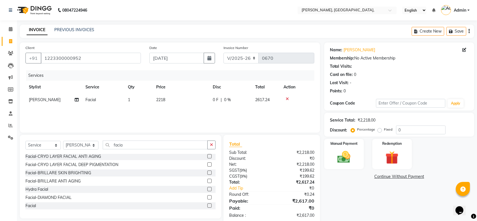
click at [189, 119] on div "Services Stylist Service Qty Price Disc Total Action Yon Zon Facial 1 2218 0 F …" at bounding box center [169, 98] width 289 height 57
click at [330, 148] on div "Manual Payment" at bounding box center [344, 154] width 41 height 32
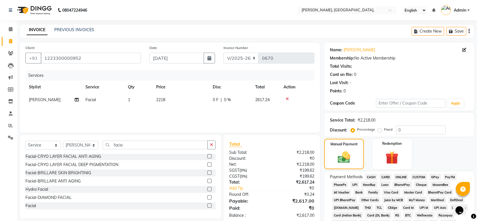
click at [366, 177] on span "CASH" at bounding box center [371, 177] width 12 height 7
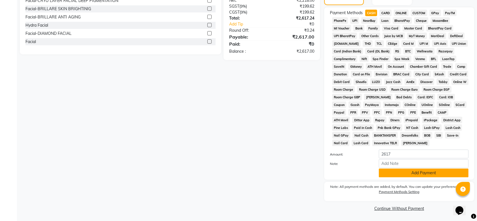
click at [398, 173] on button "Add Payment" at bounding box center [424, 172] width 90 height 9
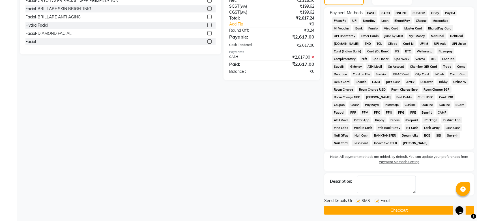
click at [358, 201] on label at bounding box center [358, 201] width 4 height 4
click at [358, 201] on input "checkbox" at bounding box center [358, 201] width 4 height 4
click at [376, 201] on label at bounding box center [377, 201] width 4 height 4
click at [376, 201] on input "checkbox" at bounding box center [377, 201] width 4 height 4
click at [365, 211] on button "Checkout" at bounding box center [399, 210] width 150 height 9
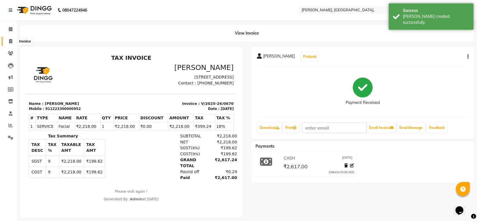
click at [9, 40] on icon at bounding box center [10, 41] width 3 height 4
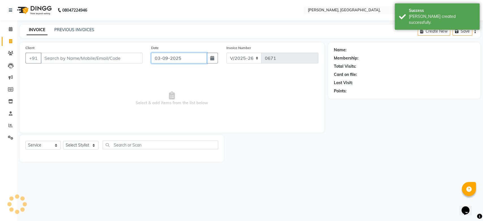
click at [162, 59] on input "03-09-2025" at bounding box center [179, 58] width 56 height 11
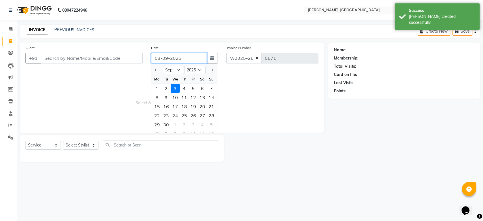
click at [162, 59] on input "03-09-2025" at bounding box center [179, 58] width 56 height 11
paste input "15-08"
click at [88, 62] on input "Client" at bounding box center [92, 58] width 102 height 11
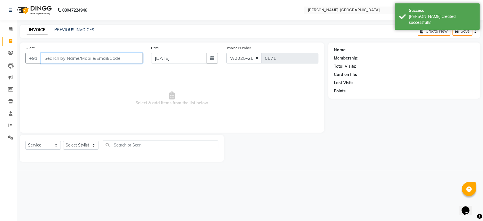
click at [88, 62] on input "Client" at bounding box center [92, 58] width 102 height 11
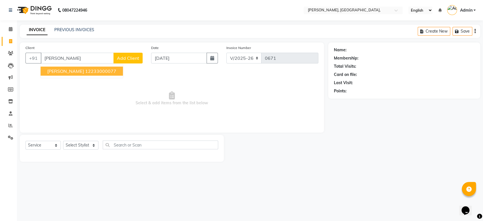
click at [133, 58] on span "Add Client" at bounding box center [128, 58] width 22 height 6
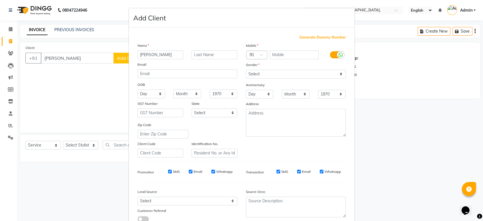
click at [313, 36] on span "Generate Dummy Number" at bounding box center [323, 38] width 46 height 6
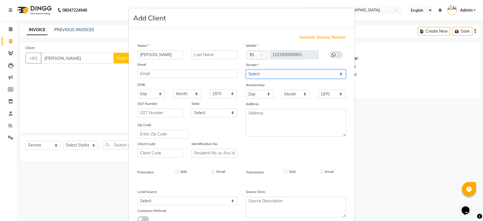
click at [270, 74] on select "Select Male Female Other Prefer Not To Say" at bounding box center [296, 74] width 100 height 9
click at [350, 162] on div "Generate Dummy Number Name vamshi Email DOB Day 01 02 03 04 05 06 07 08 09 10 1…" at bounding box center [242, 129] width 226 height 203
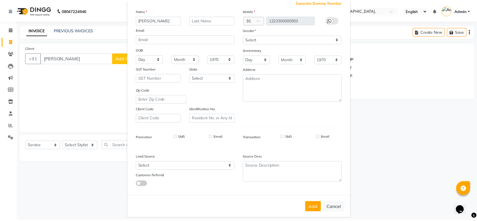
scroll to position [39, 0]
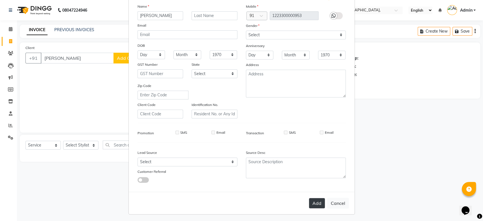
click at [314, 203] on button "Add" at bounding box center [317, 203] width 16 height 10
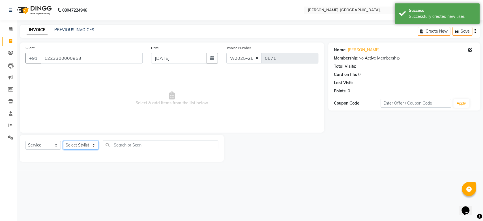
click at [81, 143] on select "Select Stylist Aarti Admin Anuradha Armaan Arunima Asif Kamlesh Nirmala Rahat A…" at bounding box center [80, 145] width 35 height 9
click at [63, 141] on select "Select Stylist Aarti Admin Anuradha Armaan Arunima Asif Kamlesh Nirmala Rahat A…" at bounding box center [80, 145] width 35 height 9
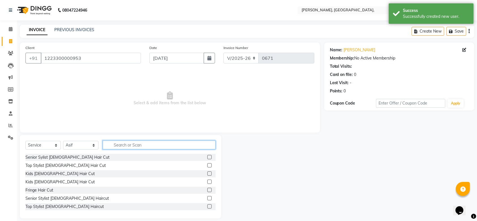
click at [118, 146] on input "text" at bounding box center [159, 144] width 113 height 9
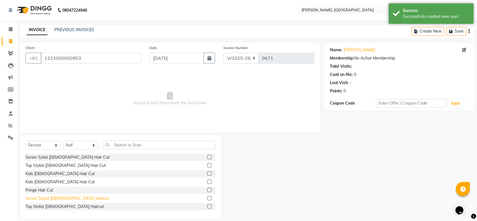
click at [55, 197] on div "Senior Stylist Male Haircut" at bounding box center [67, 198] width 84 height 6
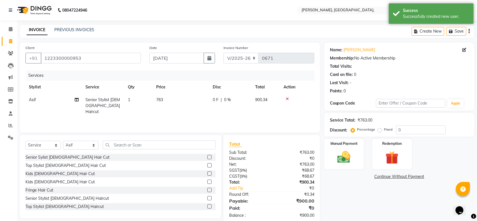
drag, startPoint x: 125, startPoint y: 138, endPoint x: 121, endPoint y: 146, distance: 8.9
click at [121, 146] on div "Select Service Product Membership Package Voucher Prepaid Gift Card Select Styl…" at bounding box center [121, 177] width 202 height 84
click at [121, 146] on input "text" at bounding box center [159, 144] width 113 height 9
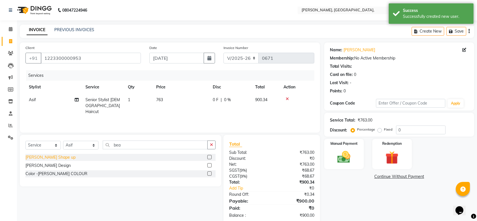
click at [41, 158] on div "Beard Shape up" at bounding box center [50, 157] width 50 height 6
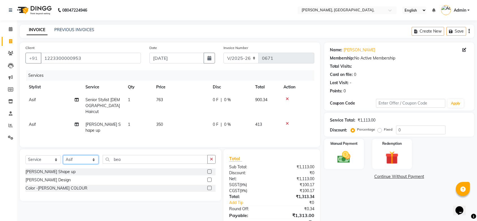
click at [78, 156] on select "Select Stylist Aarti Admin Anuradha Armaan Arunima Asif Kamlesh Nirmala Rahat A…" at bounding box center [80, 159] width 35 height 9
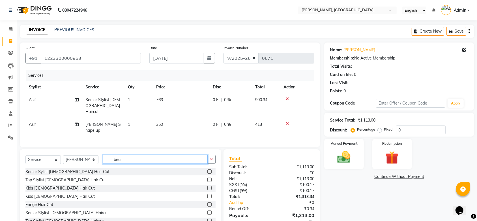
click at [130, 155] on input "bea" at bounding box center [155, 159] width 105 height 9
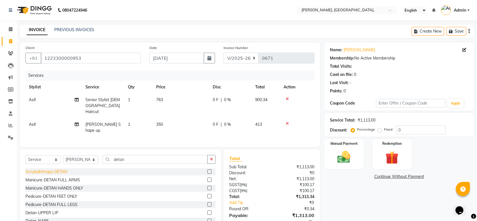
click at [63, 169] on div "Scrubs&Wraps-DETAN" at bounding box center [46, 172] width 42 height 6
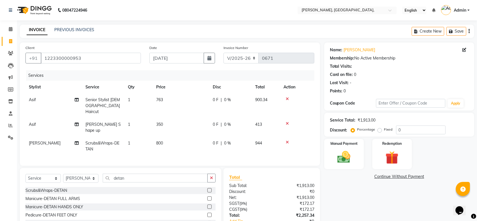
scroll to position [38, 0]
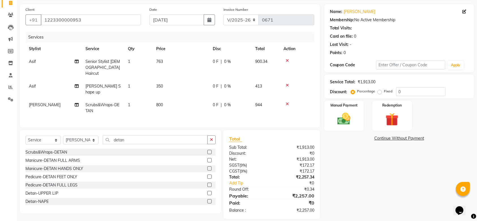
click at [384, 90] on label "Fixed" at bounding box center [388, 91] width 8 height 5
click at [380, 90] on input "Fixed" at bounding box center [381, 91] width 4 height 4
drag, startPoint x: 404, startPoint y: 87, endPoint x: 206, endPoint y: 81, distance: 198.0
click at [206, 81] on div "Client +91 1223300000953 Date 15-08-2025 Invoice Number V/2025 V/2025-26 0671 S…" at bounding box center [247, 111] width 463 height 215
click at [350, 189] on div "Name: Vamshi Membership: No Active Membership Total Visits: Card on file: 0 Las…" at bounding box center [401, 111] width 154 height 215
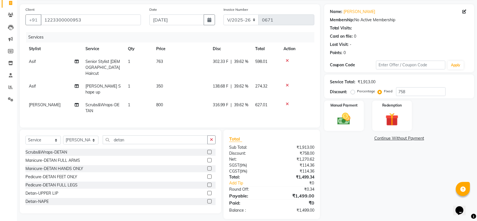
click at [335, 131] on div "Name: Vamshi Membership: No Active Membership Total Visits: Card on file: 0 Las…" at bounding box center [401, 111] width 154 height 215
click at [339, 126] on img at bounding box center [344, 119] width 22 height 16
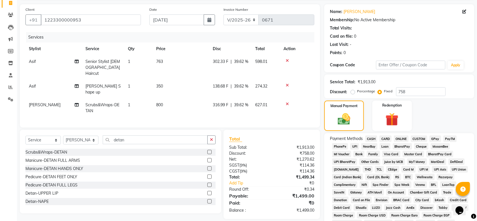
click at [436, 139] on span "GPay" at bounding box center [436, 138] width 12 height 7
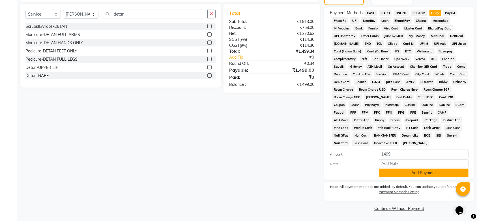
click at [410, 173] on button "Add Payment" at bounding box center [424, 172] width 90 height 9
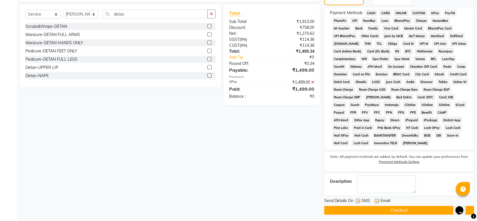
click at [358, 201] on div "Send Details On SMS Email" at bounding box center [399, 201] width 150 height 7
click at [358, 201] on label at bounding box center [358, 201] width 4 height 4
click at [358, 201] on input "checkbox" at bounding box center [358, 201] width 4 height 4
click at [378, 199] on label at bounding box center [377, 201] width 4 height 4
click at [378, 199] on input "checkbox" at bounding box center [377, 201] width 4 height 4
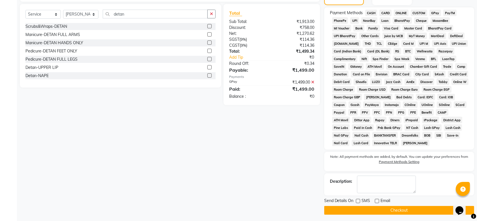
click at [356, 212] on button "Checkout" at bounding box center [399, 210] width 150 height 9
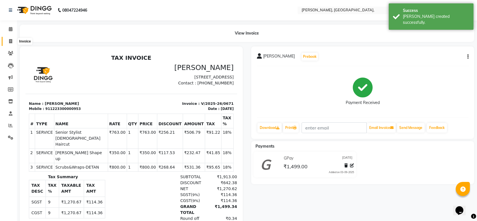
click at [8, 40] on span at bounding box center [11, 41] width 10 height 7
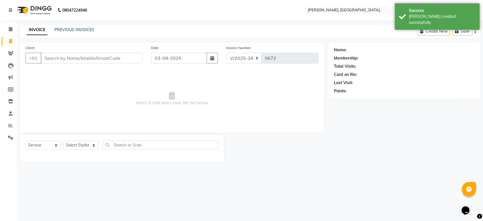
drag, startPoint x: 161, startPoint y: 52, endPoint x: 154, endPoint y: 63, distance: 13.2
click at [154, 63] on div "Date 03-09-2025" at bounding box center [184, 56] width 75 height 23
drag, startPoint x: 154, startPoint y: 63, endPoint x: 161, endPoint y: 60, distance: 8.0
click at [161, 60] on div "Date 03-09-2025" at bounding box center [184, 56] width 75 height 23
click at [161, 60] on input "03-09-2025" at bounding box center [179, 58] width 56 height 11
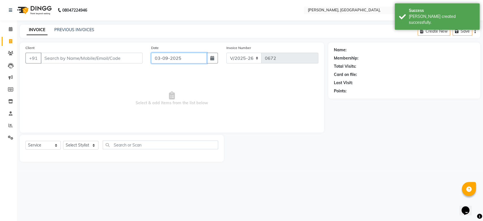
click at [161, 60] on input "03-09-2025" at bounding box center [179, 58] width 56 height 11
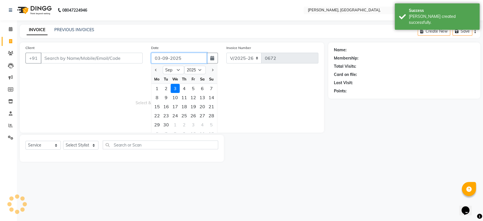
click at [161, 60] on input "03-09-2025" at bounding box center [179, 58] width 56 height 11
paste input "15-08"
click at [92, 65] on div "Client +91" at bounding box center [84, 56] width 126 height 23
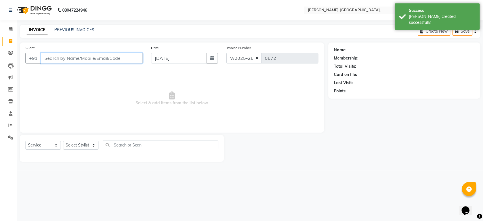
click at [78, 54] on input "Client" at bounding box center [92, 58] width 102 height 11
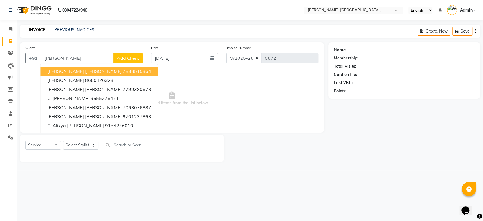
click at [123, 54] on button "Add Client" at bounding box center [128, 58] width 29 height 11
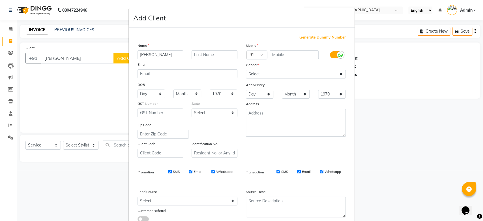
click at [311, 36] on span "Generate Dummy Number" at bounding box center [323, 38] width 46 height 6
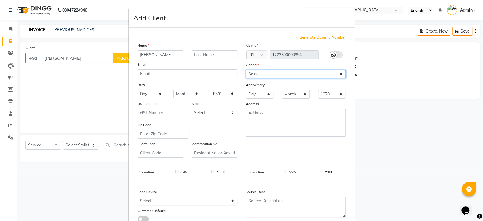
click at [269, 71] on select "Select Male Female Other Prefer Not To Say" at bounding box center [296, 74] width 100 height 9
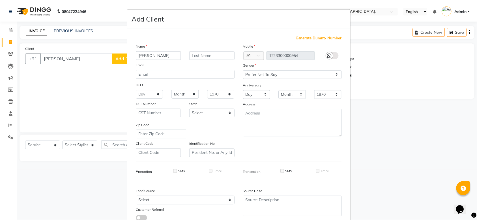
scroll to position [39, 0]
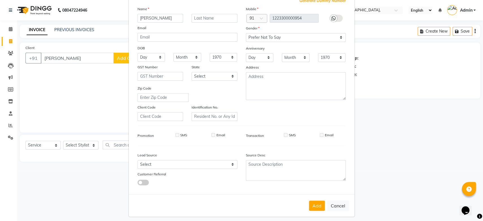
click at [337, 144] on div "Generate Dummy Number Name Ali Email DOB Day 01 02 03 04 05 06 07 08 09 10 11 1…" at bounding box center [241, 94] width 217 height 192
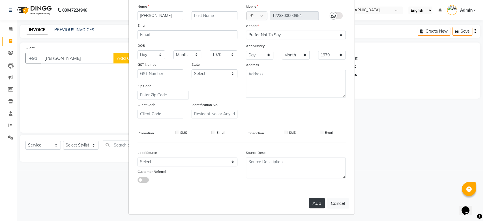
click at [311, 198] on button "Add" at bounding box center [317, 203] width 16 height 10
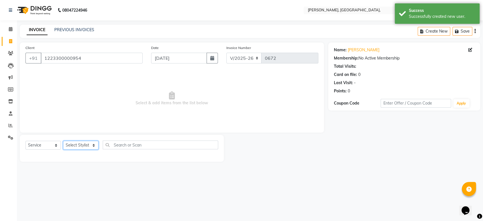
click at [80, 147] on select "Select Stylist Aarti Admin Anuradha Armaan Arunima Asif Kamlesh Nirmala Rahat A…" at bounding box center [80, 145] width 35 height 9
click at [63, 141] on select "Select Stylist Aarti Admin Anuradha Armaan Arunima Asif Kamlesh Nirmala Rahat A…" at bounding box center [80, 145] width 35 height 9
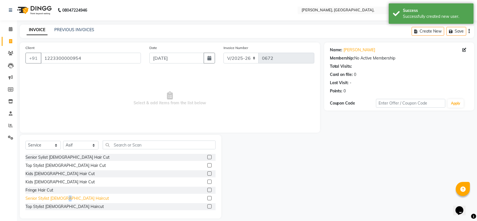
click at [65, 196] on div "Senior Sylist Female Hair Cut Top Stylist Female Hair Cut Kids Male Hair Cut Ki…" at bounding box center [120, 182] width 190 height 57
click at [65, 196] on div "Senior Stylist Male Haircut" at bounding box center [67, 198] width 84 height 6
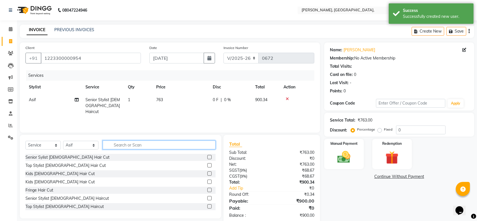
click at [117, 143] on input "text" at bounding box center [159, 144] width 113 height 9
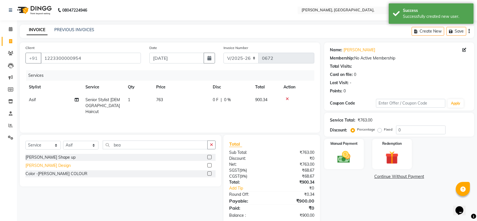
click at [41, 162] on div "Beard Design" at bounding box center [47, 165] width 45 height 6
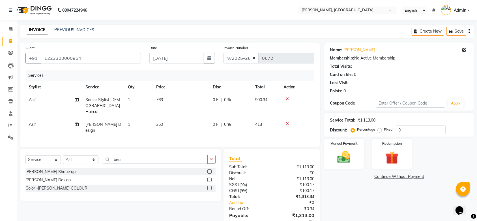
click at [366, 153] on div "Manual Payment Redemption" at bounding box center [399, 154] width 159 height 30
click at [356, 156] on div "Manual Payment" at bounding box center [344, 154] width 41 height 32
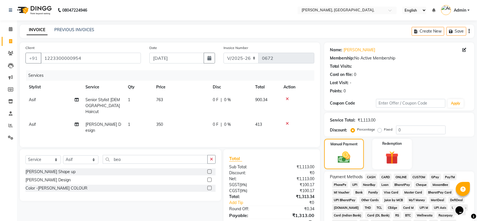
click at [436, 176] on span "GPay" at bounding box center [436, 177] width 12 height 7
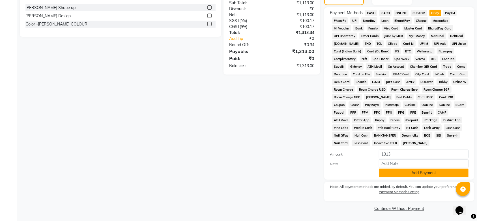
click at [425, 174] on button "Add Payment" at bounding box center [424, 172] width 90 height 9
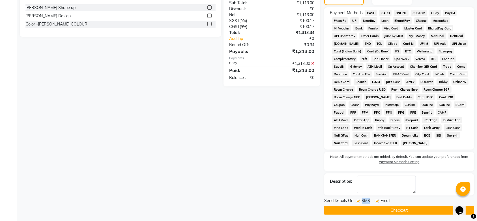
drag, startPoint x: 357, startPoint y: 199, endPoint x: 376, endPoint y: 200, distance: 19.0
click at [376, 200] on div "Send Details On SMS Email" at bounding box center [399, 201] width 150 height 7
click at [376, 200] on label at bounding box center [377, 201] width 4 height 4
click at [376, 200] on input "checkbox" at bounding box center [377, 201] width 4 height 4
click at [356, 202] on label at bounding box center [358, 201] width 4 height 4
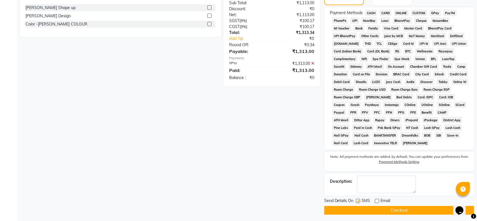
click at [356, 202] on input "checkbox" at bounding box center [358, 201] width 4 height 4
click at [350, 210] on button "Checkout" at bounding box center [399, 210] width 150 height 9
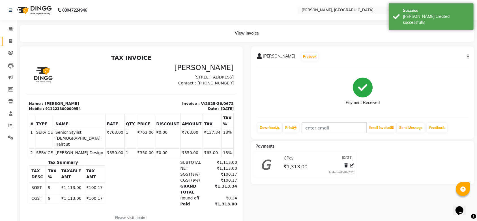
click at [10, 37] on link "Invoice" at bounding box center [9, 41] width 14 height 9
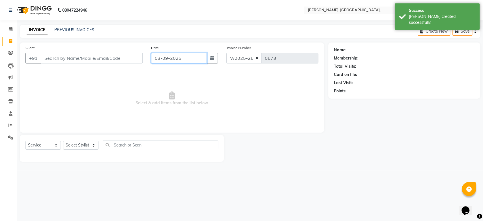
click at [164, 58] on input "03-09-2025" at bounding box center [179, 58] width 56 height 11
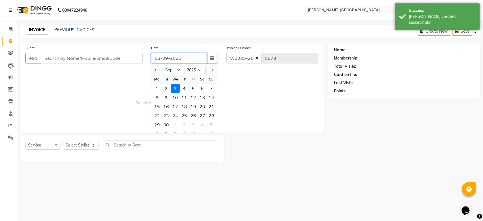
click at [164, 58] on input "03-09-2025" at bounding box center [179, 58] width 56 height 11
paste input "15-08"
click at [102, 57] on input "Client" at bounding box center [92, 58] width 102 height 11
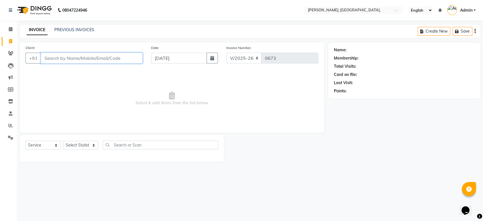
click at [102, 57] on input "Client" at bounding box center [92, 58] width 102 height 11
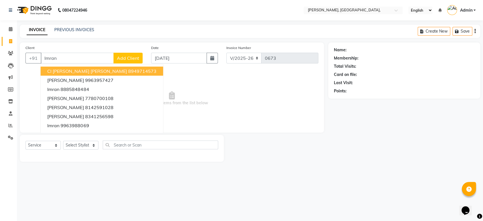
click at [128, 63] on button "Add Client" at bounding box center [128, 58] width 29 height 11
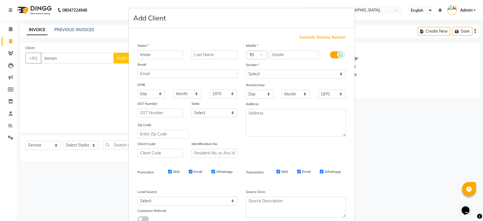
click at [331, 37] on span "Generate Dummy Number" at bounding box center [323, 38] width 46 height 6
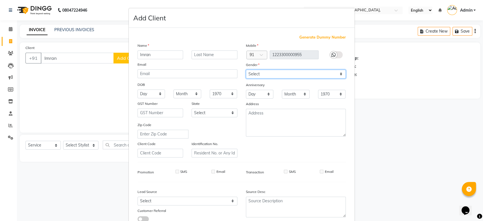
click at [283, 73] on select "Select Male Female Other Prefer Not To Say" at bounding box center [296, 74] width 100 height 9
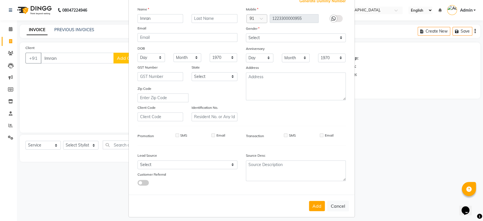
click at [313, 60] on div "Mobile Country Code × 91 1223300000955 Gender Select Male Female Other Prefer N…" at bounding box center [296, 63] width 108 height 115
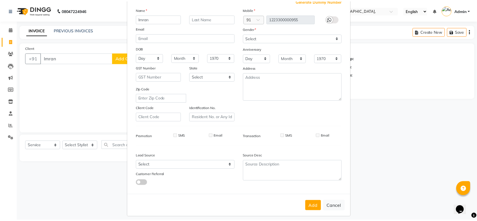
scroll to position [39, 0]
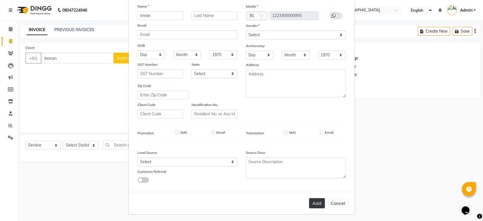
click at [309, 200] on button "Add" at bounding box center [317, 203] width 16 height 10
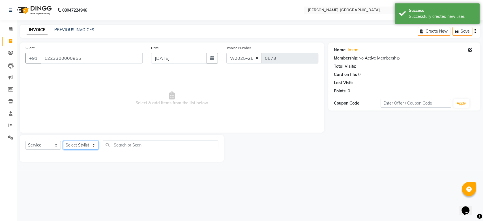
click at [75, 147] on select "Select Stylist Aarti Admin Anuradha Armaan Arunima Asif Kamlesh Nirmala Rahat A…" at bounding box center [80, 145] width 35 height 9
click at [63, 141] on select "Select Stylist Aarti Admin Anuradha Armaan Arunima Asif Kamlesh Nirmala Rahat A…" at bounding box center [80, 145] width 35 height 9
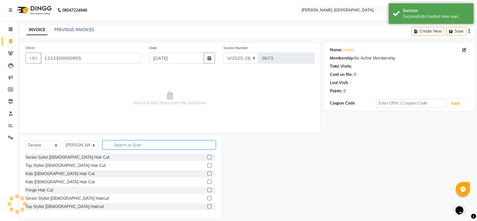
click at [126, 147] on input "text" at bounding box center [159, 144] width 113 height 9
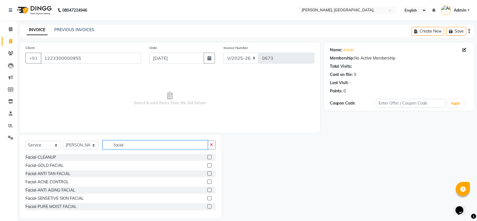
scroll to position [83, 0]
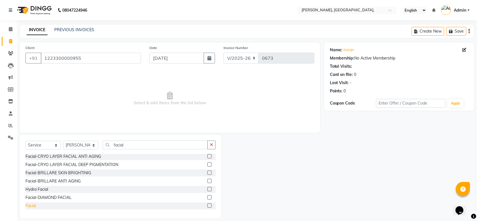
click at [36, 205] on div "Facial" at bounding box center [30, 206] width 10 height 6
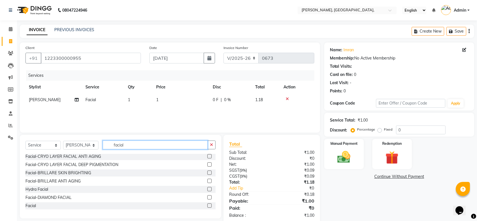
click at [121, 141] on input "facial" at bounding box center [155, 144] width 105 height 9
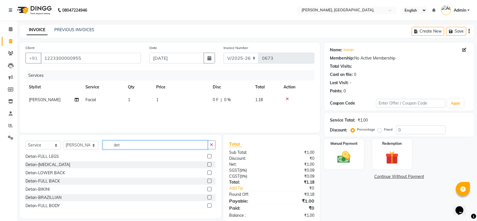
scroll to position [0, 0]
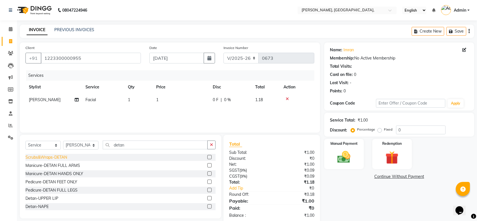
click at [60, 156] on div "Scrubs&Wraps-DETAN" at bounding box center [46, 157] width 42 height 6
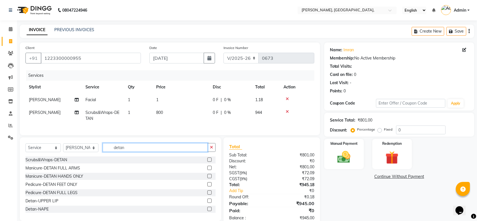
click at [132, 149] on input "detan" at bounding box center [155, 147] width 105 height 9
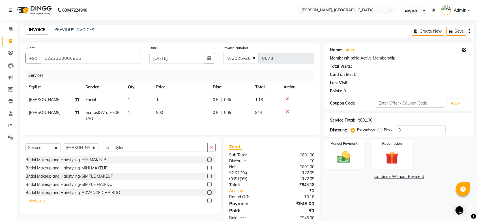
click at [37, 204] on div "Hairstyling" at bounding box center [34, 201] width 19 height 6
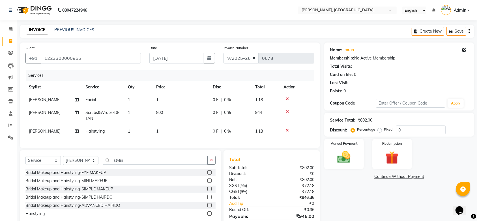
click at [167, 134] on td "1" at bounding box center [181, 131] width 57 height 13
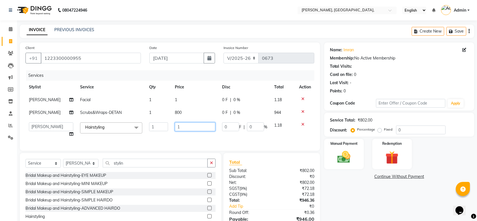
click at [186, 130] on input "1" at bounding box center [195, 126] width 40 height 9
click at [185, 127] on input "847" at bounding box center [195, 126] width 40 height 9
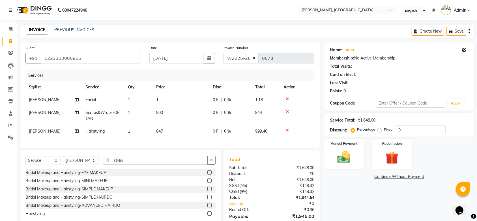
click at [185, 132] on td "847" at bounding box center [181, 131] width 57 height 13
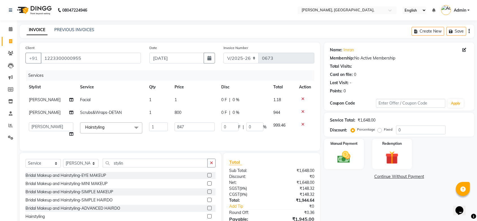
click at [200, 94] on td "1" at bounding box center [194, 99] width 47 height 13
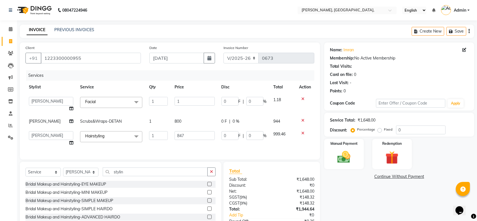
click at [200, 94] on td "1" at bounding box center [194, 104] width 47 height 22
drag, startPoint x: 200, startPoint y: 94, endPoint x: 198, endPoint y: 97, distance: 3.5
click at [198, 97] on td "1" at bounding box center [194, 104] width 47 height 22
click at [198, 97] on input "1" at bounding box center [195, 101] width 40 height 9
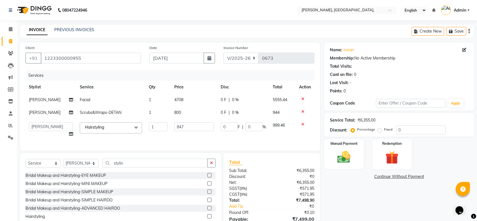
click at [220, 165] on div "Client +91 1223300000955 Date 15-08-2025 Invoice Number V/2025 V/2025-26 0673 S…" at bounding box center [170, 142] width 309 height 200
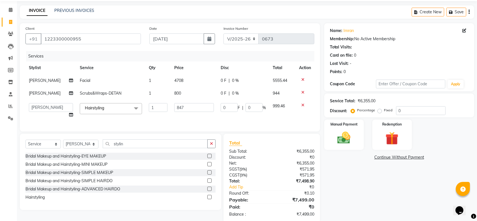
scroll to position [35, 0]
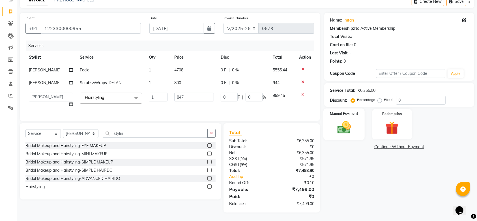
click at [335, 127] on img at bounding box center [344, 127] width 22 height 16
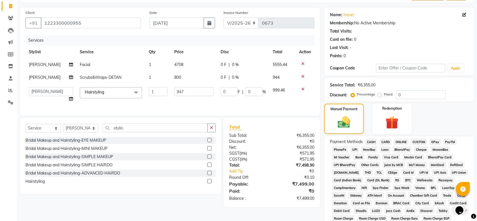
click at [435, 144] on span "GPay" at bounding box center [436, 141] width 12 height 7
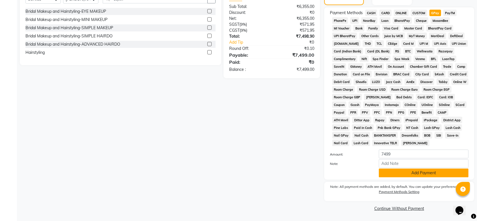
click at [415, 174] on button "Add Payment" at bounding box center [424, 172] width 90 height 9
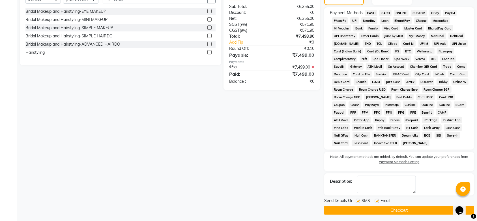
click at [357, 201] on label at bounding box center [358, 201] width 4 height 4
click at [357, 201] on input "checkbox" at bounding box center [358, 201] width 4 height 4
click at [378, 200] on label at bounding box center [377, 201] width 4 height 4
click at [378, 200] on input "checkbox" at bounding box center [377, 201] width 4 height 4
click at [365, 208] on button "Checkout" at bounding box center [399, 210] width 150 height 9
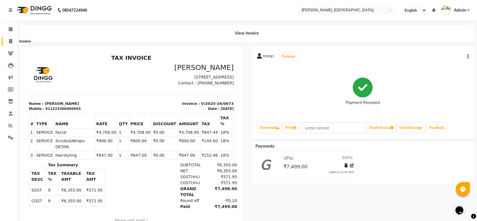
click at [12, 41] on span at bounding box center [11, 41] width 10 height 7
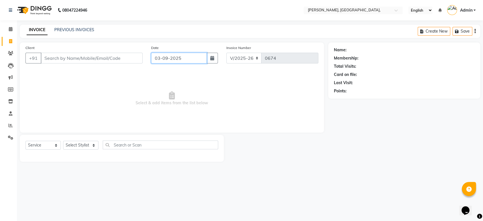
click at [163, 59] on input "03-09-2025" at bounding box center [179, 58] width 56 height 11
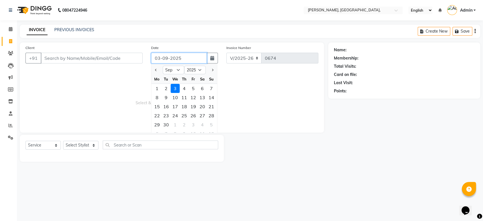
click at [163, 59] on input "03-09-2025" at bounding box center [179, 58] width 56 height 11
paste input "15-08"
click at [170, 108] on div "16" at bounding box center [166, 106] width 9 height 9
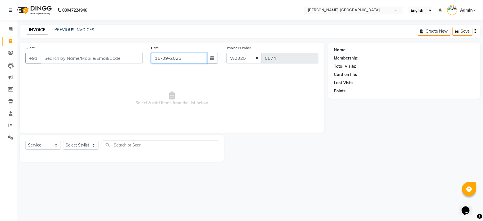
click at [168, 55] on input "16-09-2025" at bounding box center [179, 58] width 56 height 11
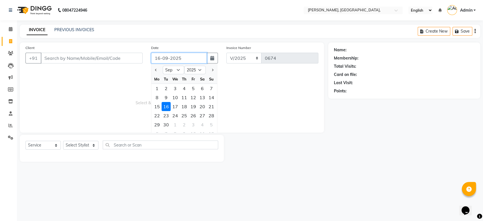
click at [168, 55] on input "16-09-2025" at bounding box center [179, 58] width 56 height 11
click at [159, 69] on div at bounding box center [156, 69] width 11 height 9
click at [156, 70] on span "Previous month" at bounding box center [156, 70] width 2 height 2
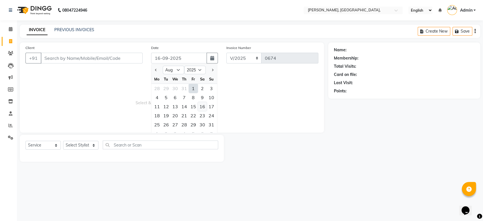
click at [199, 108] on div "16" at bounding box center [202, 106] width 9 height 9
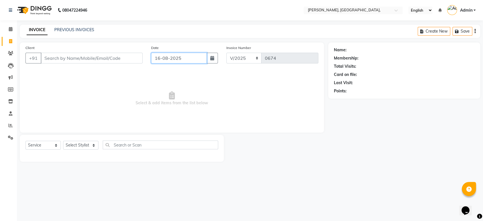
click at [165, 58] on input "16-08-2025" at bounding box center [179, 58] width 56 height 11
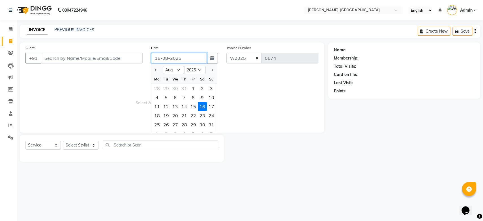
click at [165, 58] on input "16-08-2025" at bounding box center [179, 58] width 56 height 11
click at [84, 78] on span "Select & add items from the list below" at bounding box center [171, 98] width 293 height 57
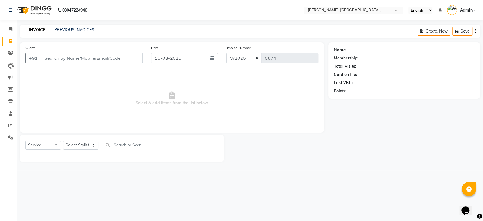
click at [84, 78] on span "Select & add items from the list below" at bounding box center [171, 98] width 293 height 57
click at [61, 59] on input "Client" at bounding box center [92, 58] width 102 height 11
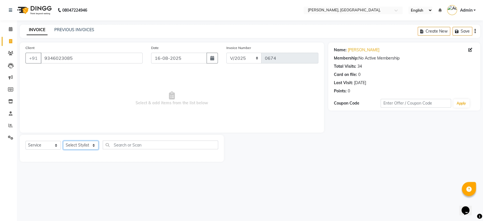
click at [91, 149] on select "Select Stylist Aarti Admin Anuradha Armaan Arunima Asif Kamlesh Nirmala Rahat A…" at bounding box center [80, 145] width 35 height 9
click at [63, 141] on select "Select Stylist Aarti Admin Anuradha Armaan Arunima Asif Kamlesh Nirmala Rahat A…" at bounding box center [80, 145] width 35 height 9
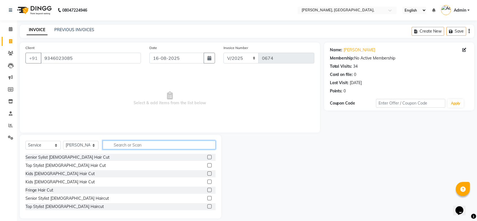
click at [119, 145] on input "text" at bounding box center [159, 144] width 113 height 9
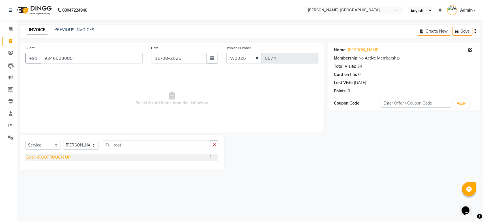
click at [45, 157] on div "Color -ROOT TOUCH UP" at bounding box center [47, 157] width 45 height 6
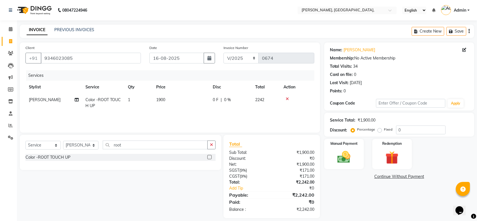
click at [168, 99] on td "1900" at bounding box center [181, 102] width 57 height 19
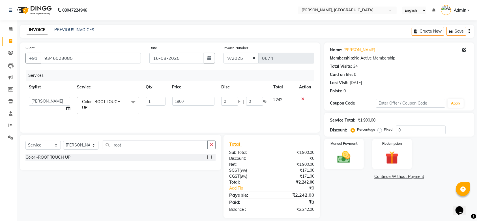
click at [168, 99] on td "1" at bounding box center [156, 105] width 26 height 24
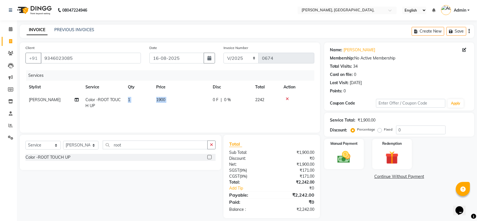
drag, startPoint x: 168, startPoint y: 99, endPoint x: 177, endPoint y: 99, distance: 9.3
click at [177, 99] on tr "Rahat Ali Color -ROOT TOUCH UP 1 1900 0 F | 0 % 2242" at bounding box center [169, 102] width 289 height 19
click at [177, 99] on td "1900" at bounding box center [181, 102] width 57 height 19
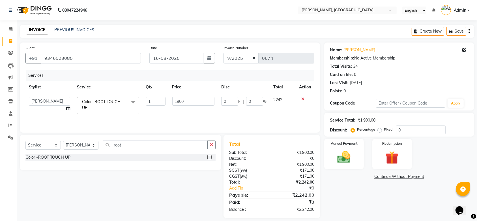
click at [177, 99] on input "1900" at bounding box center [193, 101] width 42 height 9
click at [192, 110] on td "1600" at bounding box center [193, 105] width 49 height 24
click at [340, 163] on img at bounding box center [344, 157] width 22 height 16
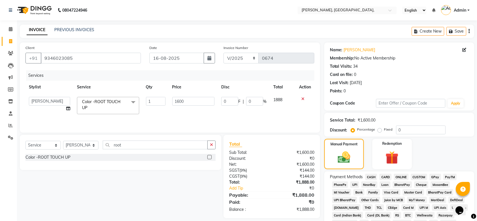
click at [439, 176] on span "GPay" at bounding box center [436, 177] width 12 height 7
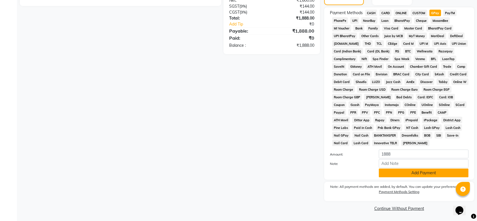
click at [399, 171] on button "Add Payment" at bounding box center [424, 172] width 90 height 9
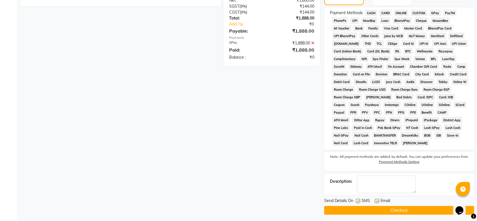
click at [359, 200] on label at bounding box center [358, 201] width 4 height 4
click at [359, 200] on input "checkbox" at bounding box center [358, 201] width 4 height 4
drag, startPoint x: 380, startPoint y: 201, endPoint x: 376, endPoint y: 202, distance: 3.9
click at [376, 202] on div "Email" at bounding box center [385, 201] width 20 height 7
click at [376, 202] on label at bounding box center [377, 201] width 4 height 4
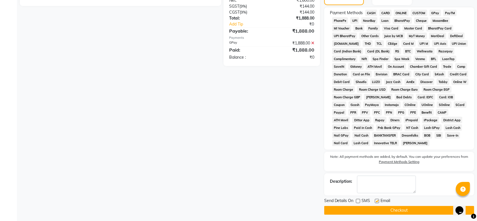
click at [376, 202] on input "checkbox" at bounding box center [377, 201] width 4 height 4
click at [356, 216] on main "INVOICE PREVIOUS INVOICES Create New Save Client +91 9346023085 Date 16-08-2025…" at bounding box center [247, 42] width 460 height 362
click at [340, 210] on button "Checkout" at bounding box center [399, 210] width 150 height 9
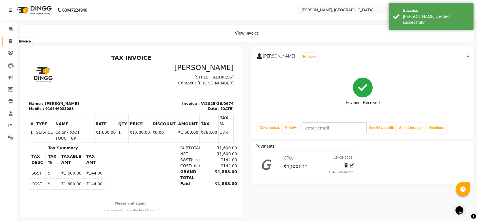
click at [14, 39] on span at bounding box center [11, 41] width 10 height 7
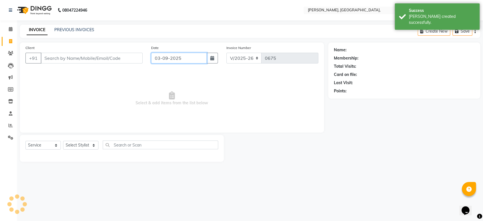
click at [164, 62] on input "03-09-2025" at bounding box center [179, 58] width 56 height 11
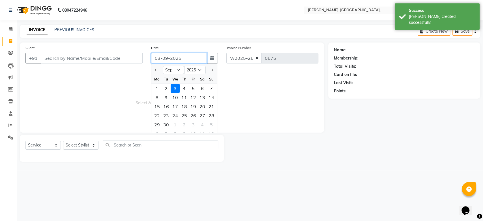
click at [164, 62] on input "03-09-2025" at bounding box center [179, 58] width 56 height 11
paste input "16-08"
click at [115, 92] on span "Select & add items from the list below" at bounding box center [171, 98] width 293 height 57
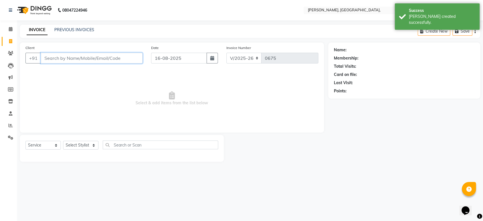
click at [81, 54] on input "Client" at bounding box center [92, 58] width 102 height 11
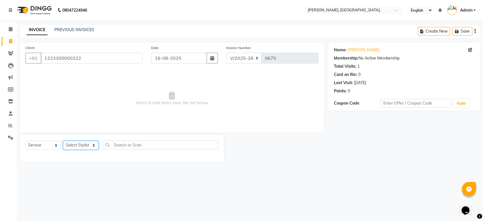
click at [79, 142] on select "Select Stylist Aarti Admin Anuradha Armaan Arunima Asif Kamlesh Nirmala Rahat A…" at bounding box center [80, 145] width 35 height 9
click at [63, 141] on select "Select Stylist Aarti Admin Anuradha Armaan Arunima Asif Kamlesh Nirmala Rahat A…" at bounding box center [80, 145] width 35 height 9
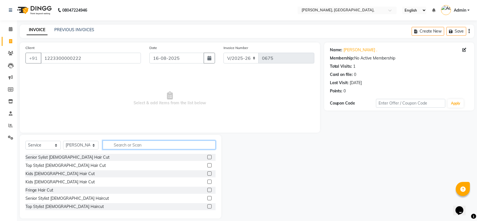
click at [161, 141] on input "text" at bounding box center [159, 144] width 113 height 9
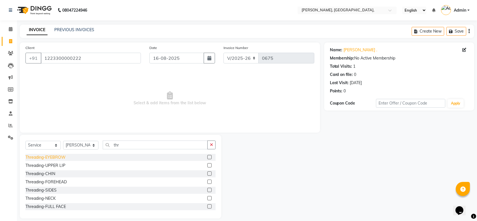
click at [59, 156] on div "Threading-EYEBROW" at bounding box center [45, 157] width 40 height 6
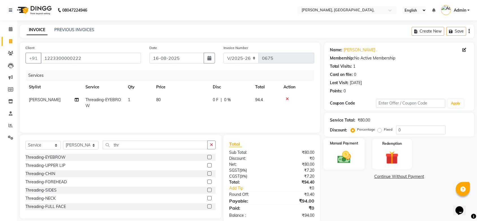
click at [342, 153] on img at bounding box center [344, 157] width 22 height 16
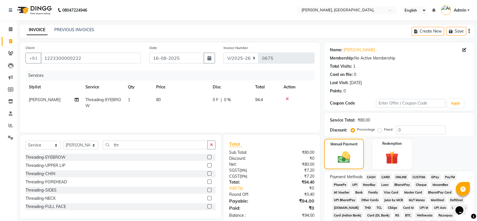
click at [434, 175] on span "GPay" at bounding box center [436, 177] width 12 height 7
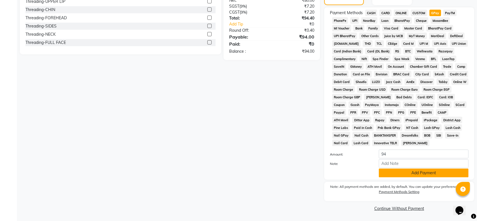
click at [409, 176] on button "Add Payment" at bounding box center [424, 172] width 90 height 9
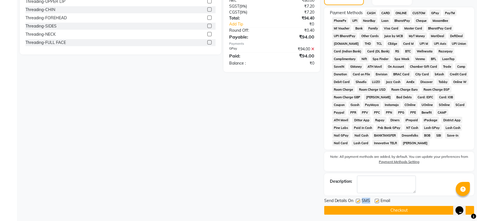
drag, startPoint x: 358, startPoint y: 201, endPoint x: 377, endPoint y: 203, distance: 19.6
click at [377, 203] on div "Send Details On SMS Email" at bounding box center [399, 201] width 150 height 7
click at [377, 203] on label at bounding box center [377, 201] width 4 height 4
click at [377, 203] on input "checkbox" at bounding box center [377, 201] width 4 height 4
click at [356, 201] on label at bounding box center [358, 201] width 4 height 4
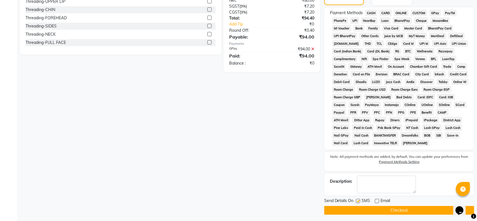
click at [356, 201] on input "checkbox" at bounding box center [358, 201] width 4 height 4
click at [350, 207] on button "Checkout" at bounding box center [399, 210] width 150 height 9
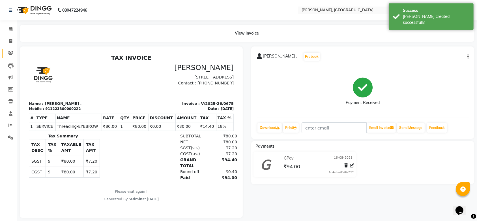
drag, startPoint x: 8, startPoint y: 34, endPoint x: 11, endPoint y: 49, distance: 14.7
click at [11, 49] on ul "Calendar Invoice Clients Leads Marketing Members Inventory Staff Reports Settin…" at bounding box center [8, 84] width 17 height 123
click at [11, 49] on link "Clients" at bounding box center [9, 53] width 14 height 9
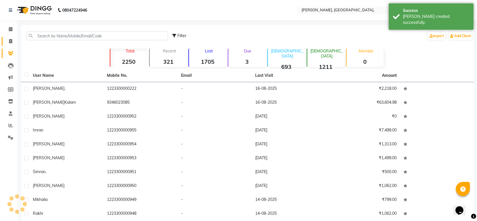
click at [10, 44] on link "Invoice" at bounding box center [9, 41] width 14 height 9
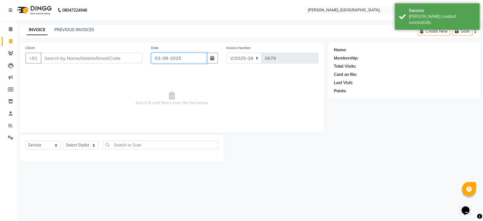
click at [163, 59] on input "03-09-2025" at bounding box center [179, 58] width 56 height 11
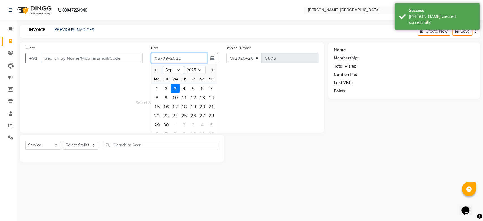
paste input "16-08"
click at [106, 61] on input "Client" at bounding box center [92, 58] width 102 height 11
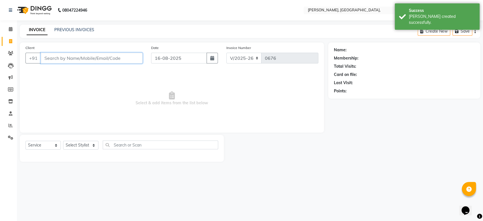
click at [106, 61] on input "Client" at bounding box center [92, 58] width 102 height 11
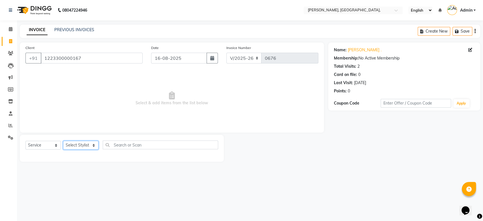
click at [80, 146] on select "Select Stylist Aarti Admin Anuradha Armaan Arunima Asif Kamlesh Nirmala Rahat A…" at bounding box center [80, 145] width 35 height 9
click at [63, 141] on select "Select Stylist Aarti Admin Anuradha Armaan Arunima Asif Kamlesh Nirmala Rahat A…" at bounding box center [80, 145] width 35 height 9
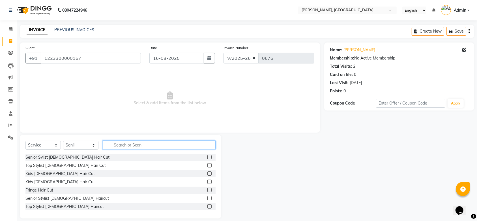
click at [142, 148] on input "text" at bounding box center [159, 144] width 113 height 9
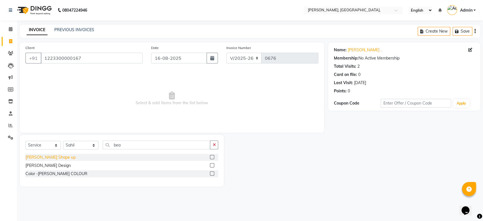
click at [42, 158] on div "Beard Shape up" at bounding box center [50, 157] width 50 height 6
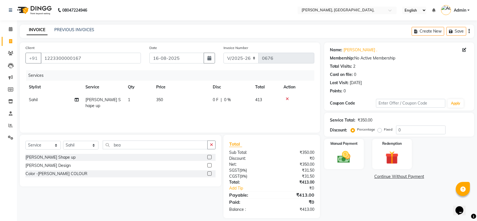
click at [184, 108] on div "Services Stylist Service Qty Price Disc Total Action Sahil Beard Shape up 1 350…" at bounding box center [169, 98] width 289 height 57
click at [183, 95] on td "350" at bounding box center [181, 102] width 57 height 19
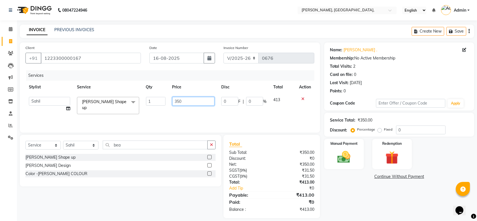
click at [183, 97] on td "350" at bounding box center [193, 105] width 49 height 24
click at [183, 97] on input "350" at bounding box center [193, 101] width 42 height 9
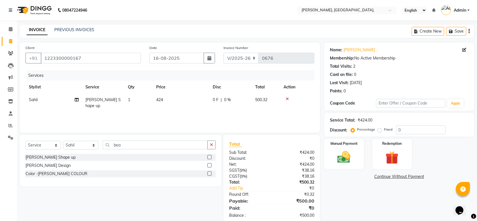
click at [197, 121] on div "Services Stylist Service Qty Price Disc Total Action Sahil Beard Shape up 1 424…" at bounding box center [169, 98] width 289 height 57
click at [317, 148] on div "Total Sub Total: ₹424.00 Discount: ₹0 Net: ₹424.00 SGST ( 9% ) ₹38.16 CGST ( 9%…" at bounding box center [272, 179] width 97 height 89
click at [329, 156] on div "Manual Payment" at bounding box center [344, 154] width 41 height 32
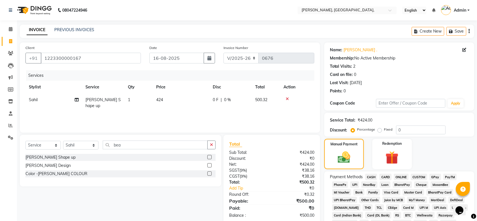
click at [370, 176] on span "CASH" at bounding box center [371, 177] width 12 height 7
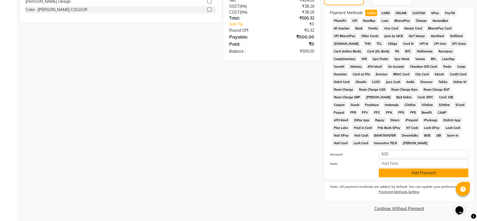
click at [391, 171] on button "Add Payment" at bounding box center [424, 172] width 90 height 9
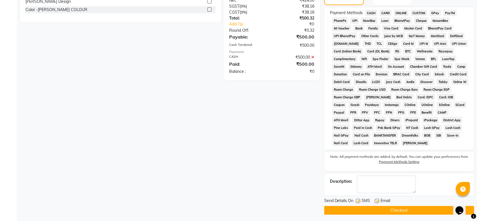
click at [359, 201] on label at bounding box center [358, 201] width 4 height 4
click at [359, 201] on input "checkbox" at bounding box center [358, 201] width 4 height 4
click at [376, 200] on label at bounding box center [377, 201] width 4 height 4
click at [376, 200] on input "checkbox" at bounding box center [377, 201] width 4 height 4
click at [363, 208] on button "Checkout" at bounding box center [399, 210] width 150 height 9
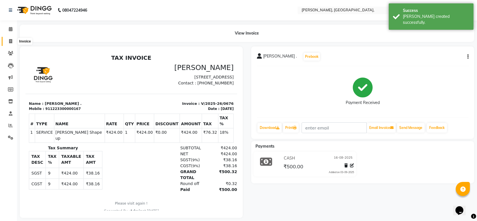
click at [11, 40] on icon at bounding box center [10, 41] width 3 height 4
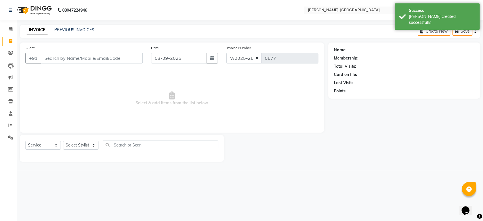
drag, startPoint x: 190, startPoint y: 52, endPoint x: 184, endPoint y: 57, distance: 8.4
click at [184, 57] on div "Date 03-09-2025" at bounding box center [184, 56] width 75 height 23
click at [184, 57] on input "03-09-2025" at bounding box center [179, 58] width 56 height 11
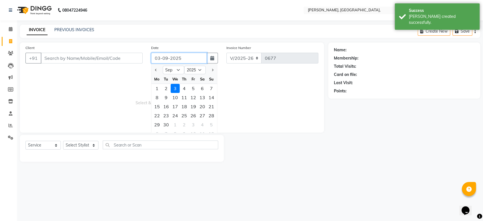
click at [184, 57] on input "03-09-2025" at bounding box center [179, 58] width 56 height 11
paste input "16-08"
click at [80, 56] on input "Client" at bounding box center [92, 58] width 102 height 11
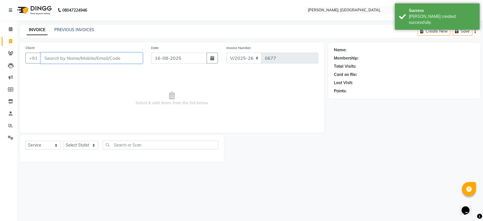
click at [80, 56] on input "Client" at bounding box center [92, 58] width 102 height 11
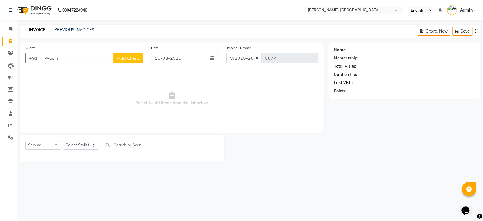
drag, startPoint x: 139, startPoint y: 50, endPoint x: 135, endPoint y: 55, distance: 6.6
click at [135, 55] on div "Client +91 Wasim Add Client" at bounding box center [84, 56] width 126 height 23
click at [135, 55] on span "Add Client" at bounding box center [128, 58] width 22 height 6
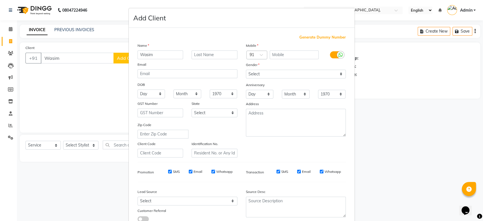
click at [310, 34] on div "Generate Dummy Number Name Wasim Email DOB Day 01 02 03 04 05 06 07 08 09 10 11…" at bounding box center [242, 129] width 226 height 203
click at [306, 36] on span "Generate Dummy Number" at bounding box center [323, 38] width 46 height 6
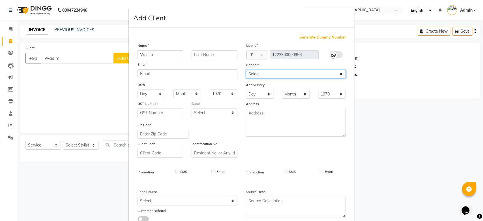
click at [275, 74] on select "Select Male Female Other Prefer Not To Say" at bounding box center [296, 74] width 100 height 9
click at [246, 70] on select "Select Male Female Other Prefer Not To Say" at bounding box center [296, 74] width 100 height 9
click at [275, 74] on select "Select Male Female Other Prefer Not To Say" at bounding box center [296, 74] width 100 height 9
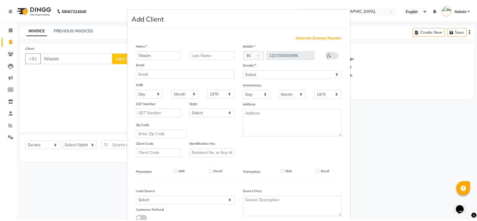
scroll to position [39, 0]
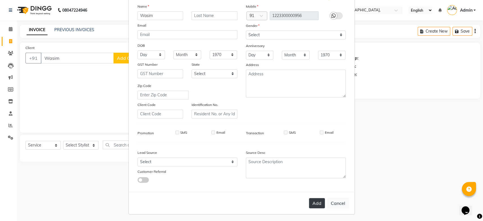
click at [320, 203] on button "Add" at bounding box center [317, 203] width 16 height 10
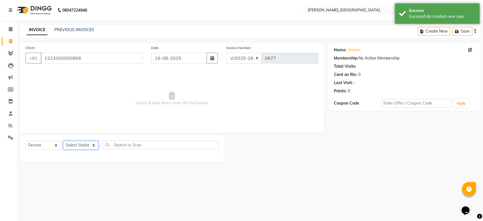
click at [69, 148] on select "Select Stylist Aarti Admin Anuradha Armaan Arunima Asif Kamlesh Nirmala Rahat A…" at bounding box center [80, 145] width 35 height 9
click at [63, 141] on select "Select Stylist Aarti Admin Anuradha Armaan Arunima Asif Kamlesh Nirmala Rahat A…" at bounding box center [80, 145] width 35 height 9
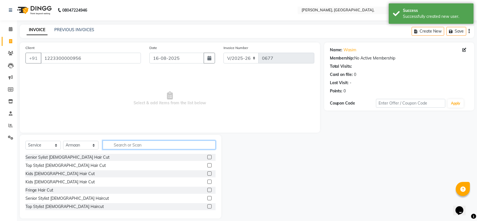
click at [132, 146] on input "text" at bounding box center [159, 144] width 113 height 9
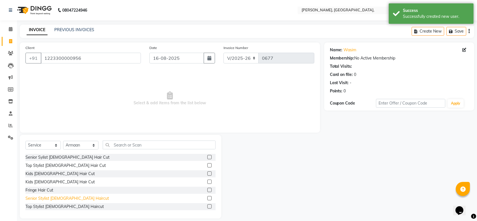
click at [60, 200] on div "Senior Stylist Male Haircut" at bounding box center [67, 198] width 84 height 6
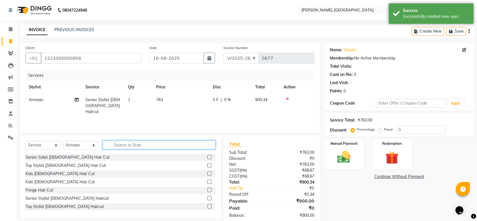
click at [122, 143] on input "text" at bounding box center [159, 144] width 113 height 9
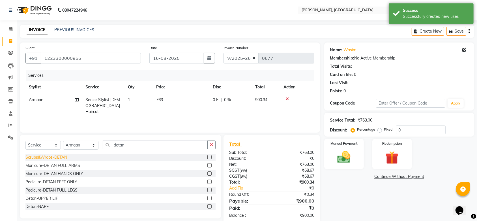
click at [59, 159] on div "Scrubs&Wraps-DETAN" at bounding box center [46, 157] width 42 height 6
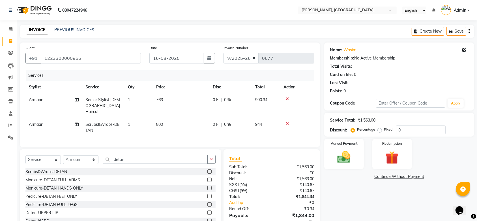
click at [384, 129] on label "Fixed" at bounding box center [388, 129] width 8 height 5
click at [379, 129] on input "Fixed" at bounding box center [381, 129] width 4 height 4
drag, startPoint x: 409, startPoint y: 127, endPoint x: 339, endPoint y: 135, distance: 70.1
click at [339, 135] on div "Service Total: ₹1,563.00 Discount: Percentage Fixed 0" at bounding box center [399, 125] width 150 height 24
click at [332, 170] on div "Name: Wasim Membership: No Active Membership Total Visits: Card on file: 0 Last…" at bounding box center [401, 140] width 154 height 196
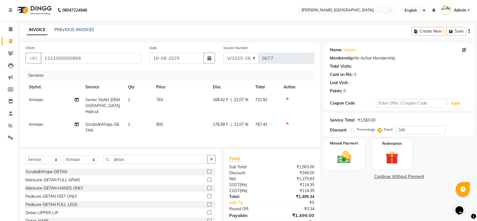
click at [344, 156] on img at bounding box center [344, 157] width 22 height 16
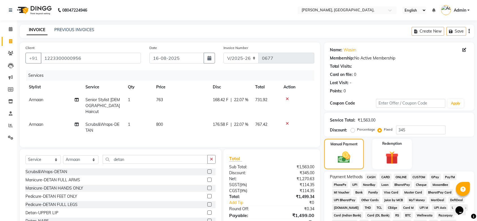
click at [431, 176] on span "GPay" at bounding box center [436, 177] width 12 height 7
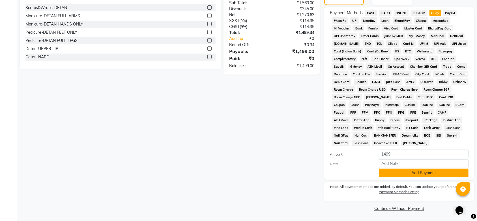
click at [408, 173] on button "Add Payment" at bounding box center [424, 172] width 90 height 9
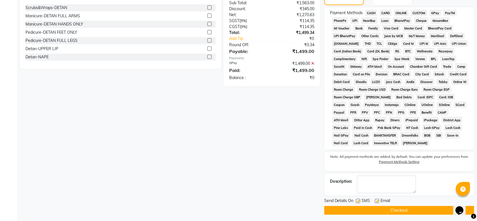
click at [359, 200] on label at bounding box center [358, 201] width 4 height 4
click at [359, 200] on input "checkbox" at bounding box center [358, 201] width 4 height 4
click at [378, 202] on label at bounding box center [377, 201] width 4 height 4
click at [378, 202] on input "checkbox" at bounding box center [377, 201] width 4 height 4
click at [358, 213] on button "Checkout" at bounding box center [399, 210] width 150 height 9
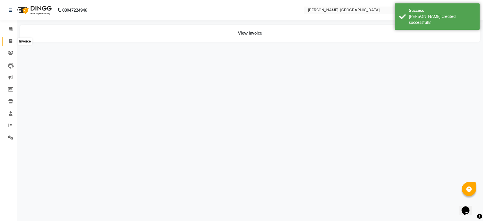
click at [12, 41] on span at bounding box center [11, 41] width 10 height 7
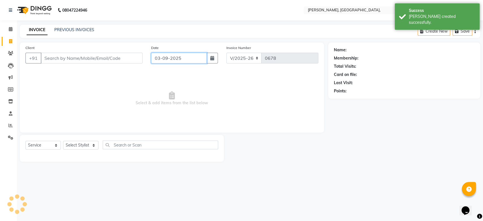
click at [160, 61] on input "03-09-2025" at bounding box center [179, 58] width 56 height 11
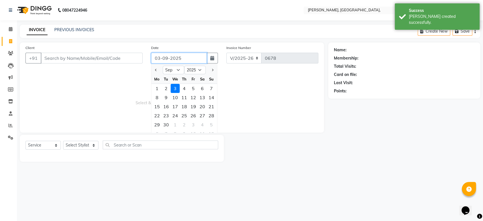
click at [160, 61] on input "03-09-2025" at bounding box center [179, 58] width 56 height 11
paste input "16-08"
click at [104, 60] on input "Client" at bounding box center [92, 58] width 102 height 11
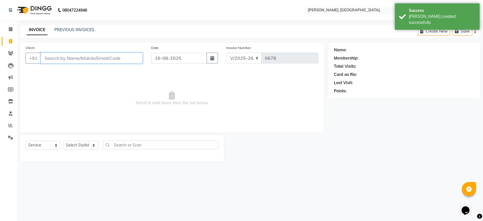
click at [104, 60] on input "Client" at bounding box center [92, 58] width 102 height 11
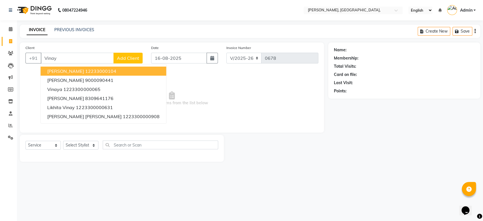
click at [132, 57] on span "Add Client" at bounding box center [128, 58] width 22 height 6
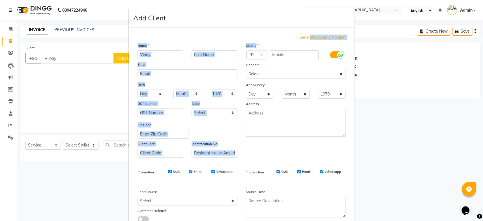
drag, startPoint x: 321, startPoint y: 41, endPoint x: 307, endPoint y: 37, distance: 14.7
click at [307, 37] on div "Generate Dummy Number Name Vinay Email DOB Day 01 02 03 04 05 06 07 08 09 10 11…" at bounding box center [241, 131] width 217 height 192
click at [307, 37] on span "Generate Dummy Number" at bounding box center [323, 38] width 46 height 6
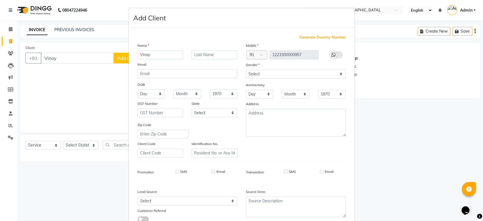
click at [309, 61] on div "Mobile Country Code × 91 1223300000957 Gender Select Male Female Other Prefer N…" at bounding box center [296, 99] width 108 height 115
click at [303, 75] on select "Select Male Female Other Prefer Not To Say" at bounding box center [296, 74] width 100 height 9
click at [318, 63] on div "Mobile Country Code × 91 1223300000957 Gender Select Male Female Other Prefer N…" at bounding box center [296, 99] width 108 height 115
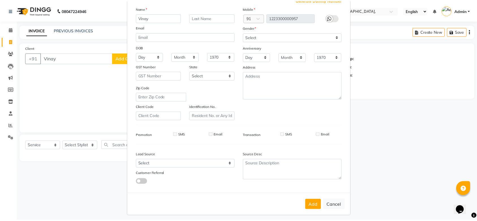
scroll to position [39, 0]
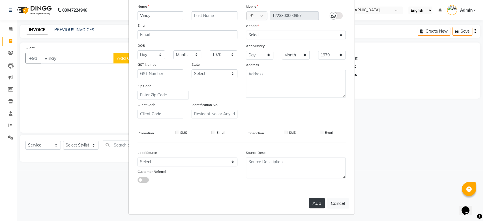
click at [316, 204] on button "Add" at bounding box center [317, 203] width 16 height 10
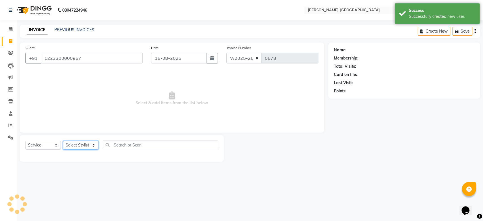
click at [78, 145] on select "Select Stylist Aarti Admin Anuradha Armaan Arunima Asif Kamlesh Nirmala Rahat A…" at bounding box center [80, 145] width 35 height 9
click at [63, 141] on select "Select Stylist Aarti Admin Anuradha Armaan Arunima Asif Kamlesh Nirmala Rahat A…" at bounding box center [80, 145] width 35 height 9
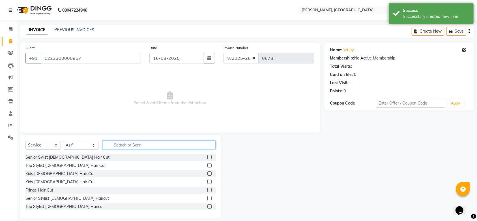
click at [134, 142] on input "text" at bounding box center [159, 144] width 113 height 9
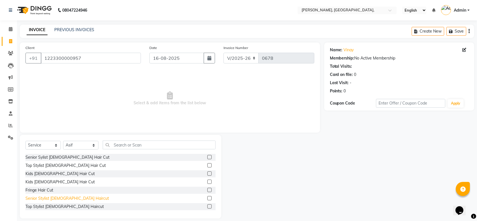
click at [65, 196] on div "Senior Stylist Male Haircut" at bounding box center [67, 198] width 84 height 6
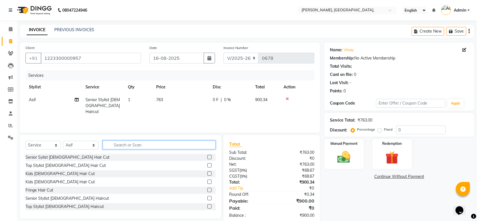
click at [127, 147] on input "text" at bounding box center [159, 144] width 113 height 9
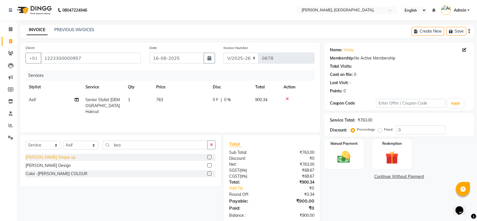
click at [41, 155] on div "Beard Shape up" at bounding box center [50, 157] width 50 height 6
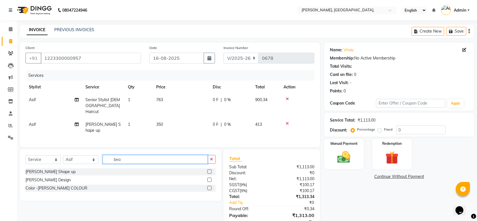
click at [123, 155] on input "bea" at bounding box center [155, 159] width 105 height 9
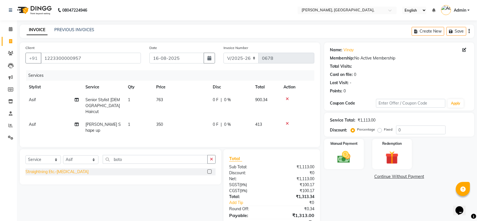
click at [58, 169] on div "Straightning Etc.-BOTOX" at bounding box center [56, 172] width 63 height 6
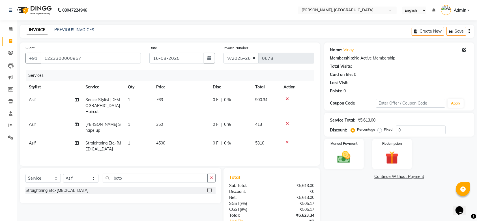
click at [183, 137] on td "4500" at bounding box center [181, 146] width 57 height 19
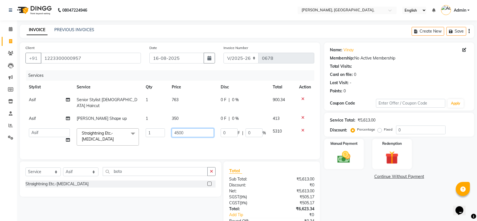
click at [196, 128] on input "4500" at bounding box center [193, 132] width 42 height 9
click at [196, 128] on input "3" at bounding box center [193, 132] width 42 height 9
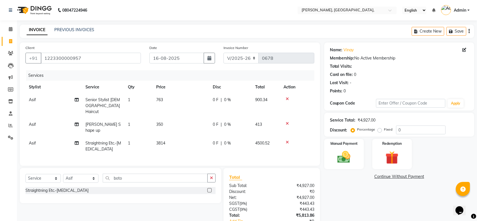
click at [198, 137] on td "3814" at bounding box center [181, 146] width 57 height 19
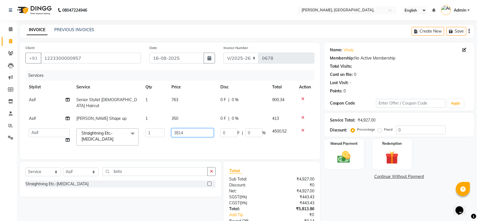
click at [191, 128] on input "3814" at bounding box center [193, 132] width 42 height 9
drag, startPoint x: 179, startPoint y: 128, endPoint x: 202, endPoint y: 132, distance: 22.5
click at [202, 132] on td "3814" at bounding box center [192, 137] width 49 height 24
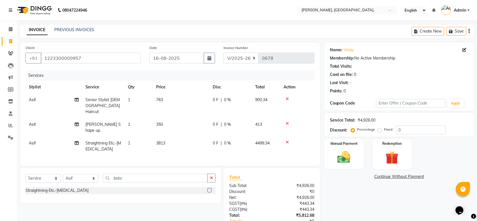
click at [201, 147] on div "Services Stylist Service Qty Price Disc Total Action Asif Senior Stylist Male H…" at bounding box center [169, 115] width 289 height 90
click at [328, 150] on div "Manual Payment" at bounding box center [344, 154] width 41 height 32
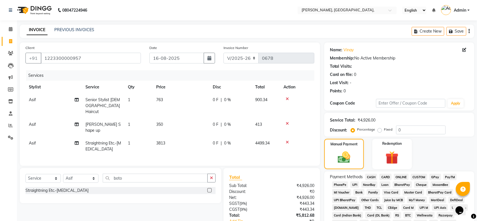
click at [438, 176] on span "GPay" at bounding box center [436, 177] width 12 height 7
drag, startPoint x: 448, startPoint y: 173, endPoint x: 483, endPoint y: 177, distance: 34.6
click at [477, 177] on html "08047224946 Select Location × Toni N Guy, 3rd Floor, Commercial Complex, Englis…" at bounding box center [238, 110] width 477 height 221
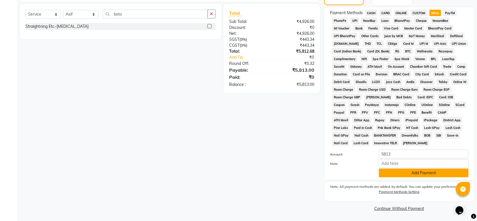
click at [407, 176] on button "Add Payment" at bounding box center [424, 172] width 90 height 9
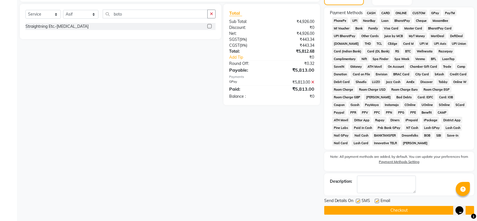
click at [358, 199] on label at bounding box center [358, 201] width 4 height 4
click at [358, 199] on input "checkbox" at bounding box center [358, 201] width 4 height 4
click at [378, 200] on label at bounding box center [377, 201] width 4 height 4
click at [378, 200] on input "checkbox" at bounding box center [377, 201] width 4 height 4
click at [378, 200] on label at bounding box center [377, 201] width 4 height 4
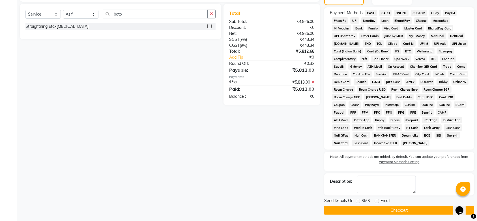
click at [378, 200] on input "checkbox" at bounding box center [377, 201] width 4 height 4
click at [378, 200] on label at bounding box center [377, 201] width 4 height 4
click at [378, 200] on input "checkbox" at bounding box center [377, 201] width 4 height 4
drag, startPoint x: 327, startPoint y: 203, endPoint x: 328, endPoint y: 207, distance: 4.0
click at [328, 207] on div "Send Details On SMS Email Checkout" at bounding box center [399, 206] width 150 height 17
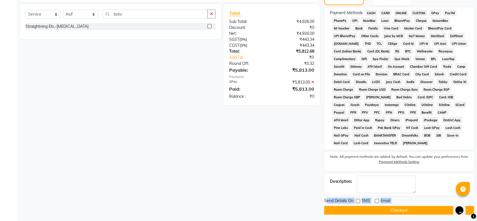
click at [328, 207] on button "Checkout" at bounding box center [399, 210] width 150 height 9
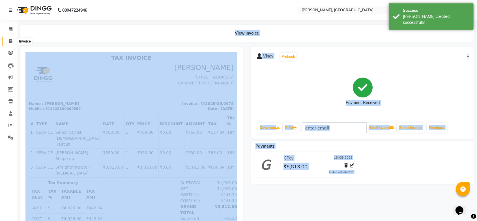
click at [9, 40] on icon at bounding box center [10, 41] width 3 height 4
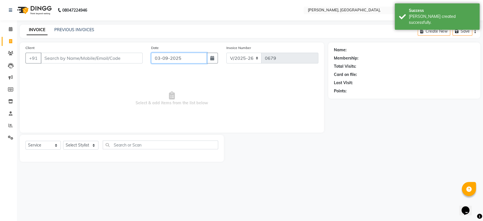
click at [155, 59] on input "03-09-2025" at bounding box center [179, 58] width 56 height 11
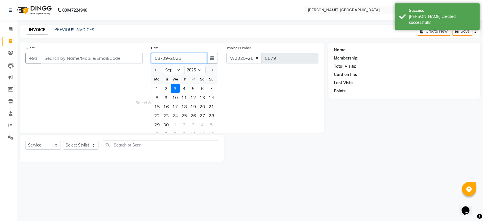
click at [155, 59] on input "03-09-2025" at bounding box center [179, 58] width 56 height 11
paste input "16-08"
click at [84, 55] on input "Client" at bounding box center [92, 58] width 102 height 11
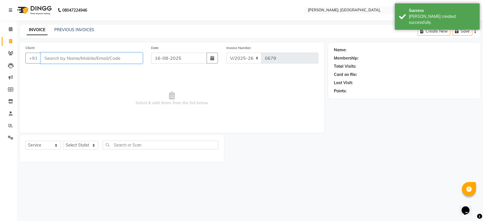
click at [84, 55] on input "Client" at bounding box center [92, 58] width 102 height 11
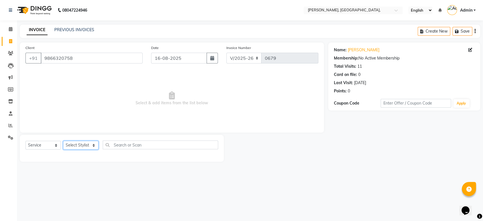
click at [78, 142] on select "Select Stylist Aarti Admin Anuradha Armaan Arunima Asif Kamlesh Nirmala Rahat A…" at bounding box center [80, 145] width 35 height 9
click at [63, 141] on select "Select Stylist Aarti Admin Anuradha Armaan Arunima Asif Kamlesh Nirmala Rahat A…" at bounding box center [80, 145] width 35 height 9
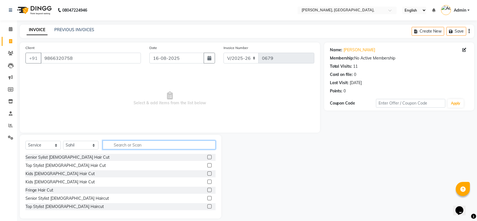
click at [142, 147] on input "text" at bounding box center [159, 144] width 113 height 9
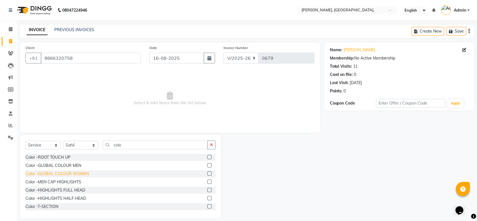
click at [73, 172] on div "Color -GLOBAL COLOUR WOMEN" at bounding box center [56, 174] width 63 height 6
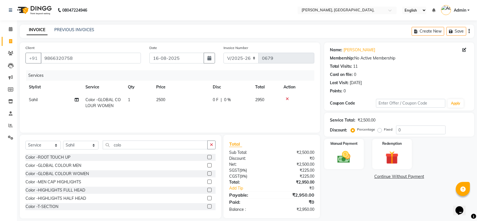
drag, startPoint x: 169, startPoint y: 95, endPoint x: 172, endPoint y: 102, distance: 7.3
click at [172, 102] on td "2500" at bounding box center [181, 102] width 57 height 19
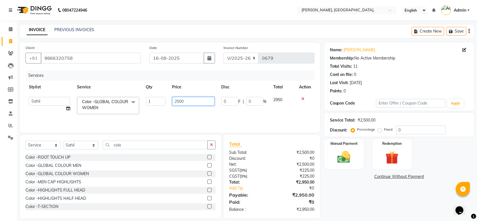
click at [172, 102] on input "2500" at bounding box center [193, 101] width 42 height 9
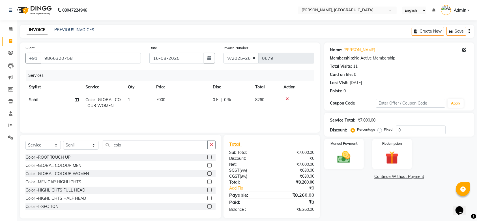
click at [198, 112] on div "Services Stylist Service Qty Price Disc Total Action Sahil Color -GLOBAL COLOUR…" at bounding box center [169, 98] width 289 height 57
click at [95, 142] on select "Select Stylist Aarti Admin Anuradha Armaan Arunima Asif Kamlesh Nirmala Rahat A…" at bounding box center [80, 145] width 35 height 9
click at [63, 141] on select "Select Stylist Aarti Admin Anuradha Armaan Arunima Asif Kamlesh Nirmala Rahat A…" at bounding box center [80, 145] width 35 height 9
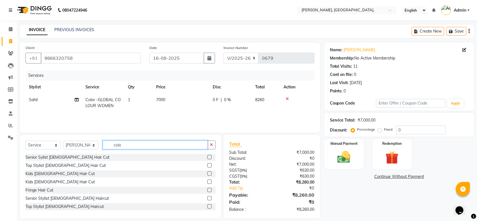
click at [117, 144] on input "colo" at bounding box center [155, 144] width 105 height 9
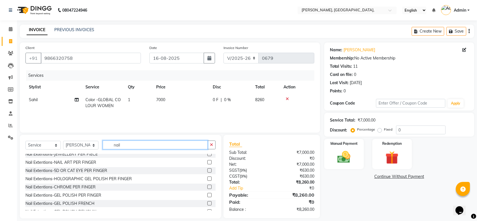
scroll to position [36, 0]
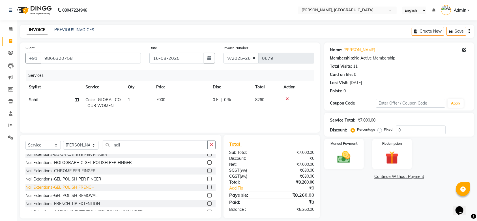
click at [86, 185] on div "Nail Extentions-GEL POLISH FRENCH" at bounding box center [59, 187] width 69 height 6
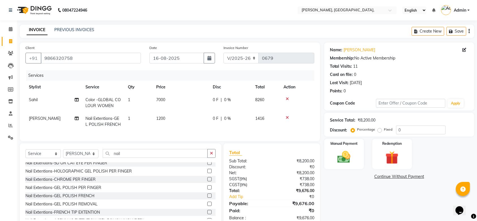
click at [179, 122] on td "1200" at bounding box center [181, 121] width 57 height 19
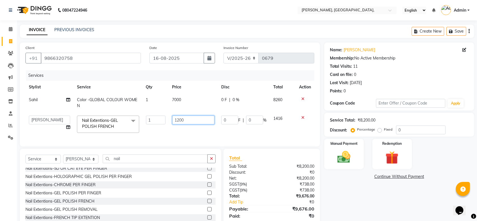
click at [179, 122] on input "1200" at bounding box center [193, 119] width 42 height 9
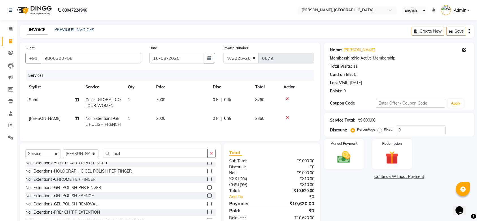
click at [195, 133] on div "Services Stylist Service Qty Price Disc Total Action Sahil Color -GLOBAL COLOUR…" at bounding box center [169, 102] width 289 height 65
click at [338, 165] on div "Manual Payment" at bounding box center [344, 154] width 41 height 32
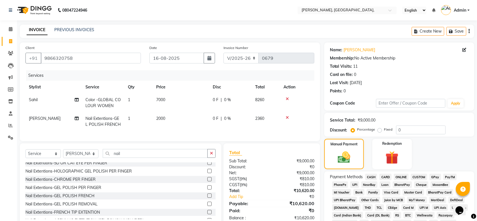
click at [435, 177] on span "GPay" at bounding box center [436, 177] width 12 height 7
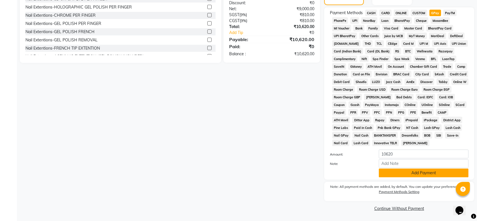
click at [419, 172] on button "Add Payment" at bounding box center [424, 172] width 90 height 9
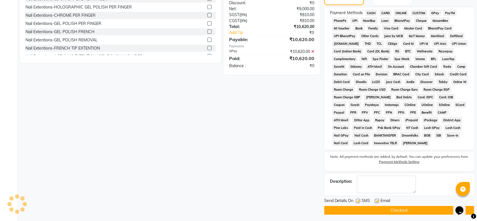
drag, startPoint x: 361, startPoint y: 202, endPoint x: 351, endPoint y: 196, distance: 11.7
click at [351, 196] on div "Name: Kauser Baig Membership: No Active Membership Total Visits: 11 Card on fil…" at bounding box center [401, 47] width 154 height 336
click at [360, 200] on label at bounding box center [358, 201] width 4 height 4
click at [360, 200] on input "checkbox" at bounding box center [358, 201] width 4 height 4
click at [375, 202] on label at bounding box center [377, 201] width 4 height 4
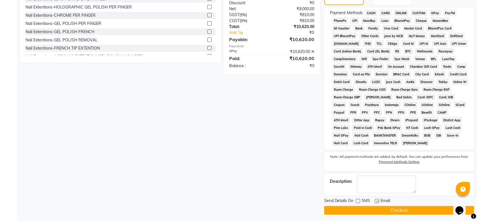
click at [375, 202] on input "checkbox" at bounding box center [377, 201] width 4 height 4
click at [358, 215] on main "INVOICE PREVIOUS INVOICES Create New Save Client +91 9866320758 Date 16-08-2025…" at bounding box center [247, 42] width 460 height 362
click at [352, 211] on button "Checkout" at bounding box center [399, 210] width 150 height 9
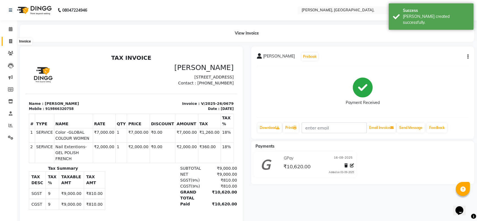
click at [9, 43] on icon at bounding box center [10, 41] width 3 height 4
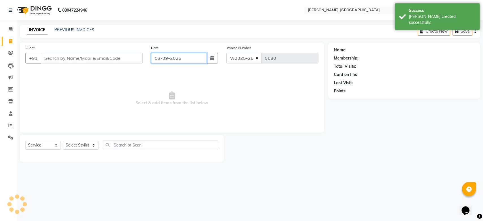
click at [157, 60] on input "03-09-2025" at bounding box center [179, 58] width 56 height 11
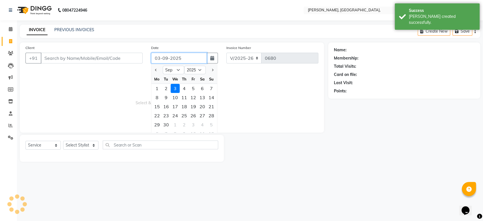
click at [157, 60] on input "03-09-2025" at bounding box center [179, 58] width 56 height 11
paste input "16-08"
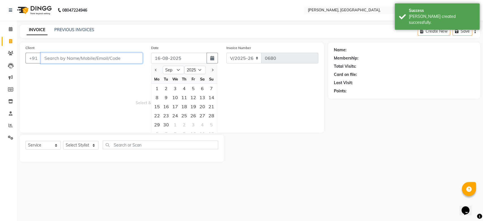
click at [108, 61] on input "Client" at bounding box center [92, 58] width 102 height 11
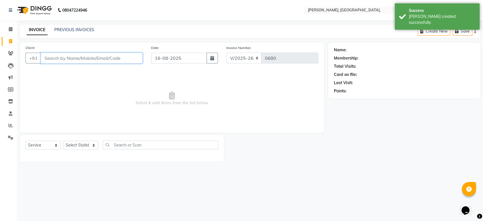
click at [101, 61] on input "Client" at bounding box center [92, 58] width 102 height 11
click at [85, 58] on input "Client" at bounding box center [92, 58] width 102 height 11
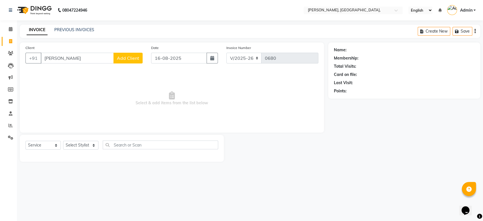
click at [132, 54] on button "Add Client" at bounding box center [128, 58] width 29 height 11
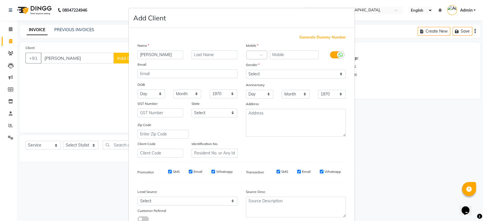
click at [309, 40] on span "Generate Dummy Number" at bounding box center [323, 38] width 46 height 6
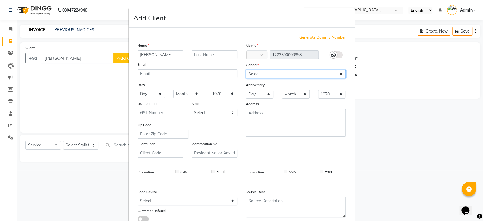
click at [286, 71] on select "Select Male Female Other Prefer Not To Say" at bounding box center [296, 74] width 100 height 9
click at [246, 70] on select "Select Male Female Other Prefer Not To Say" at bounding box center [296, 74] width 100 height 9
click at [327, 151] on div "Generate Dummy Number Name Shubam Email DOB Day 01 02 03 04 05 06 07 08 09 10 1…" at bounding box center [241, 131] width 217 height 192
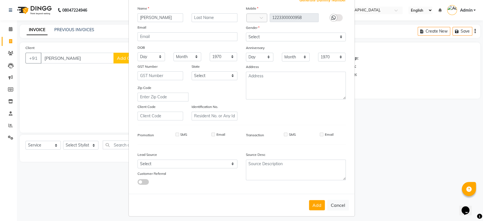
scroll to position [39, 0]
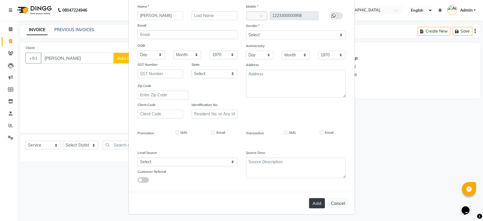
click at [311, 204] on button "Add" at bounding box center [317, 203] width 16 height 10
click at [90, 145] on ngb-modal-window "Add Client Generate Dummy Number Name Shubam Email DOB Day 01 02 03 04 05 06 07…" at bounding box center [241, 110] width 483 height 221
click at [328, 206] on button "Cancel" at bounding box center [338, 203] width 22 height 11
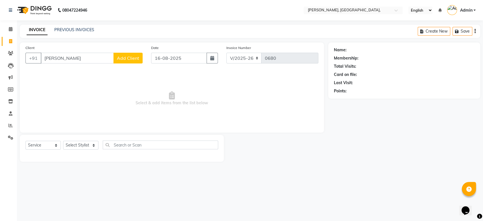
click at [131, 58] on span "Add Client" at bounding box center [128, 58] width 22 height 6
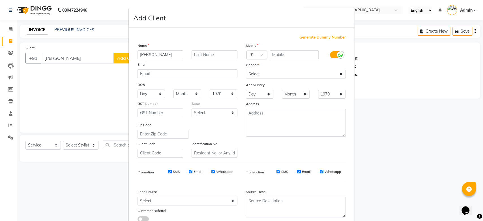
click at [315, 38] on span "Generate Dummy Number" at bounding box center [323, 38] width 46 height 6
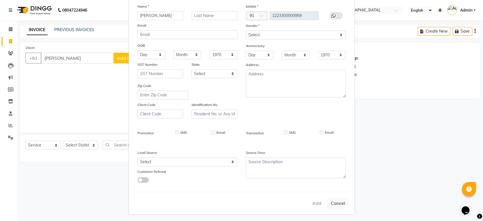
click at [340, 208] on div "Add Cancel" at bounding box center [242, 203] width 226 height 22
click at [331, 199] on button "Cancel" at bounding box center [338, 203] width 22 height 11
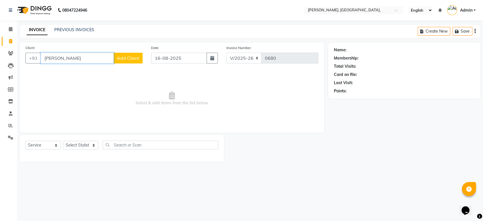
click at [58, 61] on input "Shubam" at bounding box center [77, 58] width 73 height 11
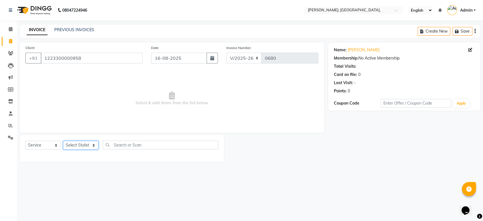
click at [85, 145] on select "Select Stylist Aarti Admin Anuradha Armaan Arunima Asif Kamlesh Nirmala Rahat A…" at bounding box center [80, 145] width 35 height 9
click at [63, 141] on select "Select Stylist Aarti Admin Anuradha Armaan Arunima Asif Kamlesh Nirmala Rahat A…" at bounding box center [80, 145] width 35 height 9
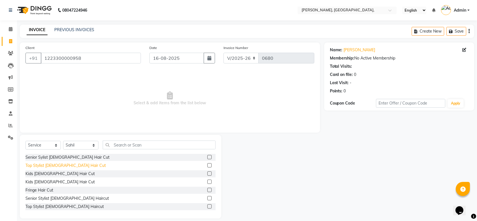
click at [58, 166] on div "Top Stylist Female Hair Cut" at bounding box center [65, 165] width 80 height 6
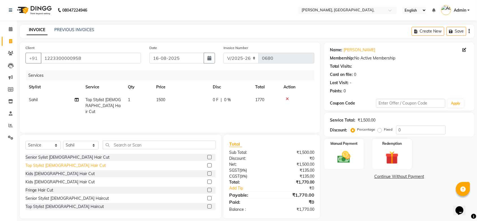
click at [58, 166] on div "Top Stylist Female Hair Cut" at bounding box center [65, 165] width 80 height 6
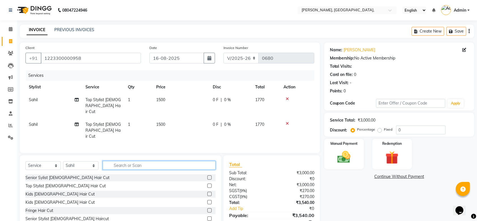
click at [127, 161] on input "text" at bounding box center [159, 165] width 113 height 9
click at [177, 119] on td "1500" at bounding box center [181, 130] width 57 height 25
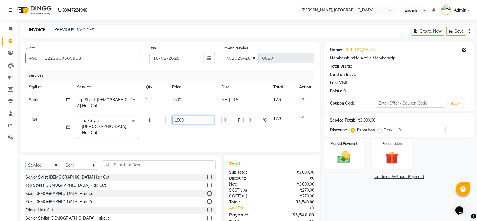
click at [179, 115] on input "1500" at bounding box center [193, 119] width 42 height 9
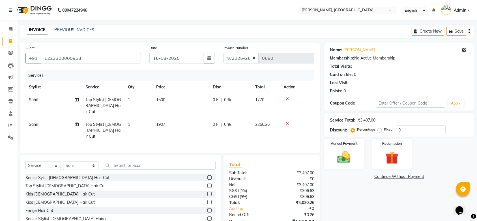
click at [181, 128] on td "1907" at bounding box center [181, 130] width 57 height 25
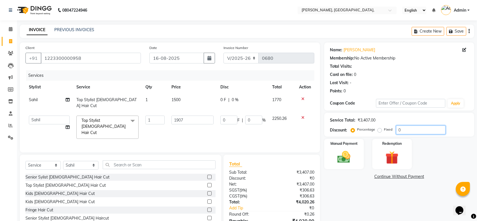
click at [398, 131] on input "0" at bounding box center [421, 129] width 50 height 9
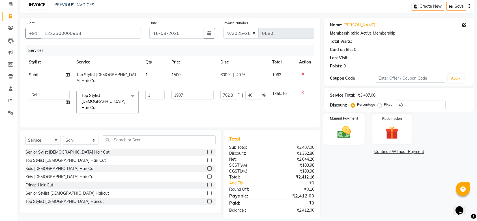
click at [350, 131] on img at bounding box center [344, 132] width 22 height 16
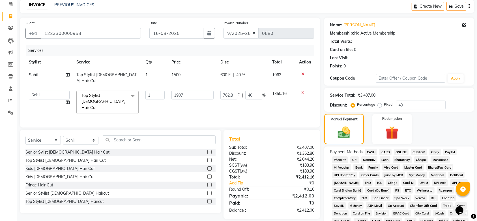
click at [434, 153] on span "GPay" at bounding box center [436, 152] width 12 height 7
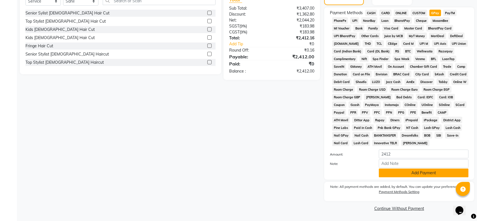
click at [413, 173] on button "Add Payment" at bounding box center [424, 172] width 90 height 9
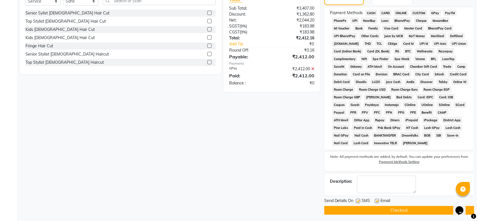
click at [358, 200] on label at bounding box center [358, 201] width 4 height 4
click at [358, 200] on input "checkbox" at bounding box center [358, 201] width 4 height 4
click at [376, 200] on label at bounding box center [377, 201] width 4 height 4
click at [376, 200] on input "checkbox" at bounding box center [377, 201] width 4 height 4
click at [364, 209] on button "Checkout" at bounding box center [399, 210] width 150 height 9
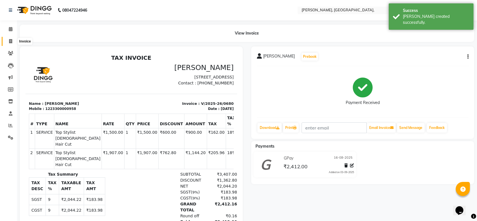
click at [11, 41] on icon at bounding box center [10, 41] width 3 height 4
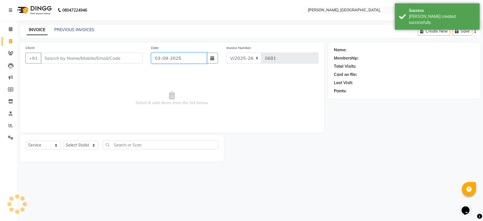
click at [171, 54] on input "03-09-2025" at bounding box center [179, 58] width 56 height 11
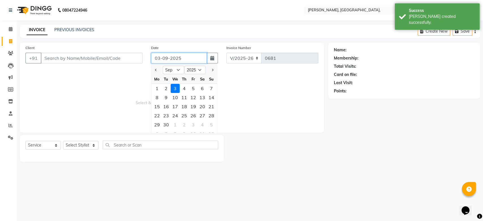
click at [171, 54] on input "03-09-2025" at bounding box center [179, 58] width 56 height 11
paste input "16-08"
click at [98, 62] on input "Client" at bounding box center [92, 58] width 102 height 11
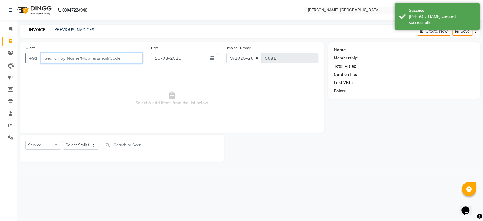
click at [98, 62] on input "Client" at bounding box center [92, 58] width 102 height 11
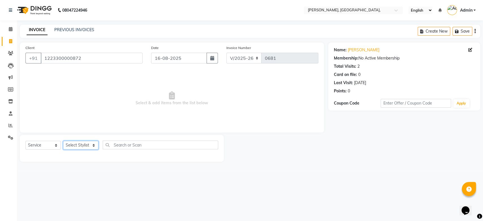
click at [82, 149] on select "Select Stylist Aarti Admin Anuradha Armaan Arunima Asif Kamlesh Nirmala Rahat A…" at bounding box center [80, 145] width 35 height 9
click at [63, 141] on select "Select Stylist Aarti Admin Anuradha Armaan Arunima Asif Kamlesh Nirmala Rahat A…" at bounding box center [80, 145] width 35 height 9
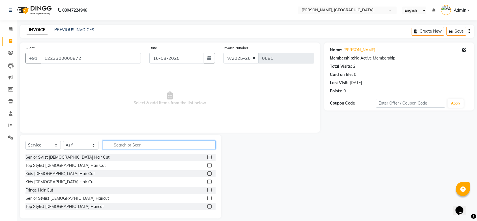
click at [142, 147] on input "text" at bounding box center [159, 144] width 113 height 9
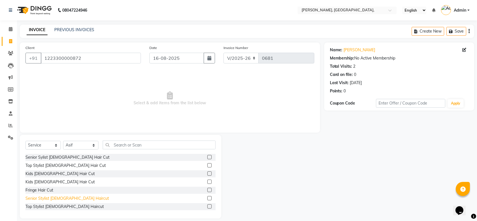
click at [50, 198] on div "Senior Stylist Male Haircut" at bounding box center [67, 198] width 84 height 6
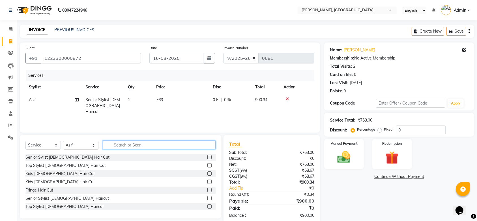
click at [121, 146] on input "text" at bounding box center [159, 144] width 113 height 9
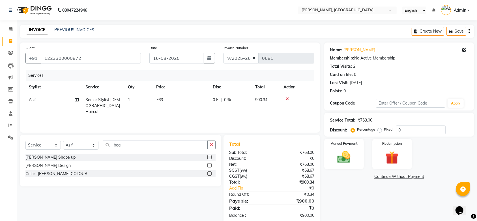
click at [56, 158] on div "Beard Shape up" at bounding box center [120, 157] width 190 height 7
click at [50, 157] on div "Beard Shape up" at bounding box center [50, 157] width 50 height 6
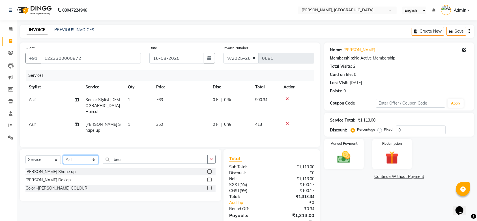
click at [79, 155] on select "Select Stylist Aarti Admin Anuradha Armaan Arunima Asif Kamlesh Nirmala Rahat A…" at bounding box center [80, 159] width 35 height 9
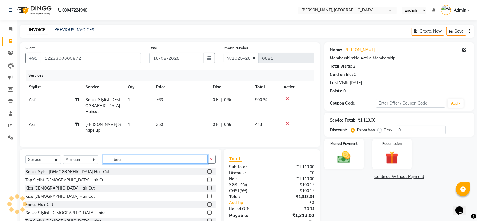
click at [134, 155] on input "bea" at bounding box center [155, 159] width 105 height 9
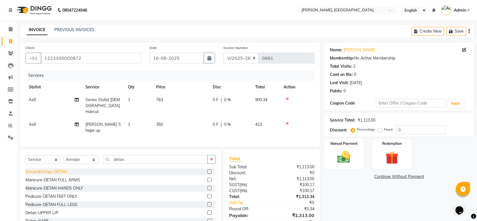
click at [56, 169] on div "Scrubs&Wraps-DETAN" at bounding box center [46, 172] width 42 height 6
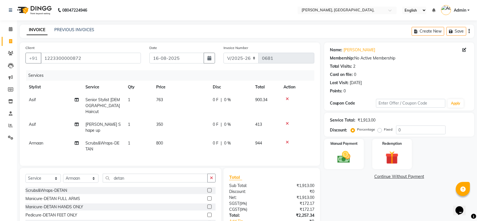
scroll to position [38, 0]
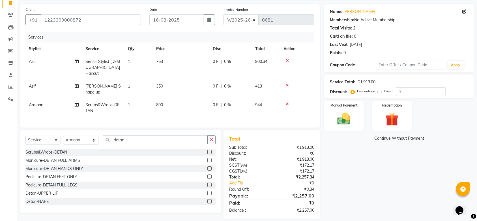
drag, startPoint x: 223, startPoint y: 69, endPoint x: 224, endPoint y: 63, distance: 5.5
click at [224, 63] on td "0 F | 0 %" at bounding box center [230, 67] width 42 height 25
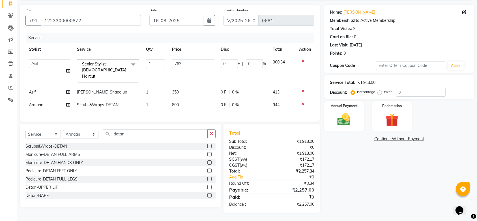
click at [224, 63] on input "0" at bounding box center [229, 63] width 17 height 9
drag, startPoint x: 224, startPoint y: 63, endPoint x: 181, endPoint y: 61, distance: 43.4
click at [181, 61] on tr "Aarti Admin Anuradha Armaan Arunima Asif Kamlesh Nirmala Rahat Ali Sahil Shikha…" at bounding box center [169, 71] width 289 height 30
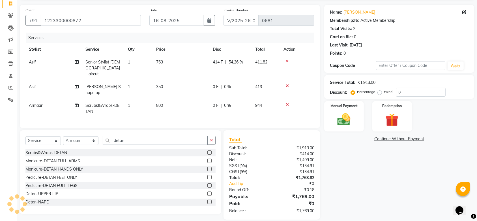
click at [189, 123] on div "Client +91 1223300000872 Date 16-08-2025 Invoice Number V/2025 V/2025-26 0681 S…" at bounding box center [170, 112] width 309 height 215
click at [352, 118] on img at bounding box center [344, 120] width 22 height 16
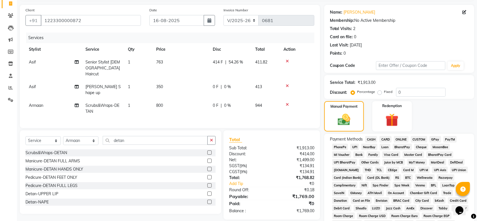
click at [437, 141] on span "GPay" at bounding box center [436, 139] width 12 height 7
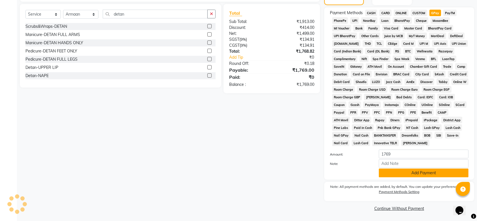
click at [381, 175] on button "Add Payment" at bounding box center [424, 172] width 90 height 9
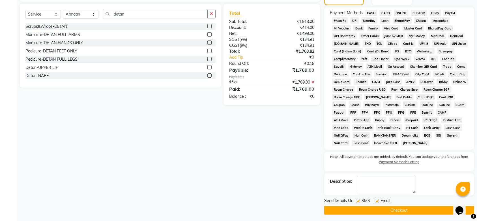
click at [358, 202] on label at bounding box center [358, 201] width 4 height 4
click at [358, 202] on input "checkbox" at bounding box center [358, 201] width 4 height 4
click at [376, 202] on div "Send Details On SMS Email" at bounding box center [399, 201] width 150 height 7
click at [376, 202] on label at bounding box center [377, 201] width 4 height 4
click at [376, 202] on input "checkbox" at bounding box center [377, 201] width 4 height 4
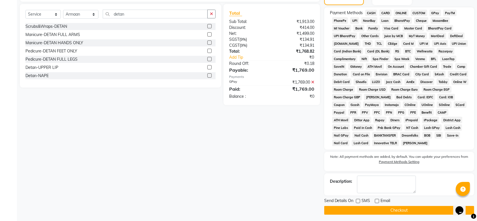
click at [363, 212] on button "Checkout" at bounding box center [399, 210] width 150 height 9
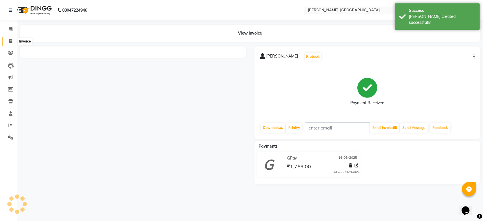
click at [11, 40] on icon at bounding box center [10, 41] width 3 height 4
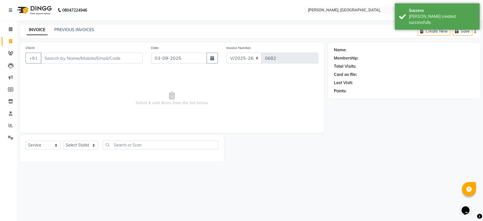
drag, startPoint x: 166, startPoint y: 51, endPoint x: 166, endPoint y: 55, distance: 4.3
click at [166, 55] on div "Date 03-09-2025" at bounding box center [184, 56] width 75 height 23
click at [166, 55] on input "03-09-2025" at bounding box center [179, 58] width 56 height 11
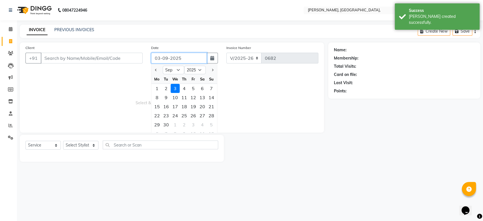
click at [166, 55] on input "03-09-2025" at bounding box center [179, 58] width 56 height 11
paste input "16-08"
click at [59, 60] on input "Client" at bounding box center [92, 58] width 102 height 11
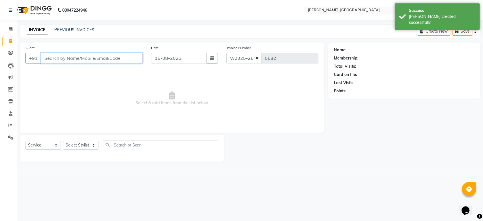
click at [59, 60] on input "Client" at bounding box center [92, 58] width 102 height 11
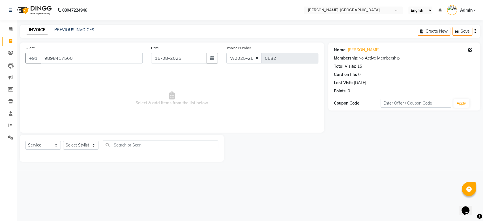
click at [85, 149] on div "Select Service Product Membership Package Voucher Prepaid Gift Card Select Styl…" at bounding box center [121, 146] width 193 height 13
click at [85, 146] on select "Select Stylist Aarti Admin Anuradha Armaan Arunima Asif Kamlesh Nirmala Rahat A…" at bounding box center [80, 145] width 35 height 9
click at [63, 141] on select "Select Stylist Aarti Admin Anuradha Armaan Arunima Asif Kamlesh Nirmala Rahat A…" at bounding box center [80, 145] width 35 height 9
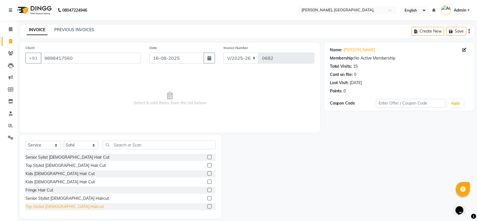
click at [57, 205] on div "Top Stylist Male Haircut" at bounding box center [64, 207] width 78 height 6
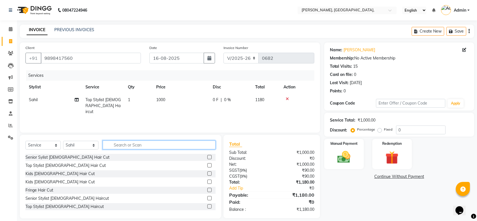
click at [121, 147] on input "text" at bounding box center [159, 144] width 113 height 9
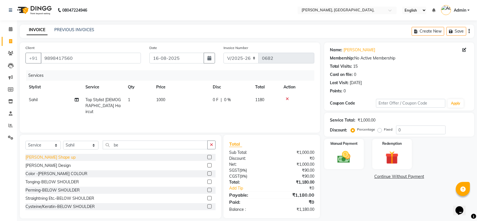
click at [52, 157] on div "Beard Shape up" at bounding box center [50, 157] width 50 height 6
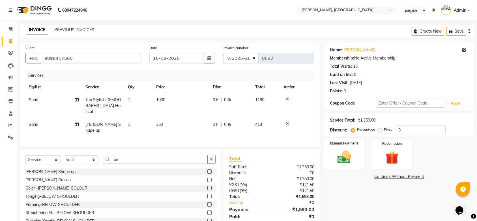
click at [334, 155] on img at bounding box center [344, 157] width 22 height 16
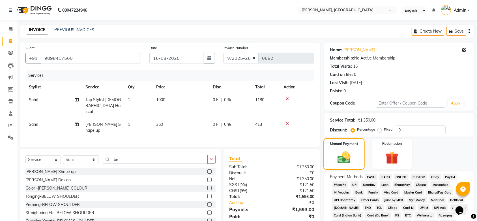
click at [334, 155] on img at bounding box center [343, 157] width 21 height 15
click at [437, 175] on span "GPay" at bounding box center [436, 177] width 12 height 7
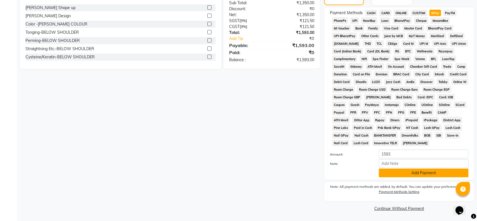
click at [415, 169] on button "Add Payment" at bounding box center [424, 172] width 90 height 9
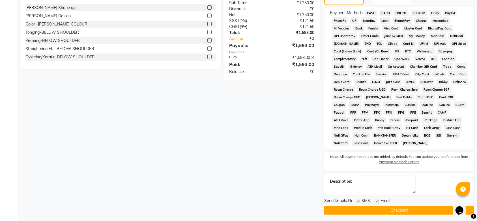
click at [358, 199] on label at bounding box center [358, 201] width 4 height 4
click at [358, 199] on input "checkbox" at bounding box center [358, 201] width 4 height 4
click at [378, 201] on div "Email" at bounding box center [385, 201] width 20 height 7
click at [378, 201] on label at bounding box center [377, 201] width 4 height 4
click at [378, 201] on input "checkbox" at bounding box center [377, 201] width 4 height 4
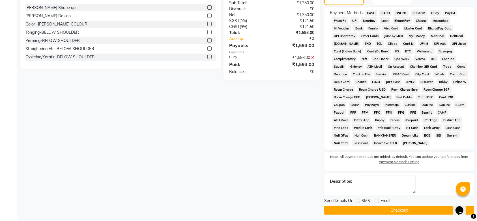
click at [368, 211] on button "Checkout" at bounding box center [399, 210] width 150 height 9
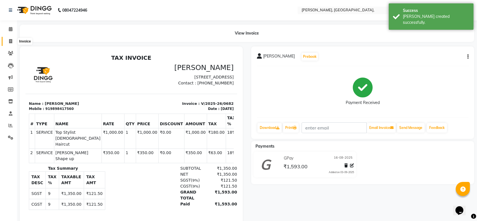
click at [8, 40] on span at bounding box center [11, 41] width 10 height 7
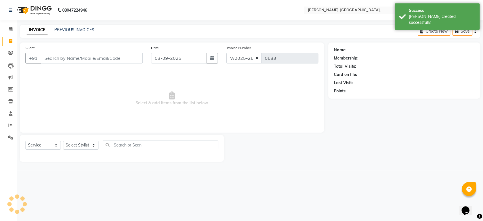
drag, startPoint x: 8, startPoint y: 40, endPoint x: 228, endPoint y: 90, distance: 226.2
click at [228, 90] on app-home "08047224946 Select Location × Toni N Guy, 3rd Floor, Commercial Complex, Englis…" at bounding box center [241, 85] width 483 height 170
click at [165, 55] on input "03-09-2025" at bounding box center [179, 58] width 56 height 11
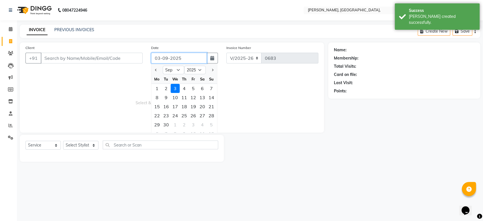
click at [165, 55] on input "03-09-2025" at bounding box center [179, 58] width 56 height 11
paste input "16-08"
click at [99, 53] on input "Client" at bounding box center [92, 58] width 102 height 11
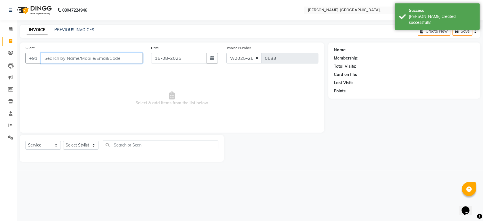
click at [99, 53] on input "Client" at bounding box center [92, 58] width 102 height 11
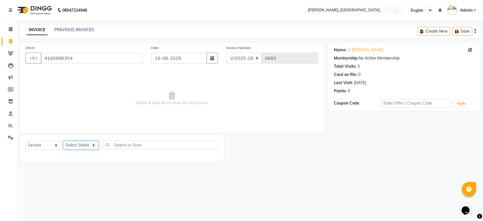
click at [74, 146] on select "Select Stylist Aarti Admin Anuradha Armaan Arunima Asif Kamlesh Nirmala Rahat A…" at bounding box center [80, 145] width 35 height 9
click at [63, 141] on select "Select Stylist Aarti Admin Anuradha Armaan Arunima Asif Kamlesh Nirmala Rahat A…" at bounding box center [80, 145] width 35 height 9
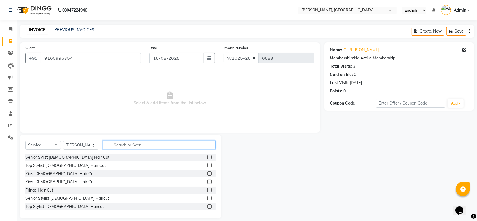
click at [120, 147] on input "text" at bounding box center [159, 144] width 113 height 9
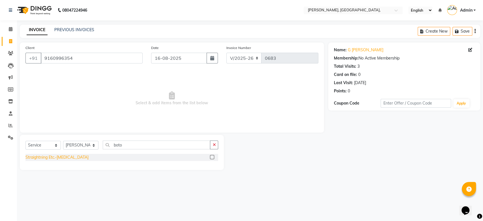
click at [68, 157] on div "Straightning Etc.-BOTOX" at bounding box center [56, 157] width 63 height 6
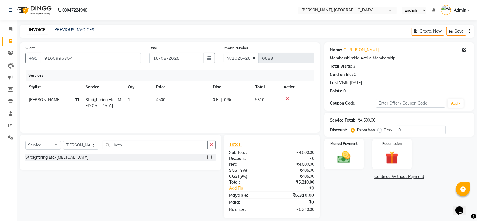
click at [169, 99] on td "4500" at bounding box center [181, 102] width 57 height 19
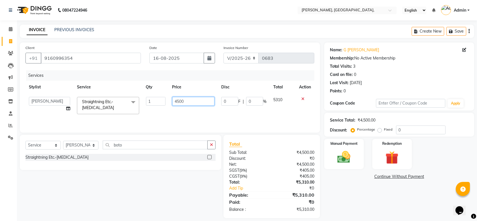
click at [190, 102] on input "4500" at bounding box center [193, 101] width 42 height 9
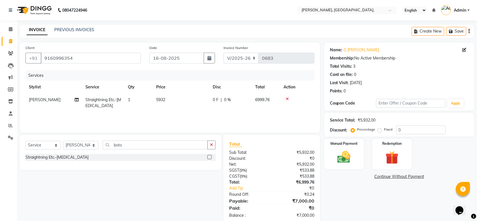
click at [202, 119] on div "Services Stylist Service Qty Price Disc Total Action Arunima Straightning Etc.-…" at bounding box center [169, 98] width 289 height 57
click at [348, 162] on img at bounding box center [344, 157] width 22 height 16
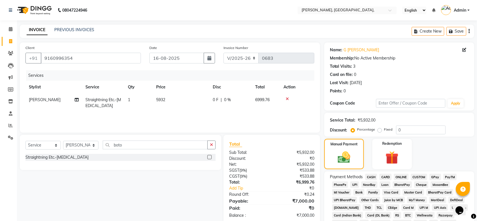
click at [437, 176] on span "GPay" at bounding box center [436, 177] width 12 height 7
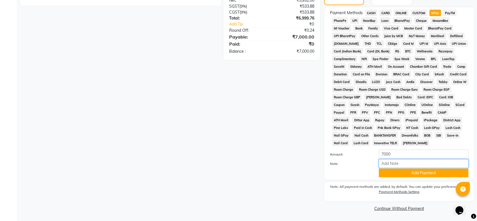
click at [406, 166] on input "Note:" at bounding box center [424, 163] width 90 height 9
click at [399, 171] on button "Add Payment" at bounding box center [424, 172] width 90 height 9
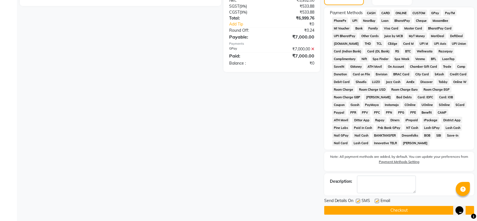
click at [359, 200] on label at bounding box center [358, 201] width 4 height 4
click at [359, 200] on input "checkbox" at bounding box center [358, 201] width 4 height 4
click at [378, 200] on label at bounding box center [377, 201] width 4 height 4
click at [378, 200] on input "checkbox" at bounding box center [377, 201] width 4 height 4
click at [401, 206] on button "Checkout" at bounding box center [399, 210] width 150 height 9
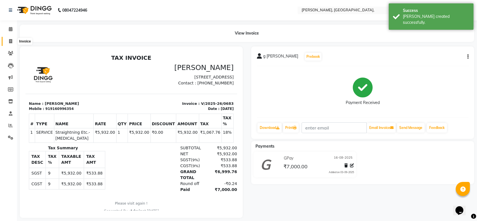
click at [12, 40] on icon at bounding box center [10, 41] width 3 height 4
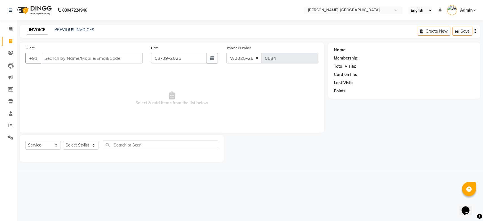
drag, startPoint x: 161, startPoint y: 64, endPoint x: 162, endPoint y: 60, distance: 4.3
click at [162, 60] on div "Date 03-09-2025" at bounding box center [184, 56] width 75 height 23
click at [162, 60] on input "03-09-2025" at bounding box center [179, 58] width 56 height 11
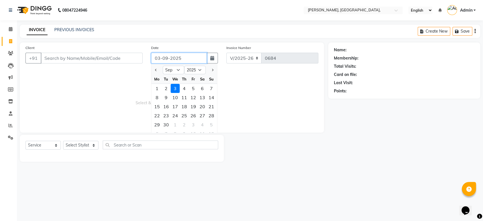
click at [162, 60] on input "03-09-2025" at bounding box center [179, 58] width 56 height 11
paste input "16-08"
drag, startPoint x: 160, startPoint y: 59, endPoint x: 158, endPoint y: 62, distance: 4.2
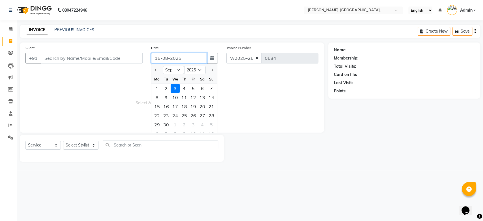
click at [158, 62] on input "16-08-2025" at bounding box center [179, 58] width 56 height 11
paste input "17-08-2025"
click at [84, 76] on span "Select & add items from the list below" at bounding box center [171, 98] width 293 height 57
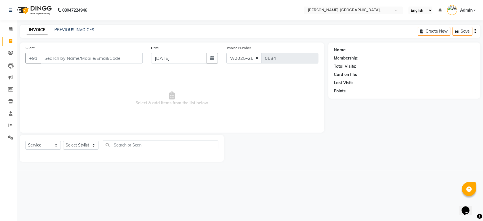
click at [84, 76] on span "Select & add items from the list below" at bounding box center [171, 98] width 293 height 57
click at [73, 58] on input "Client" at bounding box center [92, 58] width 102 height 11
click at [136, 55] on button "Add Client" at bounding box center [128, 58] width 29 height 11
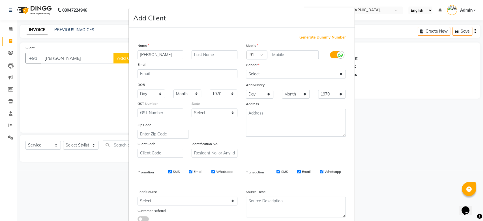
click at [317, 38] on span "Generate Dummy Number" at bounding box center [323, 38] width 46 height 6
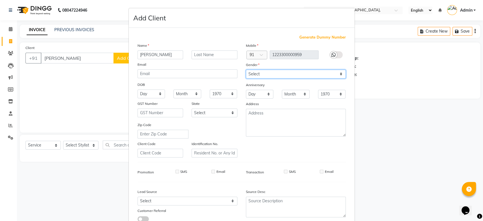
click at [272, 73] on select "Select Male Female Other Prefer Not To Say" at bounding box center [296, 74] width 100 height 9
click at [246, 70] on select "Select Male Female Other Prefer Not To Say" at bounding box center [296, 74] width 100 height 9
click at [391, 79] on ngb-modal-window "Add Client Generate Dummy Number Name Osman Email DOB Day 01 02 03 04 05 06 07 …" at bounding box center [241, 110] width 483 height 221
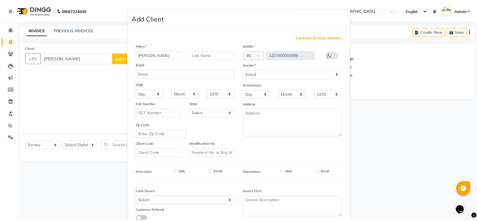
scroll to position [39, 0]
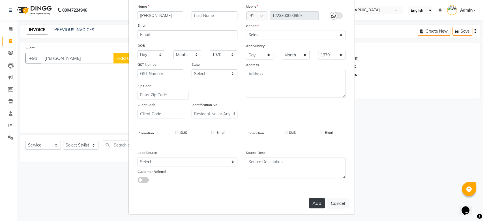
click at [312, 200] on button "Add" at bounding box center [317, 203] width 16 height 10
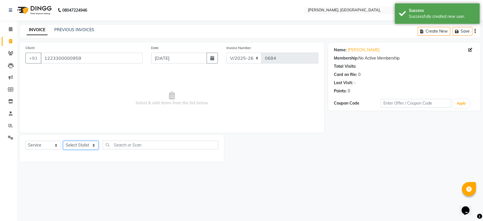
click at [82, 143] on select "Select Stylist Aarti Admin Anuradha Armaan Arunima Asif Kamlesh Nirmala Rahat A…" at bounding box center [80, 145] width 35 height 9
click at [63, 141] on select "Select Stylist Aarti Admin Anuradha Armaan Arunima Asif Kamlesh Nirmala Rahat A…" at bounding box center [80, 145] width 35 height 9
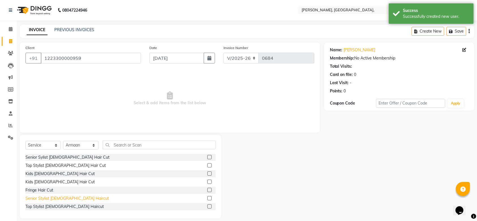
click at [67, 199] on div "Senior Stylist Male Haircut" at bounding box center [67, 198] width 84 height 6
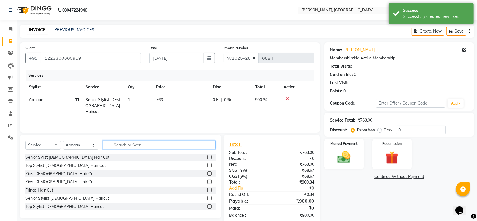
click at [120, 144] on input "text" at bounding box center [159, 144] width 113 height 9
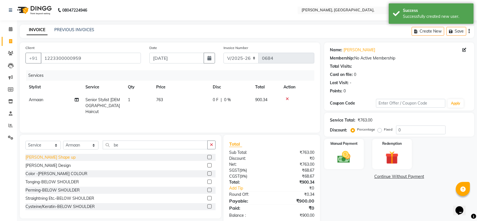
click at [37, 157] on div "Beard Shape up" at bounding box center [50, 157] width 50 height 6
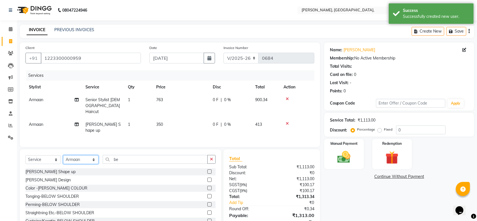
click at [82, 155] on select "Select Stylist Aarti Admin Anuradha Armaan Arunima Asif Kamlesh Nirmala Rahat A…" at bounding box center [80, 159] width 35 height 9
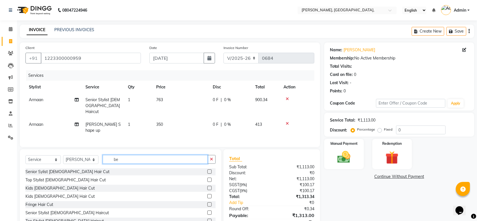
click at [113, 155] on input "be" at bounding box center [155, 159] width 105 height 9
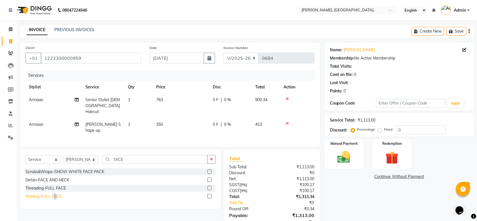
drag, startPoint x: 56, startPoint y: 194, endPoint x: 53, endPoint y: 191, distance: 3.8
click at [53, 191] on div "Scrubs&Wraps-SNOW WHITE FACE PACK Detan-FACE AND NECK Threading-FULL FACE Waxin…" at bounding box center [120, 184] width 190 height 33
click at [53, 193] on div "Waxing-FULL FACE" at bounding box center [43, 196] width 36 height 6
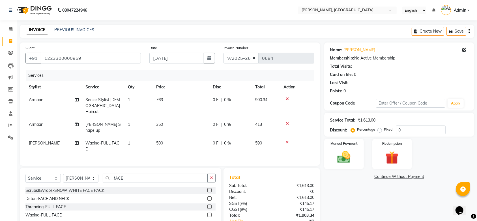
click at [226, 140] on span "0 %" at bounding box center [227, 143] width 7 height 6
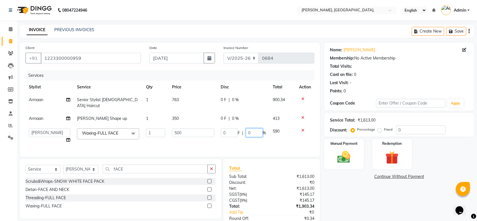
drag, startPoint x: 251, startPoint y: 130, endPoint x: 226, endPoint y: 131, distance: 25.8
click at [226, 131] on td "0 F | 0 %" at bounding box center [244, 136] width 52 height 22
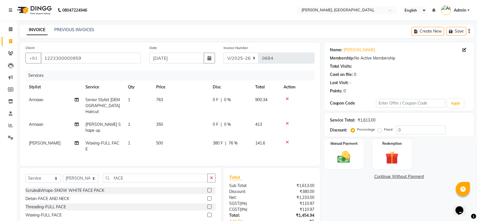
click at [258, 140] on tr "Arunima Waxing-FULL FACE 1 500 380 F | 76 % 141.6" at bounding box center [169, 146] width 289 height 19
click at [232, 140] on span "76 %" at bounding box center [233, 143] width 9 height 6
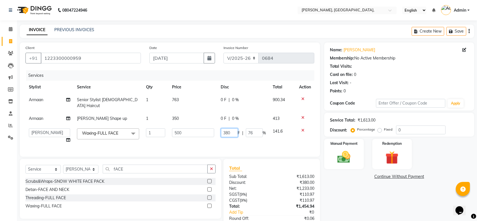
drag, startPoint x: 232, startPoint y: 122, endPoint x: 139, endPoint y: 132, distance: 93.1
click at [139, 132] on tr "Aarti Admin Anuradha Armaan Arunima Asif Kamlesh Nirmala Rahat Ali Sahil Shikha…" at bounding box center [169, 136] width 289 height 22
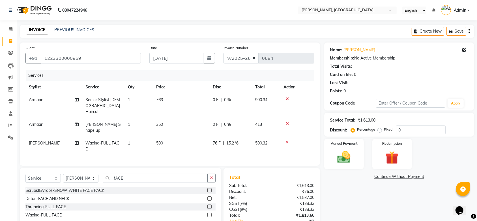
click at [181, 138] on td "500" at bounding box center [181, 146] width 57 height 19
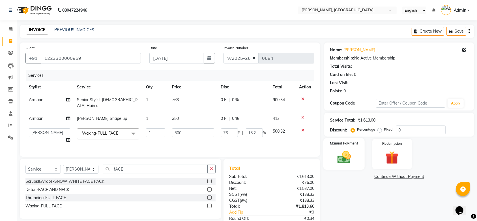
click at [345, 147] on div "Manual Payment" at bounding box center [344, 154] width 41 height 32
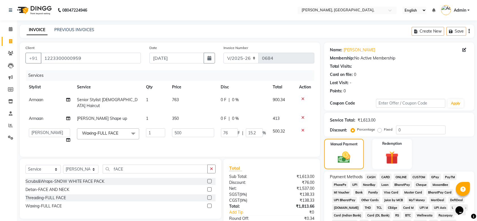
click at [436, 175] on span "GPay" at bounding box center [436, 177] width 12 height 7
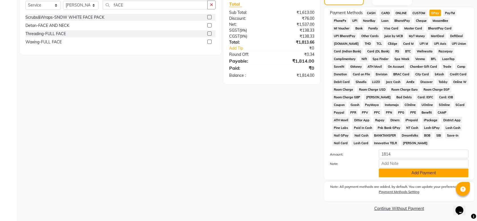
click at [401, 170] on button "Add Payment" at bounding box center [424, 172] width 90 height 9
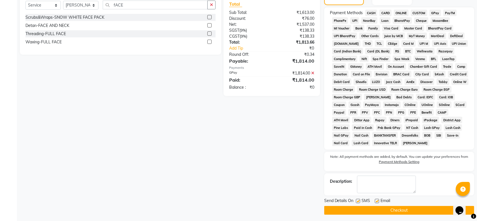
click at [360, 200] on div "SMS" at bounding box center [365, 201] width 19 height 7
click at [360, 200] on label at bounding box center [358, 201] width 4 height 4
click at [360, 200] on input "checkbox" at bounding box center [358, 201] width 4 height 4
click at [377, 199] on label at bounding box center [377, 201] width 4 height 4
click at [377, 199] on input "checkbox" at bounding box center [377, 201] width 4 height 4
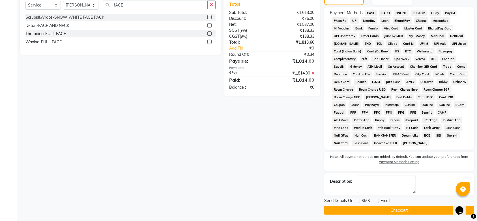
click at [367, 204] on span "SMS" at bounding box center [366, 201] width 8 height 7
click at [362, 207] on button "Checkout" at bounding box center [399, 210] width 150 height 9
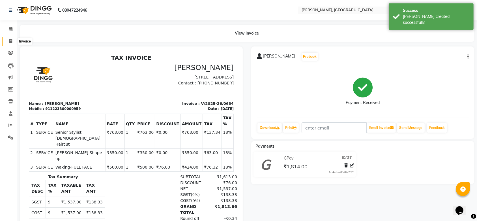
click at [10, 38] on span at bounding box center [11, 41] width 10 height 7
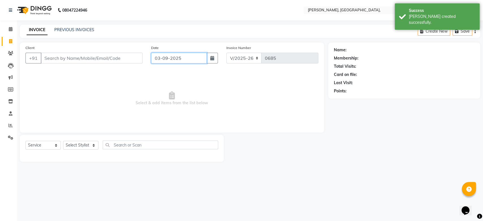
click at [179, 62] on input "03-09-2025" at bounding box center [179, 58] width 56 height 11
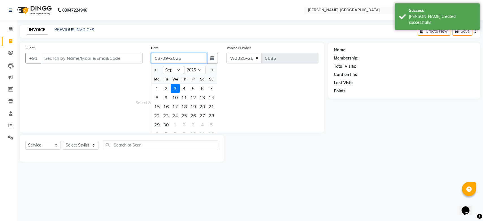
click at [179, 62] on input "03-09-2025" at bounding box center [179, 58] width 56 height 11
paste input "17-08"
click at [121, 60] on input "Client" at bounding box center [92, 58] width 102 height 11
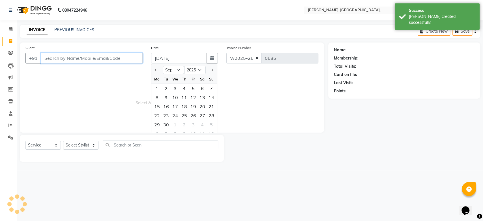
click at [121, 60] on input "Client" at bounding box center [92, 58] width 102 height 11
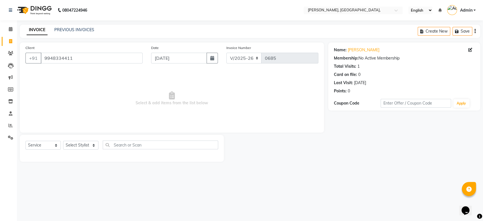
click at [74, 150] on div "Select Service Product Membership Package Voucher Prepaid Gift Card Select Styl…" at bounding box center [121, 146] width 193 height 13
click at [80, 144] on select "Select Stylist Aarti Admin Anuradha Armaan Arunima Asif Kamlesh Nirmala Rahat A…" at bounding box center [80, 145] width 35 height 9
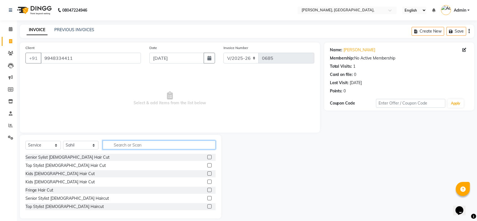
click at [158, 144] on input "text" at bounding box center [159, 144] width 113 height 9
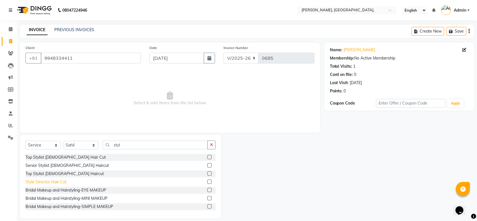
click at [54, 181] on div "Style Director Hair Cut" at bounding box center [45, 182] width 41 height 6
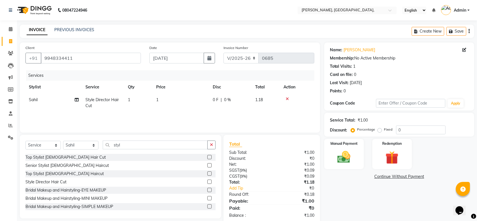
click at [158, 102] on td "1" at bounding box center [181, 102] width 57 height 19
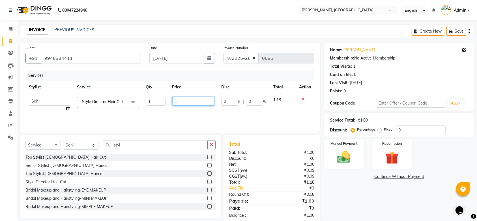
click at [179, 103] on input "1" at bounding box center [193, 101] width 42 height 9
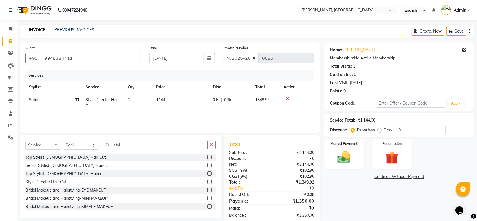
click at [193, 112] on div "Services Stylist Service Qty Price Disc Total Action Sahil Style Director Hair …" at bounding box center [169, 98] width 289 height 57
click at [337, 151] on img at bounding box center [344, 157] width 22 height 16
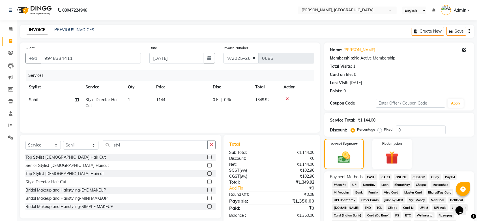
click at [431, 177] on span "GPay" at bounding box center [436, 177] width 12 height 7
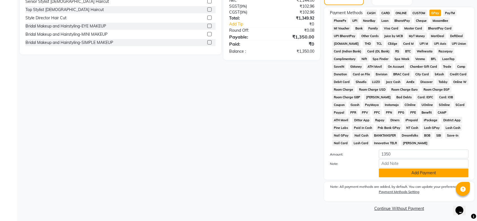
drag, startPoint x: 415, startPoint y: 178, endPoint x: 405, endPoint y: 174, distance: 10.7
click at [405, 174] on div "Payment Methods CASH CARD ONLINE CUSTOM GPay PayTM PhonePe UPI NearBuy Loan Bha…" at bounding box center [399, 93] width 150 height 172
click at [405, 174] on button "Add Payment" at bounding box center [424, 172] width 90 height 9
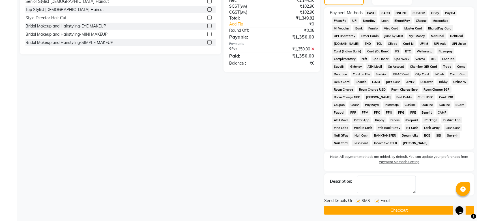
drag, startPoint x: 360, startPoint y: 198, endPoint x: 358, endPoint y: 202, distance: 4.2
click at [358, 202] on div "SMS" at bounding box center [365, 201] width 19 height 7
click at [358, 202] on label at bounding box center [358, 201] width 4 height 4
click at [358, 202] on input "checkbox" at bounding box center [358, 201] width 4 height 4
click at [375, 202] on label at bounding box center [377, 201] width 4 height 4
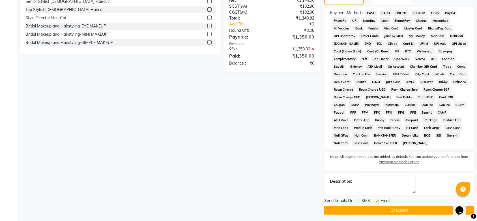
click at [375, 202] on input "checkbox" at bounding box center [377, 201] width 4 height 4
click at [370, 207] on button "Checkout" at bounding box center [399, 210] width 150 height 9
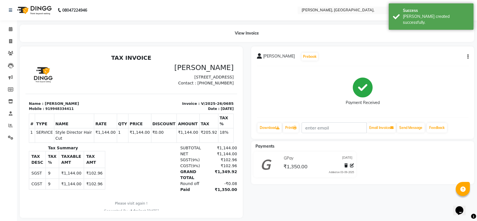
click at [16, 40] on div "View Invoice" at bounding box center [247, 33] width 463 height 17
click at [8, 41] on span at bounding box center [11, 41] width 10 height 7
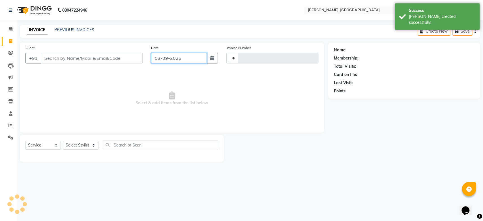
click at [162, 57] on input "03-09-2025" at bounding box center [179, 58] width 56 height 11
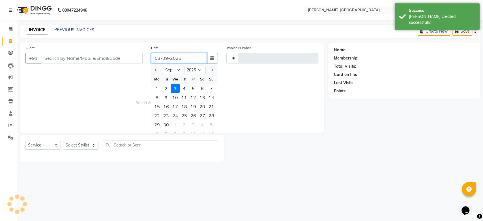
click at [162, 57] on input "03-09-2025" at bounding box center [179, 58] width 56 height 11
paste input "17-08"
click at [97, 59] on input "Client" at bounding box center [92, 58] width 102 height 11
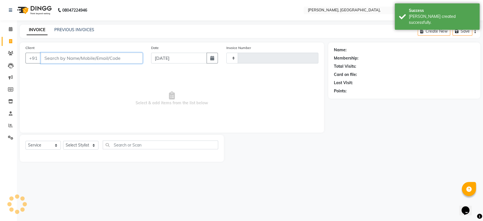
click at [97, 59] on input "Client" at bounding box center [92, 58] width 102 height 11
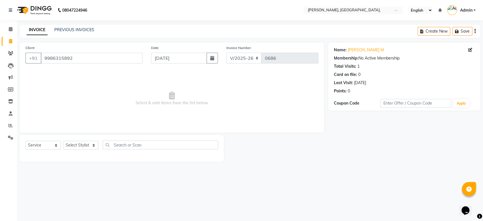
click at [77, 140] on div "Select Service Product Membership Package Voucher Prepaid Gift Card Select Styl…" at bounding box center [122, 148] width 204 height 27
click at [77, 144] on select "Select Stylist Aarti Admin Anuradha Armaan Arunima Asif Kamlesh Nirmala Rahat A…" at bounding box center [80, 145] width 35 height 9
click at [63, 141] on select "Select Stylist Aarti Admin Anuradha Armaan Arunima Asif Kamlesh Nirmala Rahat A…" at bounding box center [80, 145] width 35 height 9
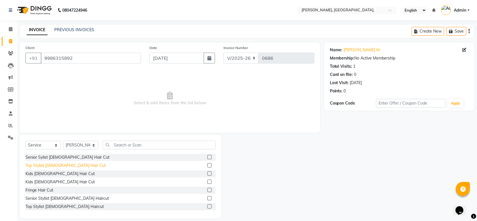
click at [63, 166] on div "Top Stylist Female Hair Cut" at bounding box center [65, 165] width 80 height 6
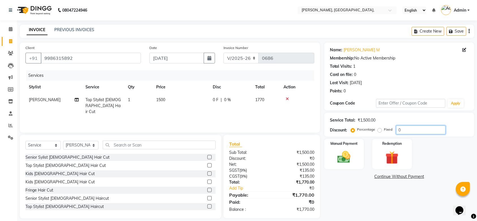
click at [396, 131] on input "0" at bounding box center [421, 129] width 50 height 9
click at [347, 159] on img at bounding box center [344, 157] width 22 height 16
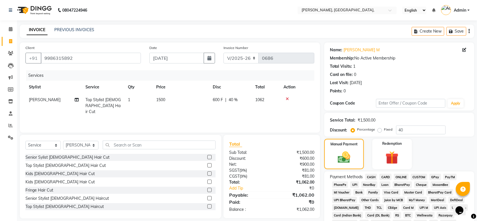
click at [433, 175] on span "GPay" at bounding box center [436, 177] width 12 height 7
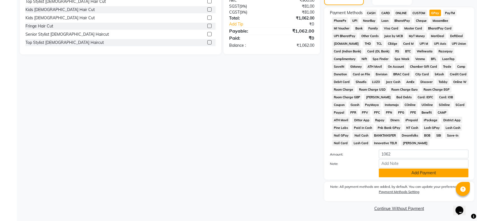
click at [398, 174] on button "Add Payment" at bounding box center [424, 172] width 90 height 9
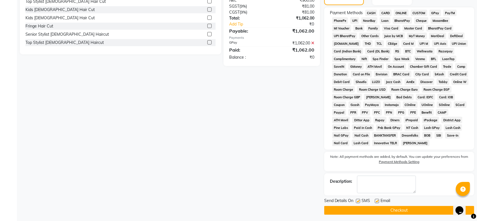
click at [358, 201] on label at bounding box center [358, 201] width 4 height 4
click at [358, 201] on input "checkbox" at bounding box center [358, 201] width 4 height 4
click at [378, 202] on label at bounding box center [377, 201] width 4 height 4
click at [378, 202] on input "checkbox" at bounding box center [377, 201] width 4 height 4
click at [363, 208] on button "Checkout" at bounding box center [399, 210] width 150 height 9
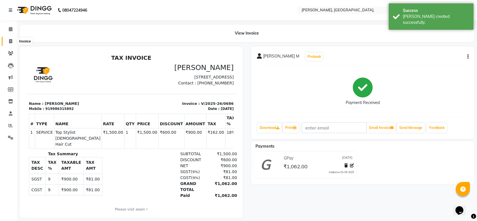
click at [11, 42] on icon at bounding box center [10, 41] width 3 height 4
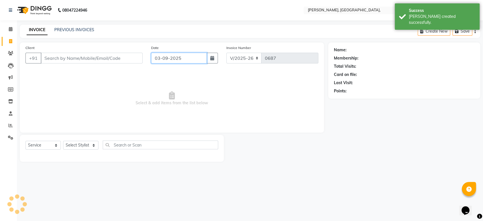
click at [172, 56] on input "03-09-2025" at bounding box center [179, 58] width 56 height 11
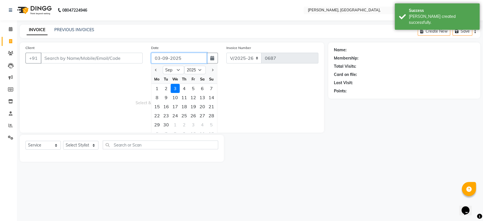
click at [172, 56] on input "03-09-2025" at bounding box center [179, 58] width 56 height 11
paste input "17-08"
click at [95, 62] on input "Client" at bounding box center [92, 58] width 102 height 11
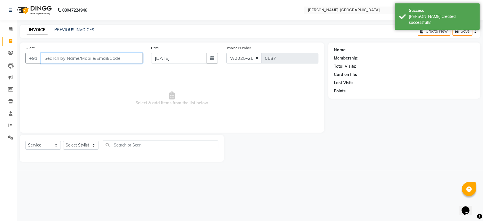
click at [95, 62] on input "Client" at bounding box center [92, 58] width 102 height 11
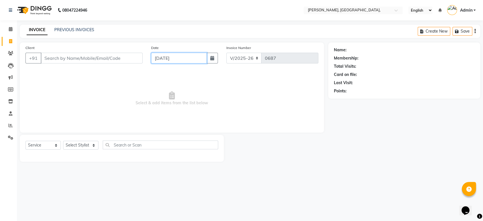
click at [174, 59] on input "17-08-2025" at bounding box center [179, 58] width 56 height 11
click at [154, 57] on input "19-08-2025" at bounding box center [179, 58] width 56 height 11
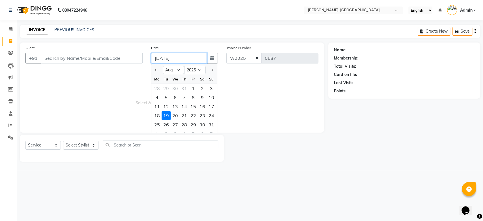
click at [154, 57] on input "19-08-2025" at bounding box center [179, 58] width 56 height 11
click at [176, 116] on div "20" at bounding box center [175, 115] width 9 height 9
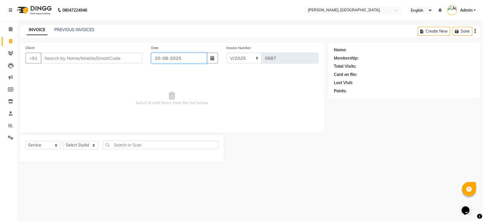
click at [163, 54] on input "20-08-2025" at bounding box center [179, 58] width 56 height 11
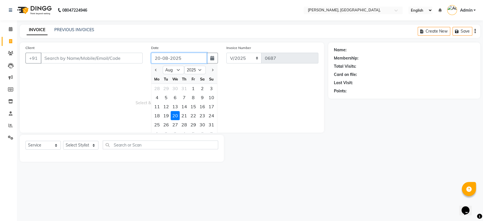
click at [163, 54] on input "20-08-2025" at bounding box center [179, 58] width 56 height 11
click at [124, 50] on div "Client +91" at bounding box center [84, 56] width 126 height 23
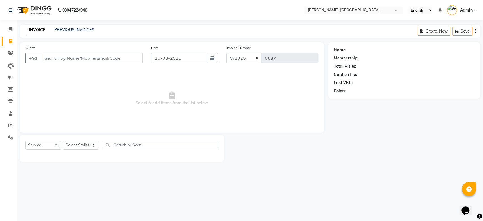
click at [124, 50] on div "Client +91" at bounding box center [84, 56] width 126 height 23
click at [103, 62] on input "Client" at bounding box center [92, 58] width 102 height 11
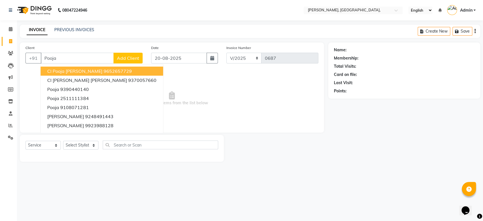
click at [119, 55] on span "Add Client" at bounding box center [128, 58] width 22 height 6
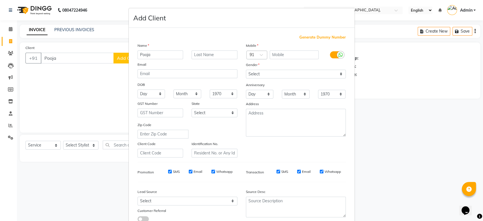
click at [311, 40] on span "Generate Dummy Number" at bounding box center [323, 38] width 46 height 6
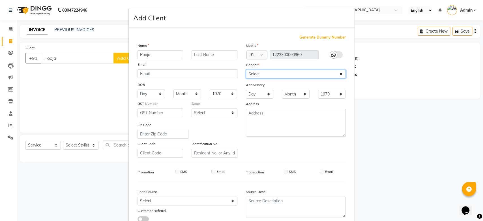
click at [284, 72] on select "Select Male Female Other Prefer Not To Say" at bounding box center [296, 74] width 100 height 9
click at [246, 70] on select "Select Male Female Other Prefer Not To Say" at bounding box center [296, 74] width 100 height 9
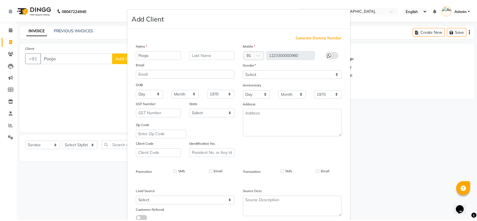
scroll to position [39, 0]
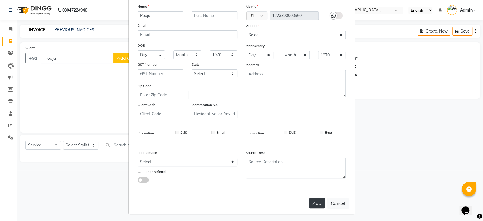
click at [314, 204] on button "Add" at bounding box center [317, 203] width 16 height 10
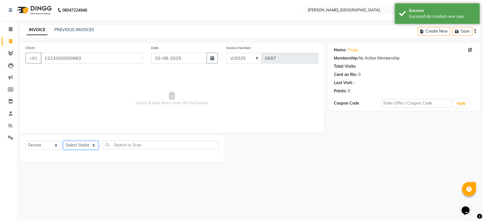
click at [68, 144] on select "Select Stylist Aarti Admin Anuradha Armaan Arunima Asif Kamlesh Nirmala Rahat A…" at bounding box center [80, 145] width 35 height 9
click at [63, 141] on select "Select Stylist Aarti Admin Anuradha Armaan Arunima Asif Kamlesh Nirmala Rahat A…" at bounding box center [80, 145] width 35 height 9
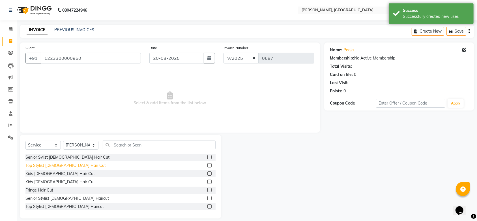
click at [57, 163] on div "Top Stylist Female Hair Cut" at bounding box center [65, 165] width 80 height 6
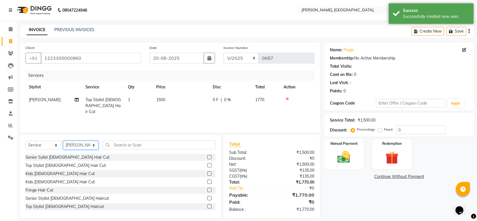
click at [83, 147] on select "Select Stylist Aarti Admin Anuradha Armaan Arunima Asif Kamlesh Nirmala Rahat A…" at bounding box center [80, 145] width 35 height 9
click at [63, 141] on select "Select Stylist Aarti Admin Anuradha Armaan Arunima Asif Kamlesh Nirmala Rahat A…" at bounding box center [80, 145] width 35 height 9
click at [134, 143] on input "text" at bounding box center [159, 144] width 113 height 9
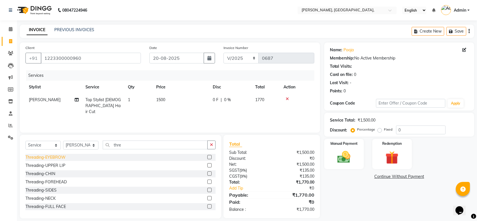
click at [53, 157] on div "Threading-EYEBROW" at bounding box center [45, 157] width 40 height 6
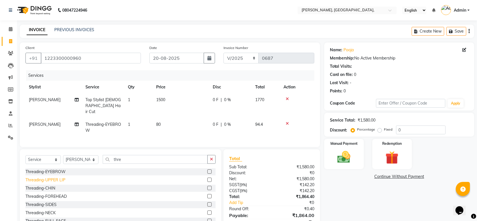
click at [60, 182] on div "Threading-UPPER LIP" at bounding box center [45, 180] width 40 height 6
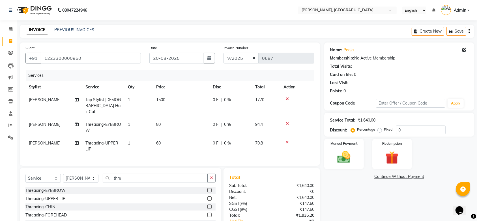
click at [165, 144] on td "60" at bounding box center [181, 146] width 57 height 19
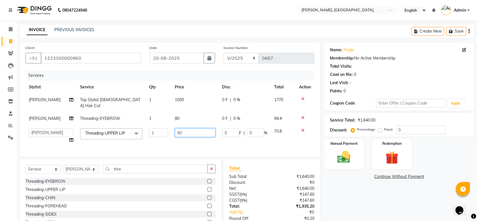
drag, startPoint x: 185, startPoint y: 125, endPoint x: 29, endPoint y: 106, distance: 157.5
click at [29, 106] on tbody "Rahat Ali Top Stylist Female Hair Cut 1 1500 0 F | 0 % 1770 Arunima Threading-E…" at bounding box center [169, 119] width 289 height 53
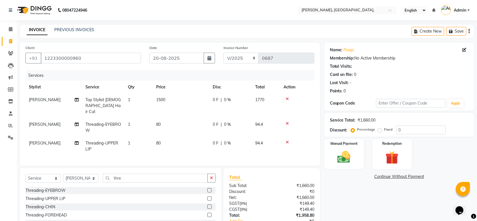
click at [174, 137] on td "80" at bounding box center [181, 146] width 57 height 19
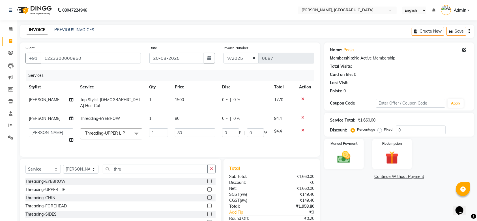
click at [235, 96] on td "0 F | 0 %" at bounding box center [245, 102] width 52 height 19
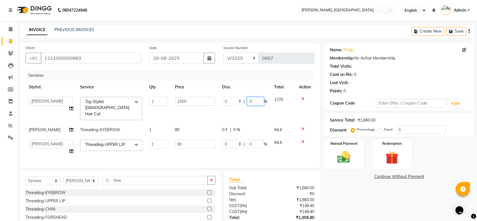
click at [249, 101] on input "0" at bounding box center [255, 101] width 17 height 9
click at [260, 162] on div "Client +91 1223300000960 Date 20-08-2025 Invoice Number V/2025 V/2025-26 0687 S…" at bounding box center [170, 150] width 309 height 217
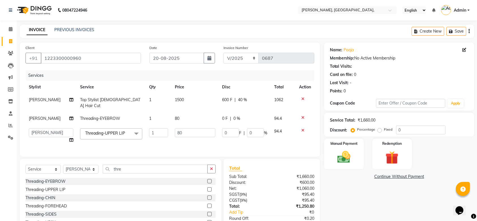
scroll to position [35, 0]
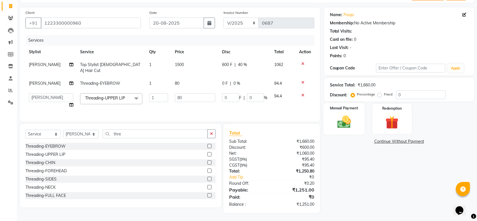
click at [352, 129] on img at bounding box center [344, 122] width 22 height 16
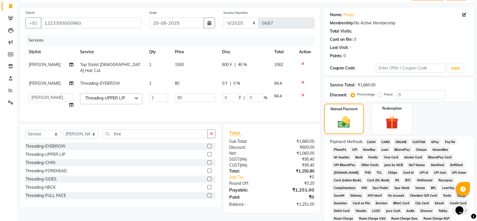
click at [433, 139] on span "GPay" at bounding box center [436, 141] width 12 height 7
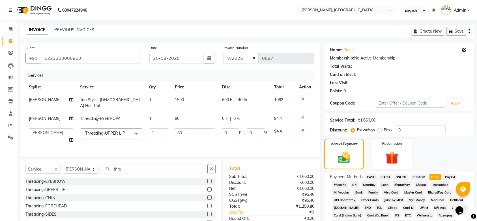
scroll to position [164, 0]
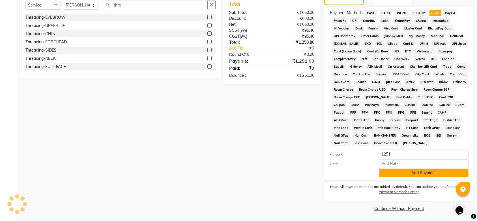
click at [401, 176] on button "Add Payment" at bounding box center [424, 172] width 90 height 9
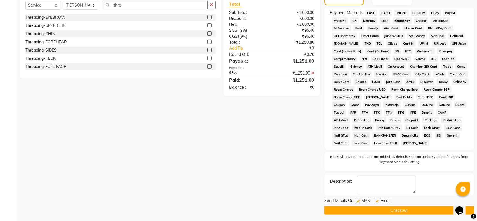
click at [357, 203] on label at bounding box center [358, 201] width 4 height 4
click at [357, 203] on input "checkbox" at bounding box center [358, 201] width 4 height 4
click at [378, 199] on label at bounding box center [377, 201] width 4 height 4
click at [378, 199] on input "checkbox" at bounding box center [377, 201] width 4 height 4
click at [371, 209] on button "Checkout" at bounding box center [399, 210] width 150 height 9
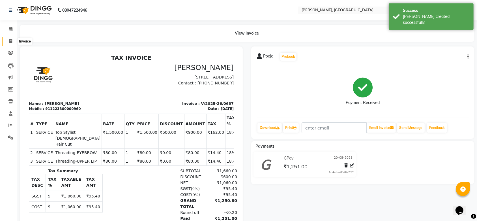
click at [15, 42] on span at bounding box center [11, 41] width 10 height 7
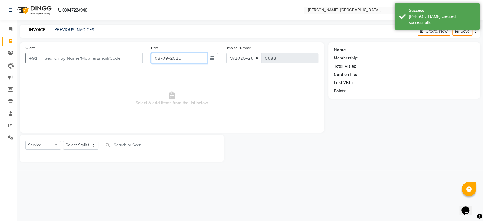
click at [162, 62] on input "03-09-2025" at bounding box center [179, 58] width 56 height 11
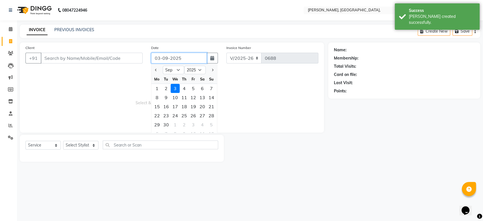
click at [162, 62] on input "03-09-2025" at bounding box center [179, 58] width 56 height 11
paste input "20-08"
drag, startPoint x: 84, startPoint y: 52, endPoint x: 75, endPoint y: 58, distance: 10.6
click at [75, 58] on div "Client +91" at bounding box center [84, 56] width 126 height 23
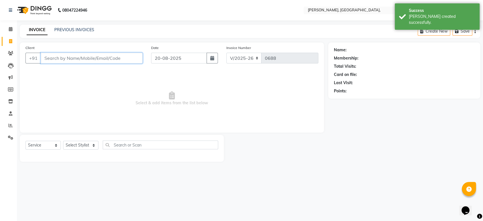
click at [75, 58] on input "Client" at bounding box center [92, 58] width 102 height 11
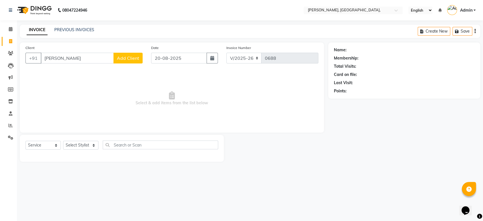
click at [127, 53] on button "Add Client" at bounding box center [128, 58] width 29 height 11
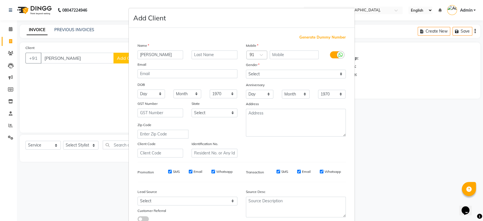
click at [302, 37] on span "Generate Dummy Number" at bounding box center [323, 38] width 46 height 6
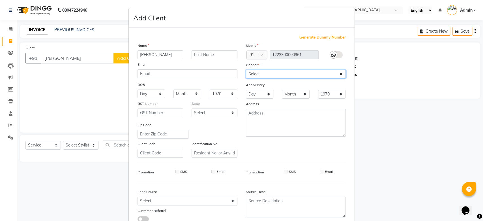
drag, startPoint x: 282, startPoint y: 70, endPoint x: 276, endPoint y: 101, distance: 31.8
click at [276, 101] on div "Mobile Country Code × 91 1223300000961 Gender Select Male Female Other Prefer N…" at bounding box center [296, 99] width 108 height 115
click at [246, 70] on select "Select Male Female Other Prefer Not To Say" at bounding box center [296, 74] width 100 height 9
click at [325, 140] on div "Mobile Country Code × 91 1223300000961 Gender Select Male Female Other Prefer N…" at bounding box center [296, 99] width 108 height 115
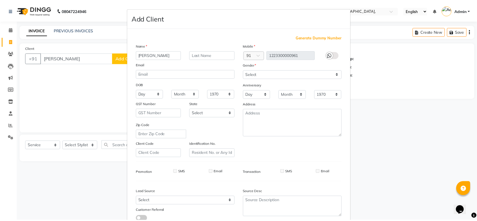
scroll to position [39, 0]
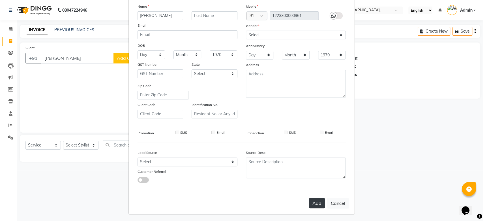
click at [310, 200] on button "Add" at bounding box center [317, 203] width 16 height 10
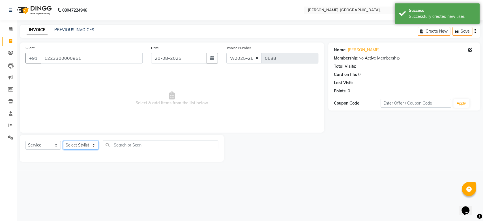
click at [82, 142] on select "Select Stylist Aarti Admin Anuradha Armaan Arunima Asif Kamlesh Nirmala Rahat A…" at bounding box center [80, 145] width 35 height 9
click at [63, 141] on select "Select Stylist Aarti Admin Anuradha Armaan Arunima Asif Kamlesh Nirmala Rahat A…" at bounding box center [80, 145] width 35 height 9
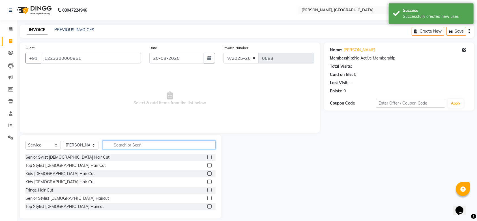
click at [123, 146] on input "text" at bounding box center [159, 144] width 113 height 9
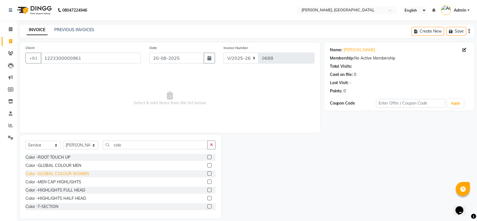
click at [73, 174] on div "Color -GLOBAL COLOUR WOMEN" at bounding box center [56, 174] width 63 height 6
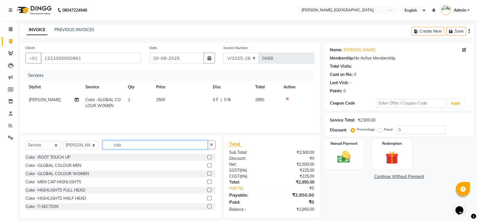
click at [123, 143] on input "colo" at bounding box center [155, 144] width 105 height 9
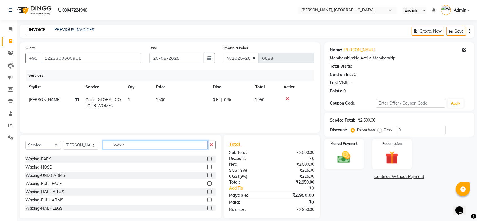
scroll to position [32, 0]
click at [36, 184] on div "Waxing-FULL FACE" at bounding box center [43, 183] width 36 height 6
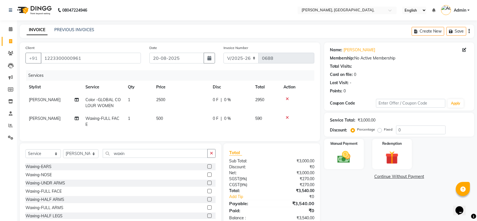
click at [196, 129] on td "500" at bounding box center [181, 121] width 57 height 19
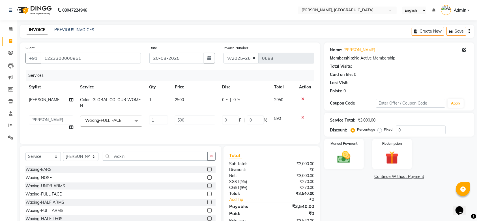
click at [384, 130] on label "Fixed" at bounding box center [388, 129] width 8 height 5
click at [379, 130] on input "Fixed" at bounding box center [381, 129] width 4 height 4
click at [410, 130] on input "0" at bounding box center [421, 129] width 50 height 9
drag, startPoint x: 410, startPoint y: 130, endPoint x: 390, endPoint y: 128, distance: 20.8
click at [390, 128] on div "Percentage Fixed 0" at bounding box center [399, 129] width 94 height 9
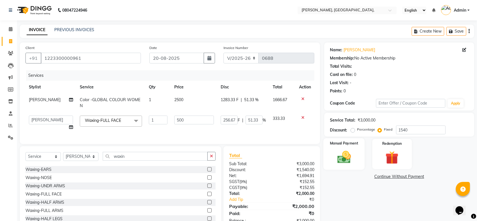
click at [348, 157] on img at bounding box center [344, 157] width 22 height 16
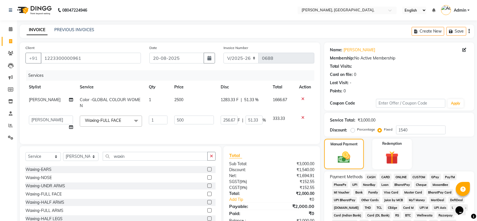
click at [439, 179] on span "GPay" at bounding box center [436, 177] width 12 height 7
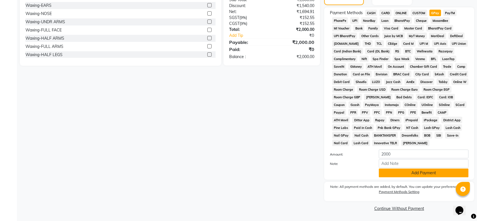
click at [419, 172] on button "Add Payment" at bounding box center [424, 172] width 90 height 9
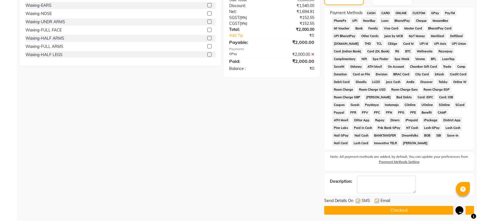
click at [358, 201] on label at bounding box center [358, 201] width 4 height 4
click at [358, 201] on input "checkbox" at bounding box center [358, 201] width 4 height 4
click at [376, 200] on label at bounding box center [377, 201] width 4 height 4
click at [376, 200] on input "checkbox" at bounding box center [377, 201] width 4 height 4
click at [368, 208] on button "Checkout" at bounding box center [399, 210] width 150 height 9
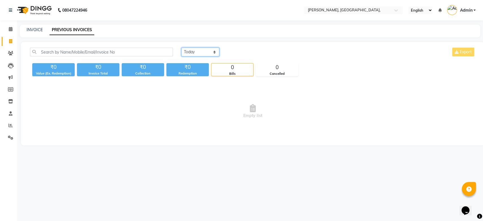
click at [210, 48] on select "Today Yesterday Custom Range" at bounding box center [200, 52] width 38 height 9
select select "range"
click at [181, 48] on select "Today Yesterday Custom Range" at bounding box center [200, 52] width 38 height 9
click at [241, 54] on input "03-09-2025" at bounding box center [247, 52] width 40 height 8
select select "9"
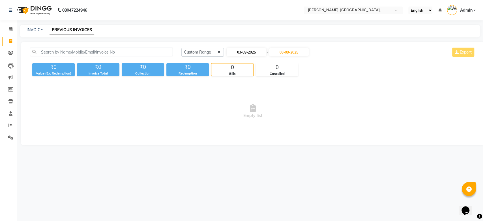
select select "2025"
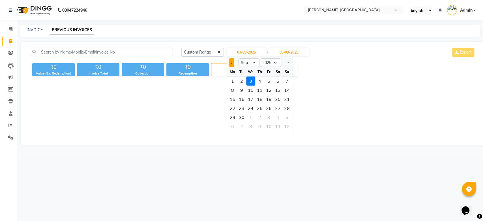
click at [231, 60] on button "Previous month" at bounding box center [231, 62] width 5 height 9
select select "8"
click at [253, 99] on div "13" at bounding box center [250, 99] width 9 height 9
type input "13-08-2025"
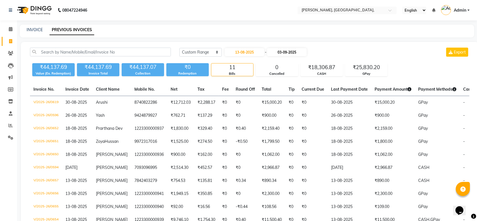
click at [281, 49] on div "13-08-2025 - 03-09-2025" at bounding box center [265, 52] width 83 height 9
click at [282, 53] on input "03-09-2025" at bounding box center [287, 52] width 40 height 8
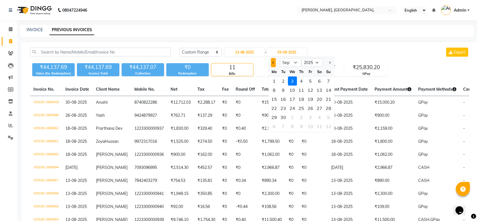
click at [274, 65] on button "Previous month" at bounding box center [273, 62] width 5 height 9
select select "8"
click at [295, 99] on div "13" at bounding box center [292, 99] width 9 height 9
type input "13-08-2025"
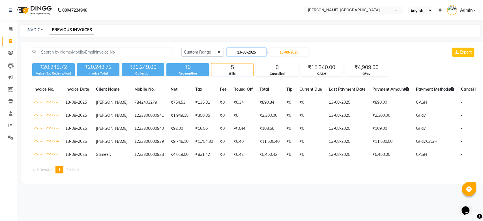
click at [246, 53] on input "13-08-2025" at bounding box center [247, 52] width 40 height 8
select select "8"
select select "2025"
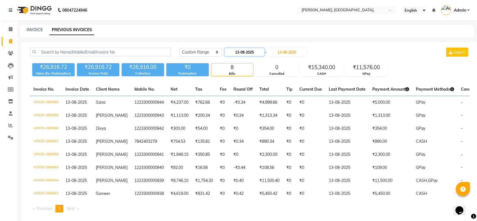
click at [244, 50] on input "13-08-2025" at bounding box center [245, 52] width 40 height 8
select select "8"
select select "2025"
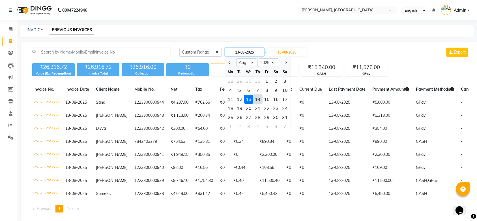
type input "14-08-2025"
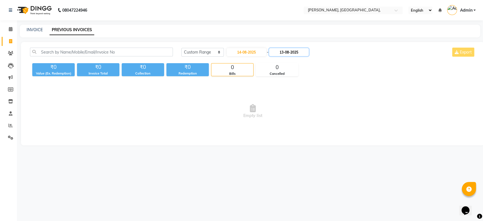
click at [279, 51] on input "13-08-2025" at bounding box center [289, 52] width 40 height 8
type input "14-08-2025"
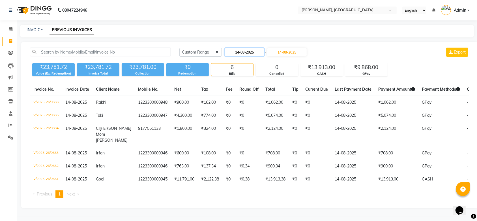
click at [244, 53] on input "14-08-2025" at bounding box center [245, 52] width 40 height 8
select select "8"
select select "2025"
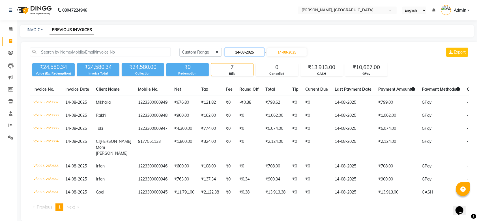
click at [245, 52] on input "14-08-2025" at bounding box center [245, 52] width 40 height 8
select select "8"
select select "2025"
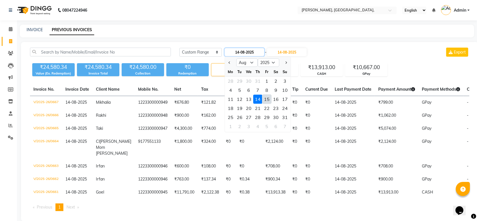
type input "[DATE]"
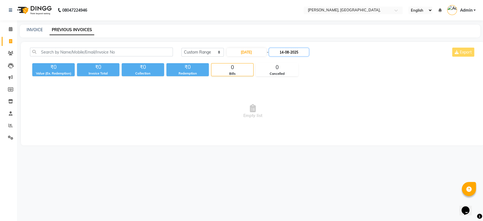
click at [290, 52] on input "14-08-2025" at bounding box center [289, 52] width 40 height 8
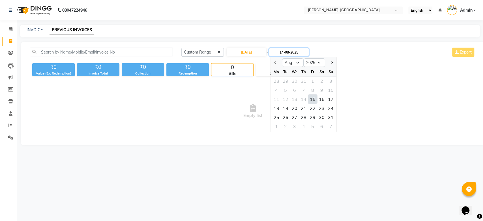
type input "[DATE]"
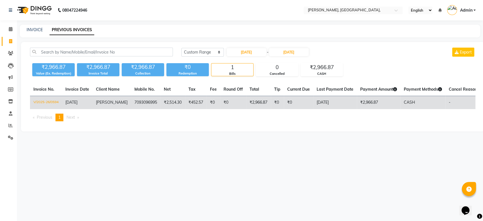
click at [284, 106] on td "₹0" at bounding box center [298, 102] width 29 height 13
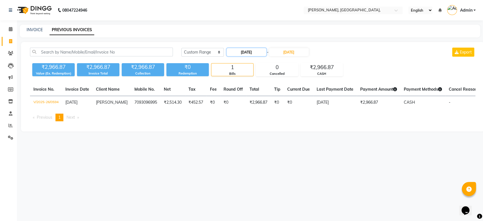
click at [251, 50] on input "[DATE]" at bounding box center [247, 52] width 40 height 8
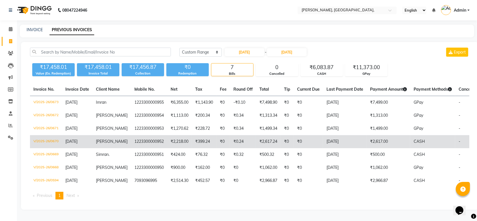
click at [331, 142] on td "[DATE]" at bounding box center [345, 141] width 44 height 13
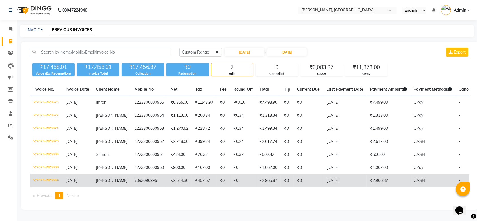
click at [131, 178] on td "7093096995" at bounding box center [149, 180] width 36 height 13
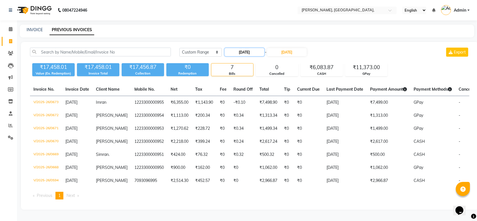
click at [238, 53] on input "[DATE]" at bounding box center [245, 52] width 40 height 8
select select "8"
select select "2025"
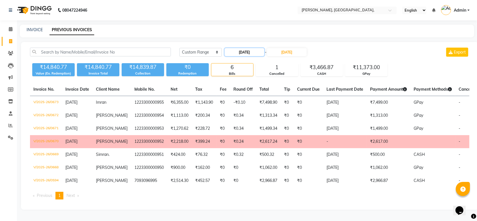
click at [248, 55] on input "[DATE]" at bounding box center [245, 52] width 40 height 8
select select "8"
select select "2025"
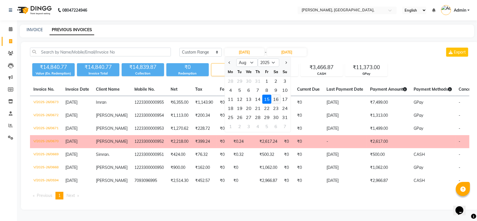
click at [278, 96] on div "16" at bounding box center [275, 99] width 9 height 9
type input "16-08-2025"
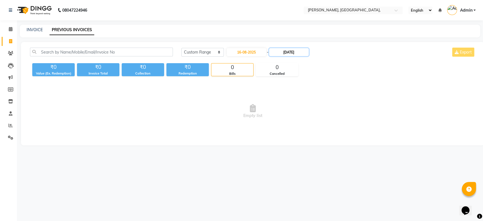
click at [290, 53] on input "[DATE]" at bounding box center [289, 52] width 40 height 8
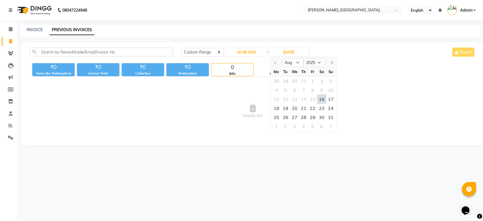
click at [320, 100] on div "16" at bounding box center [321, 99] width 9 height 9
type input "16-08-2025"
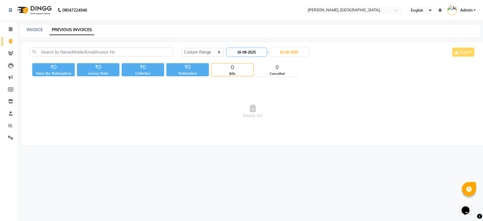
click at [245, 50] on input "16-08-2025" at bounding box center [247, 52] width 40 height 8
select select "8"
select select "2025"
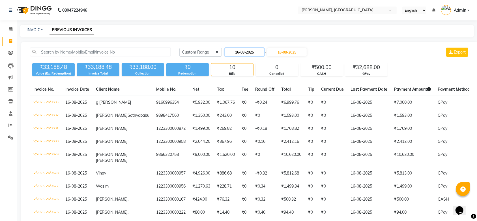
click at [251, 53] on input "16-08-2025" at bounding box center [245, 52] width 40 height 8
select select "8"
select select "2025"
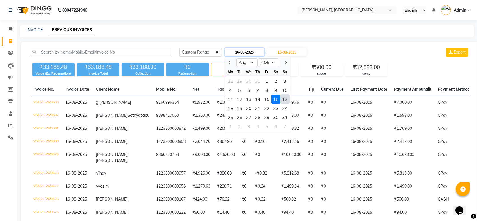
type input "17-08-2025"
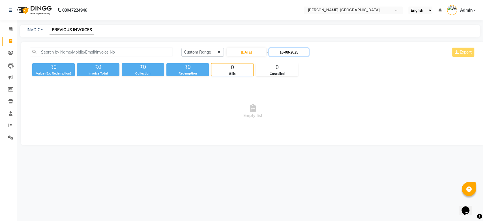
click at [272, 52] on input "16-08-2025" at bounding box center [289, 52] width 40 height 8
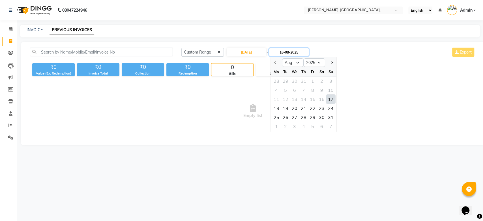
type input "17-08-2025"
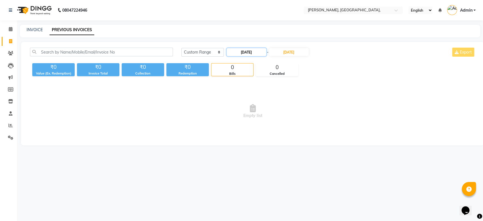
click at [236, 48] on input "17-08-2025" at bounding box center [247, 52] width 40 height 8
select select "8"
select select "2025"
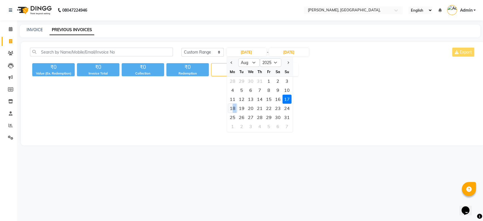
drag, startPoint x: 237, startPoint y: 107, endPoint x: 232, endPoint y: 108, distance: 4.8
click at [232, 108] on div "18 19 20 21 22 23 24" at bounding box center [260, 108] width 66 height 9
click at [232, 108] on div "18" at bounding box center [232, 108] width 9 height 9
type input "18-08-2025"
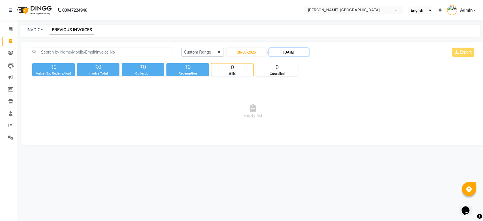
click at [288, 53] on input "17-08-2025" at bounding box center [289, 52] width 40 height 8
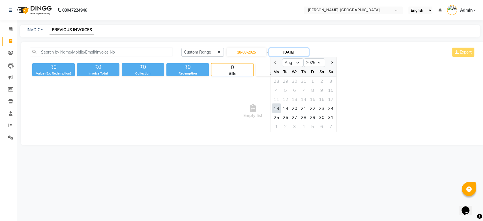
type input "18-08-2025"
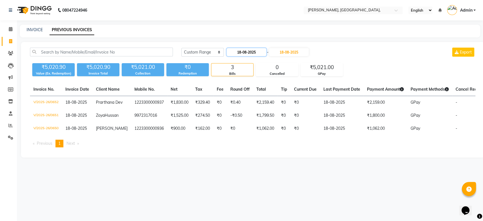
click at [252, 55] on input "18-08-2025" at bounding box center [247, 52] width 40 height 8
select select "8"
select select "2025"
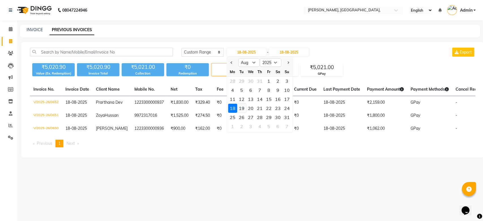
click at [243, 109] on div "19" at bounding box center [241, 108] width 9 height 9
type input "19-08-2025"
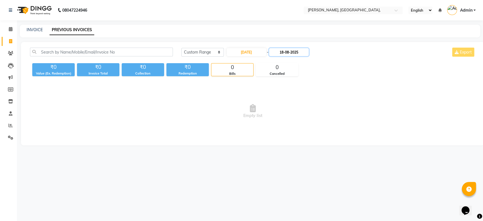
click at [284, 51] on input "18-08-2025" at bounding box center [289, 52] width 40 height 8
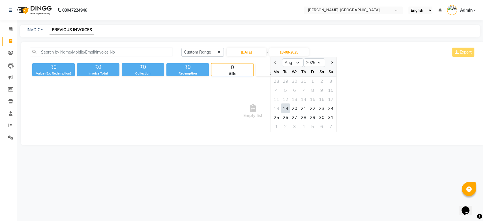
click at [285, 105] on div "19" at bounding box center [285, 108] width 9 height 9
type input "19-08-2025"
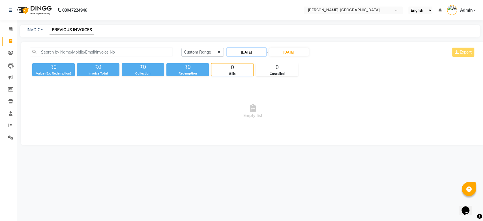
click at [240, 53] on input "19-08-2025" at bounding box center [247, 52] width 40 height 8
select select "8"
select select "2025"
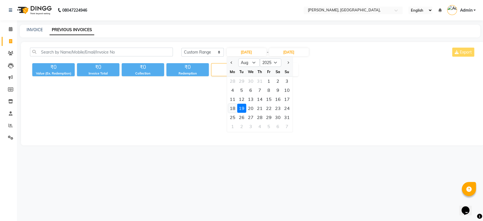
click at [233, 107] on div "18" at bounding box center [232, 108] width 9 height 9
type input "18-08-2025"
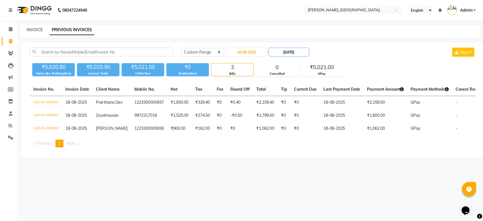
click at [279, 49] on input "19-08-2025" at bounding box center [289, 52] width 40 height 8
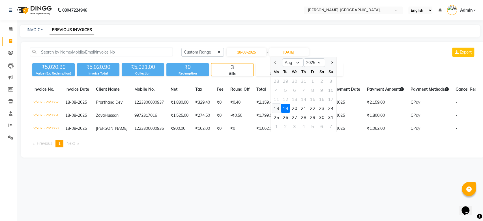
click at [276, 107] on div "18" at bounding box center [276, 108] width 9 height 9
type input "18-08-2025"
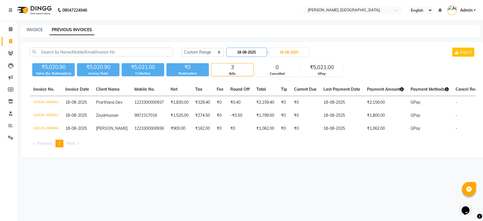
click at [239, 49] on input "18-08-2025" at bounding box center [247, 52] width 40 height 8
select select "8"
select select "2025"
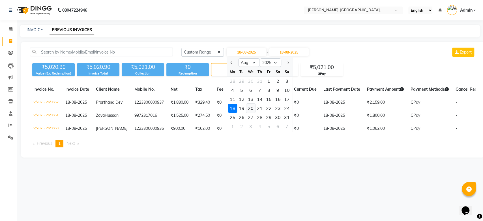
click at [249, 109] on div "20" at bounding box center [250, 108] width 9 height 9
type input "20-08-2025"
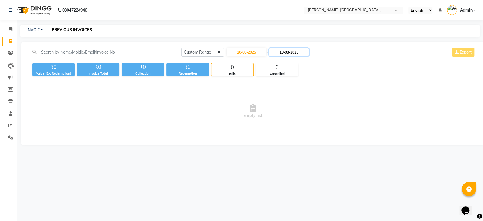
click at [290, 52] on input "18-08-2025" at bounding box center [289, 52] width 40 height 8
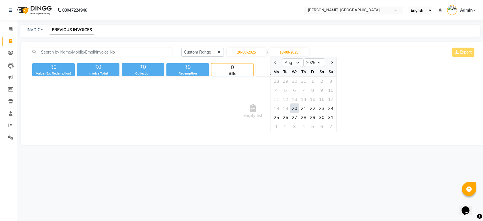
click at [296, 108] on div "20" at bounding box center [294, 108] width 9 height 9
type input "20-08-2025"
click at [255, 56] on div "20-08-2025 - 20-08-2025" at bounding box center [267, 52] width 83 height 9
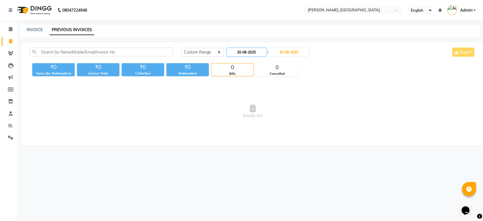
click at [255, 55] on input "20-08-2025" at bounding box center [247, 52] width 40 height 8
select select "8"
select select "2025"
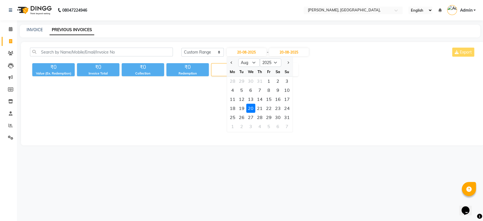
click at [253, 108] on div "20" at bounding box center [250, 108] width 9 height 9
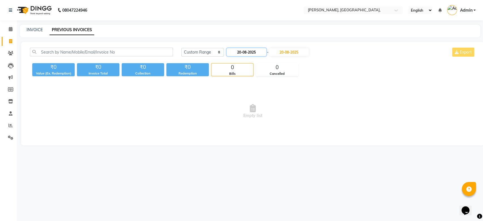
click at [251, 55] on input "20-08-2025" at bounding box center [247, 52] width 40 height 8
select select "8"
select select "2025"
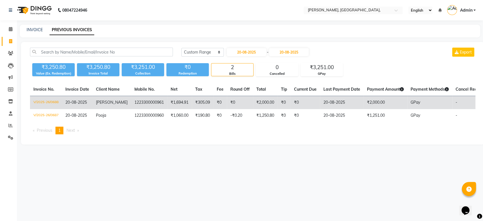
click at [265, 101] on td "₹2,000.00" at bounding box center [265, 102] width 25 height 13
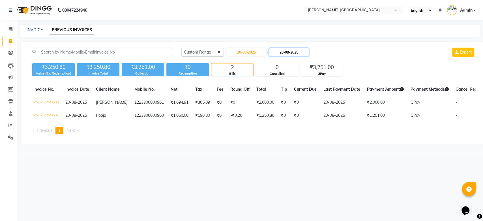
click at [296, 53] on input "20-08-2025" at bounding box center [289, 52] width 40 height 8
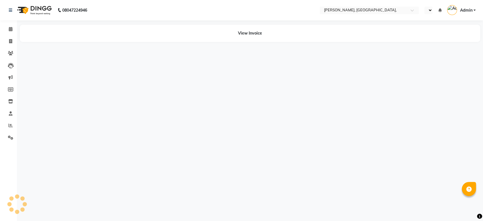
select select "en"
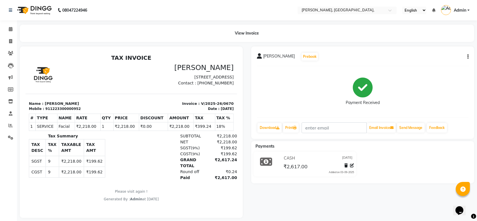
click at [469, 57] on icon "button" at bounding box center [468, 57] width 1 height 0
click at [436, 41] on div "Cancel Invoice" at bounding box center [440, 42] width 39 height 7
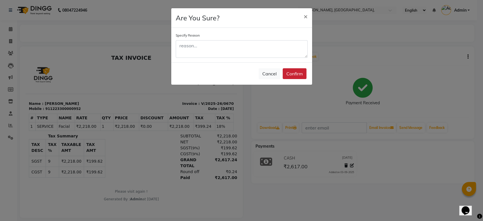
click at [291, 74] on button "Confirm" at bounding box center [295, 73] width 24 height 11
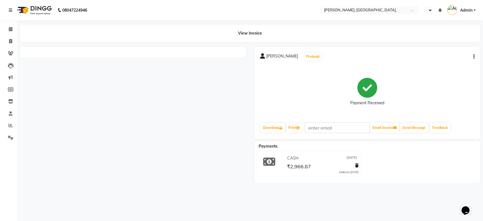
select select "en"
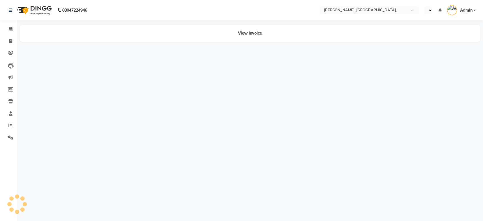
select select "en"
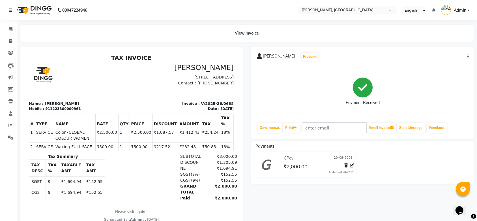
click at [465, 57] on button "button" at bounding box center [466, 57] width 3 height 6
click at [429, 63] on div "Edit Invoice" at bounding box center [440, 63] width 39 height 7
select select "service"
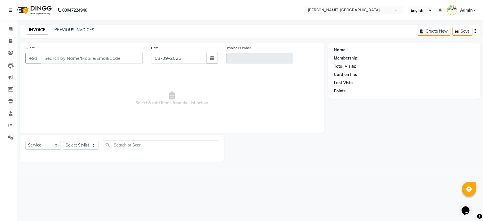
type input "1223300000961"
type input "V/2025-26/0688"
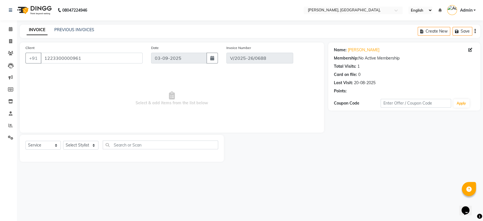
type input "20-08-2025"
select select "select"
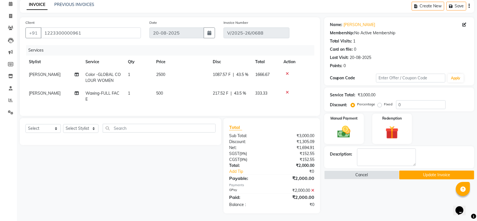
scroll to position [31, 0]
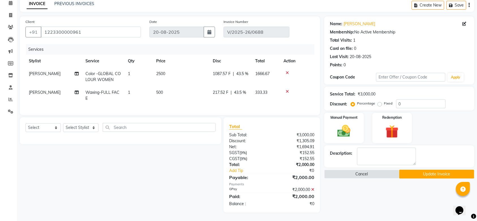
click at [311, 189] on icon at bounding box center [312, 189] width 3 height 4
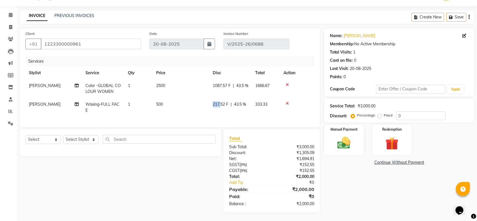
drag, startPoint x: 210, startPoint y: 111, endPoint x: 221, endPoint y: 102, distance: 13.9
click at [221, 102] on td "217.52 F | 43.5 %" at bounding box center [230, 107] width 42 height 19
select select "33987"
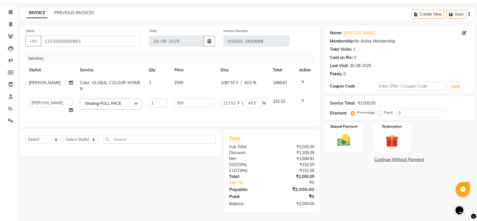
scroll to position [22, 0]
click at [221, 102] on td "217.52 F | 43.5 %" at bounding box center [243, 106] width 52 height 22
click at [384, 110] on label "Fixed" at bounding box center [388, 112] width 8 height 5
click at [380, 110] on input "Fixed" at bounding box center [381, 112] width 4 height 4
radio input "true"
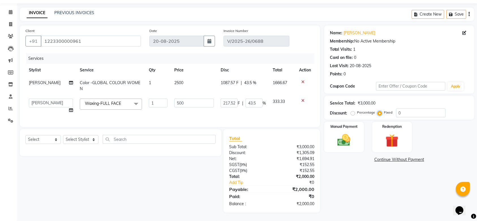
type input "0"
drag, startPoint x: 417, startPoint y: 108, endPoint x: 363, endPoint y: 121, distance: 55.3
click at [363, 121] on div "Name: D R Harika Membership: No Active Membership Total Visits: 1 Card on file:…" at bounding box center [401, 118] width 154 height 187
type input "1"
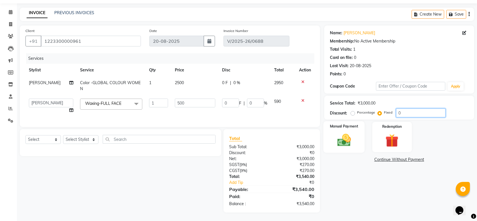
type input "0.17"
type input "0.03"
type input "10"
type input "1.67"
type input "0.33"
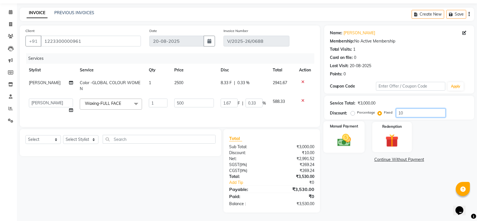
type input "104"
type input "17.33"
type input "3.47"
type input "1040"
type input "173.33"
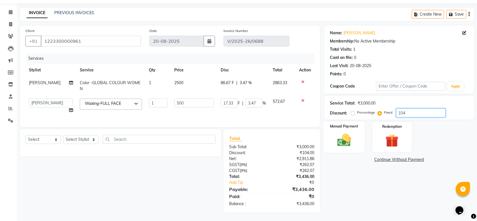
type input "34.67"
type input "1040"
click at [342, 136] on img at bounding box center [344, 140] width 22 height 16
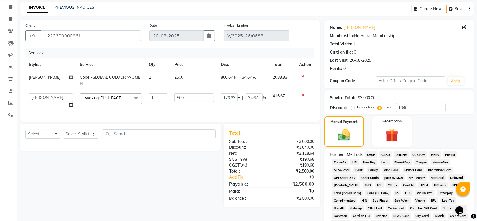
click at [433, 154] on span "GPay" at bounding box center [436, 154] width 12 height 7
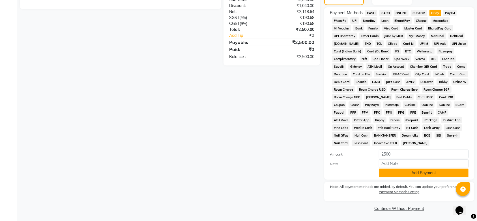
click at [399, 176] on button "Add Payment" at bounding box center [424, 172] width 90 height 9
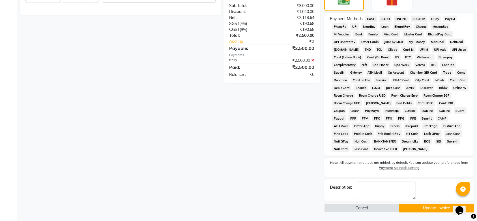
scroll to position [158, 0]
click at [409, 210] on button "Update Invoice" at bounding box center [436, 208] width 75 height 9
